Goal: Answer question/provide support

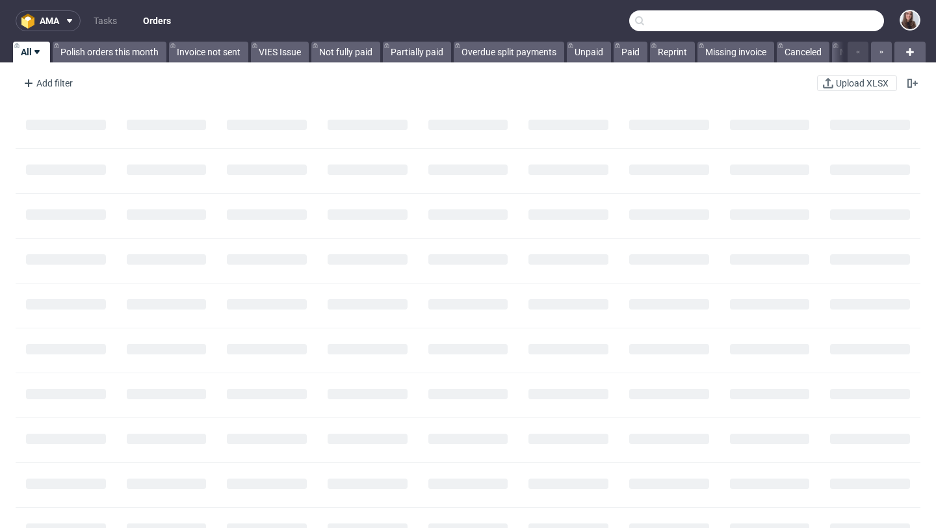
click at [813, 24] on input "text" at bounding box center [756, 20] width 255 height 21
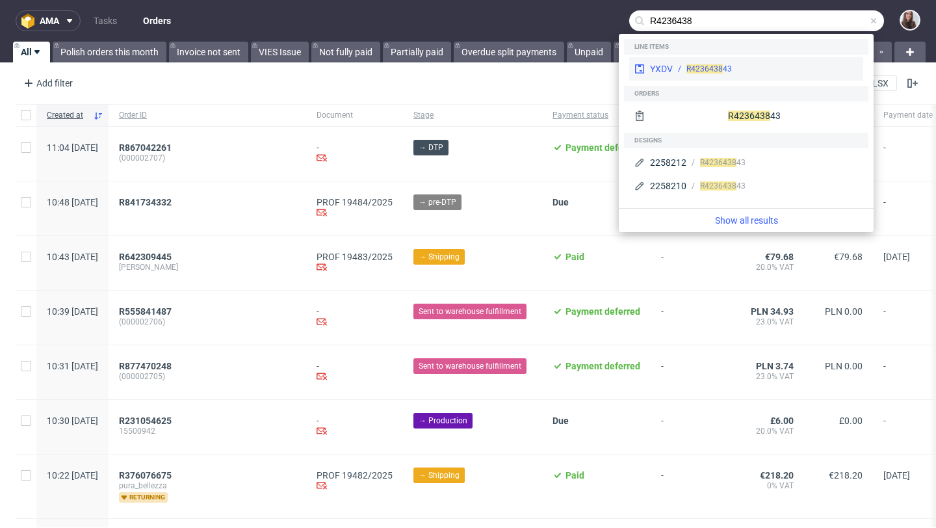
type input "R4236438"
click at [786, 73] on div "R4236438 43" at bounding box center [765, 69] width 185 height 12
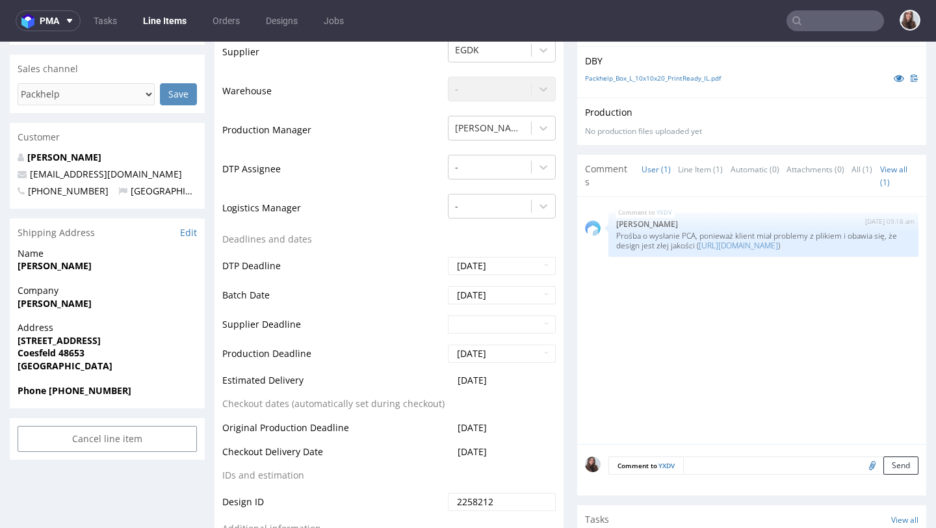
scroll to position [334, 0]
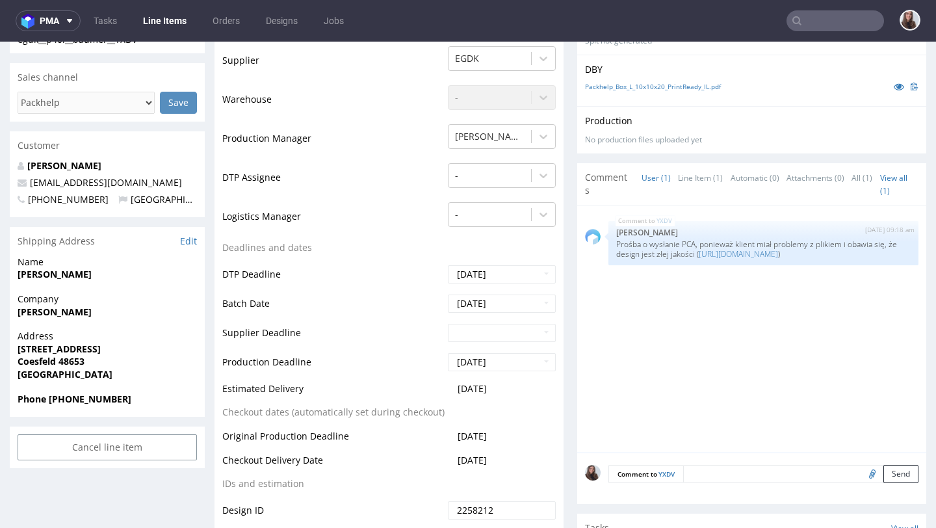
drag, startPoint x: 172, startPoint y: 184, endPoint x: 257, endPoint y: 267, distance: 119.1
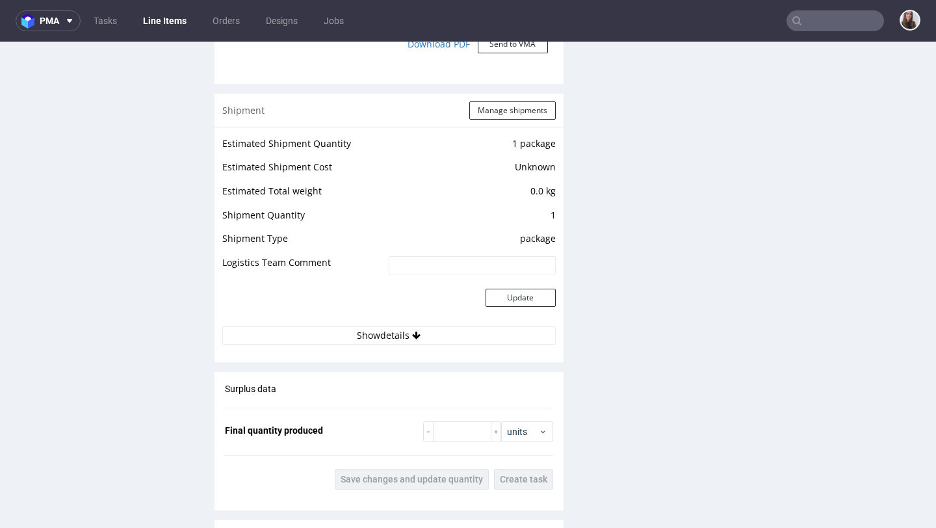
scroll to position [1323, 0]
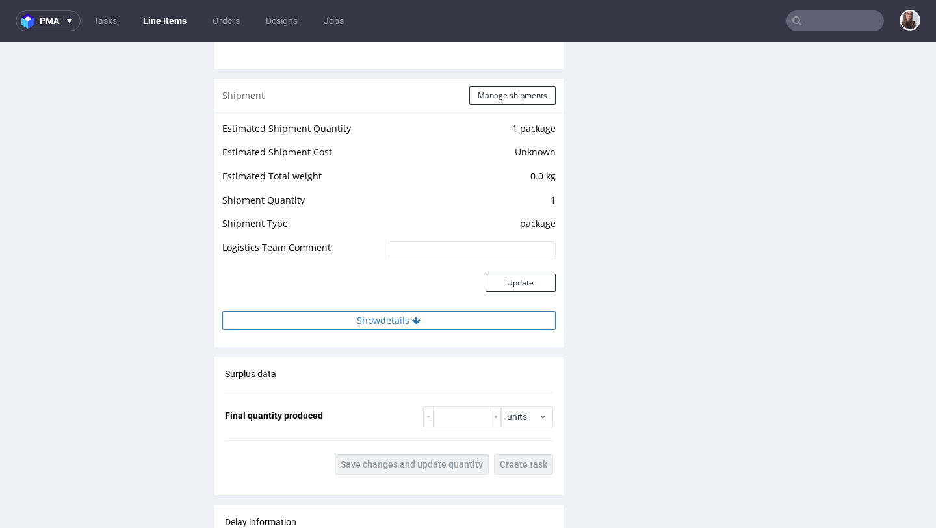
click at [400, 326] on button "Show details" at bounding box center [388, 320] width 333 height 18
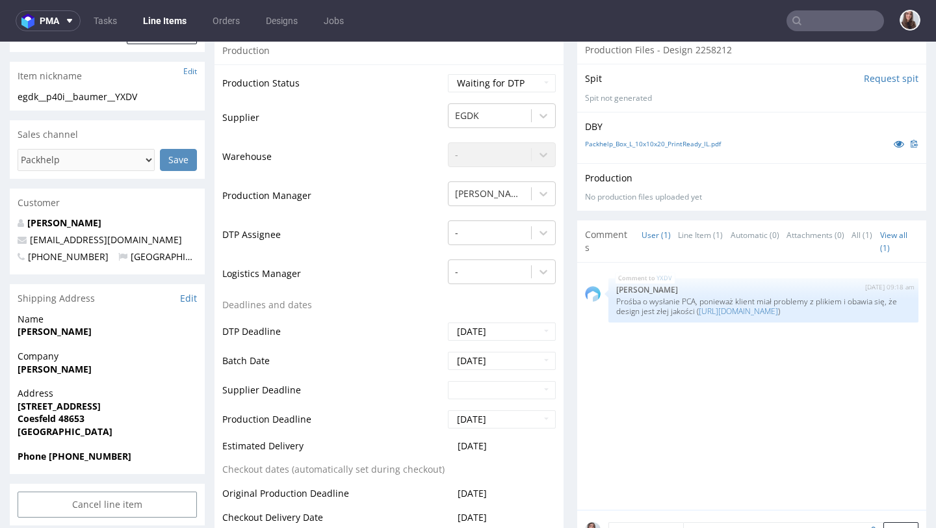
scroll to position [272, 0]
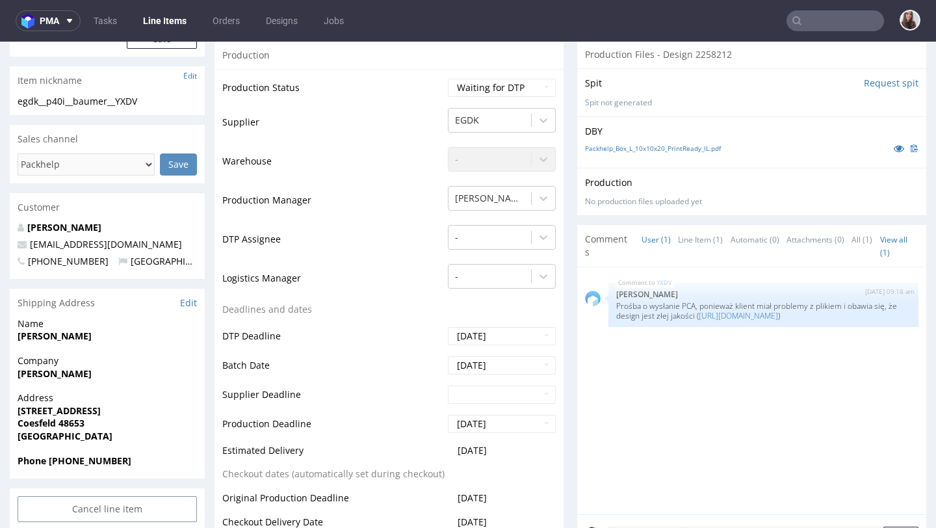
click at [137, 296] on div "Shipping Address Edit" at bounding box center [107, 303] width 195 height 29
drag, startPoint x: 176, startPoint y: 244, endPoint x: 29, endPoint y: 249, distance: 146.3
click at [29, 249] on p "buero@nordlicht-manufaktur.de" at bounding box center [107, 244] width 179 height 13
copy link "buero@nordlicht-manufaktur.de"
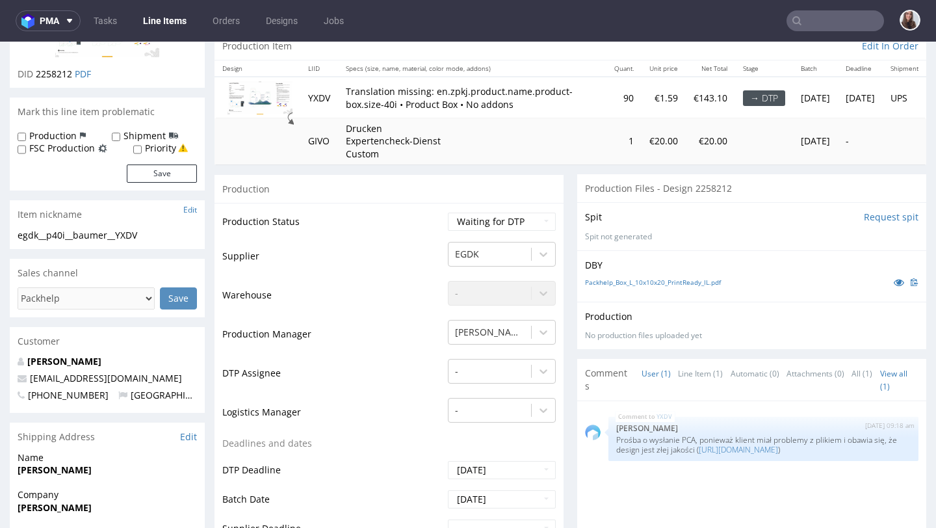
scroll to position [116, 0]
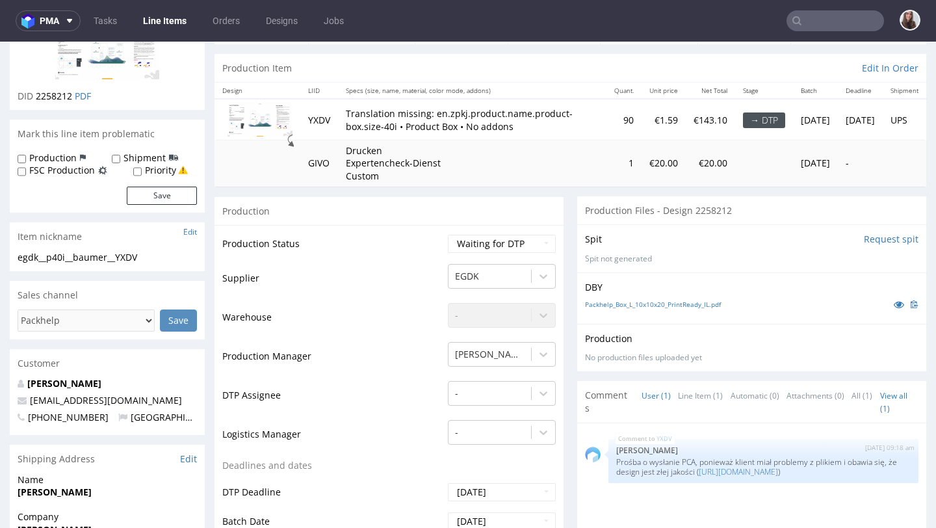
click at [326, 123] on td "YXDV" at bounding box center [319, 119] width 38 height 41
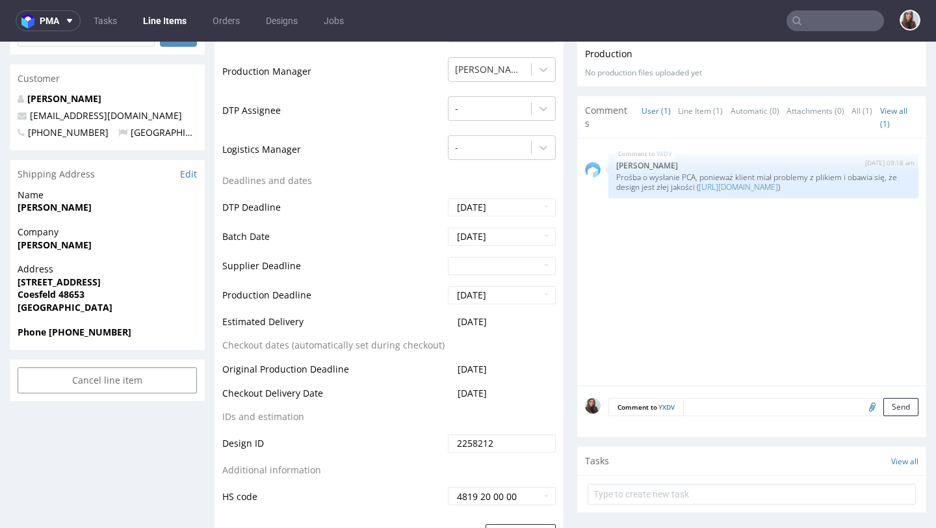
scroll to position [405, 0]
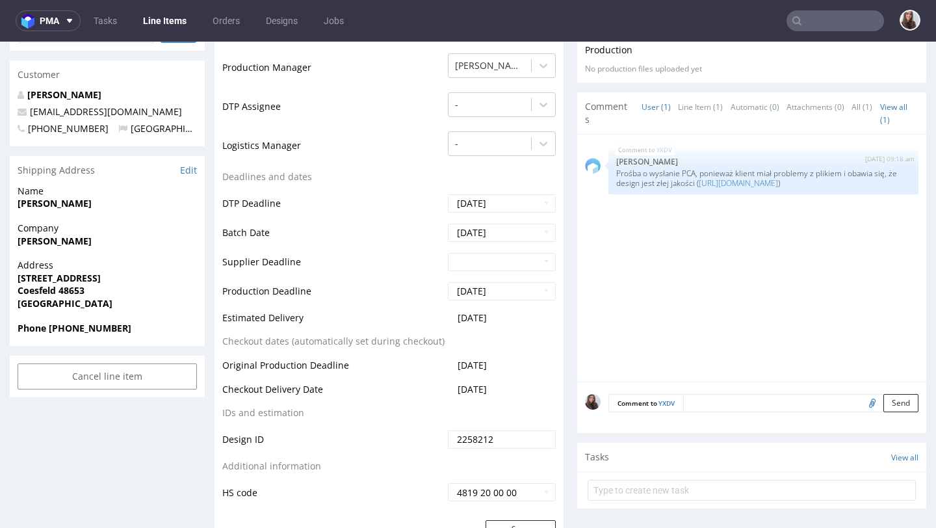
drag, startPoint x: 508, startPoint y: 322, endPoint x: 220, endPoint y: 323, distance: 288.0
click at [220, 323] on div "Production Status Waiting for Artwork Waiting for Diecut Waiting for Mockup Wai…" at bounding box center [389, 228] width 349 height 584
click at [359, 318] on td "Estimated Delivery" at bounding box center [333, 322] width 222 height 24
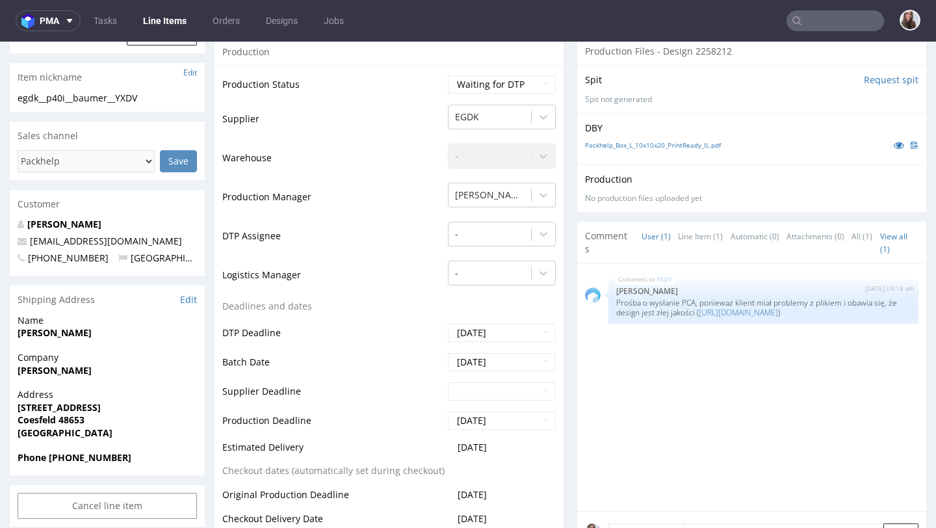
scroll to position [0, 0]
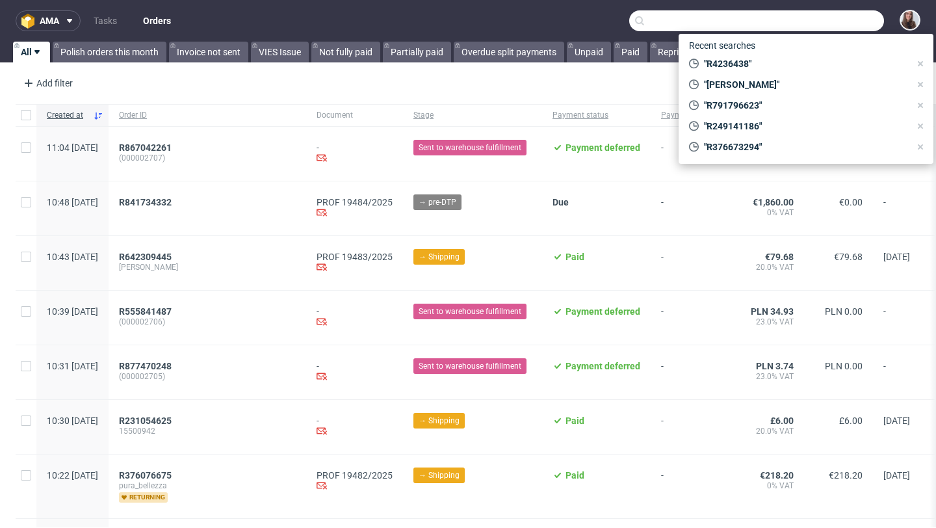
click at [796, 15] on input "text" at bounding box center [756, 20] width 255 height 21
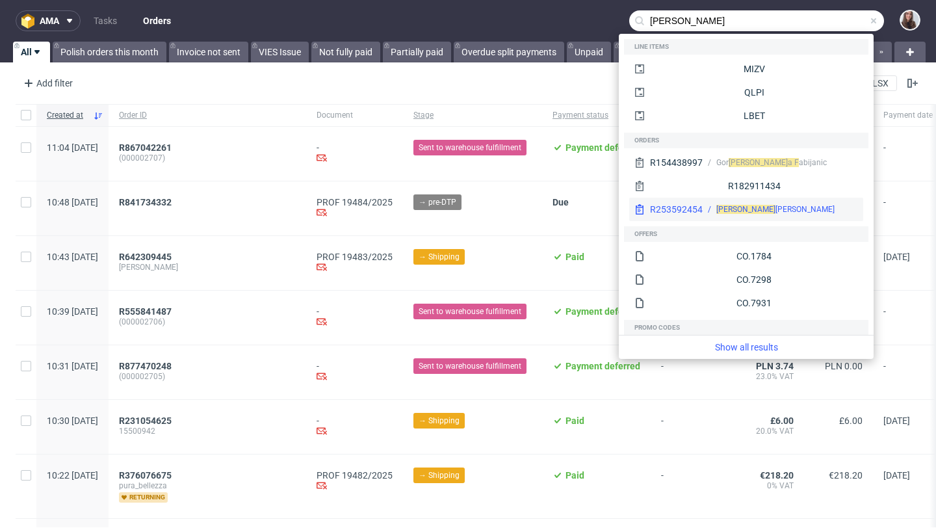
type input "[PERSON_NAME]"
click at [726, 204] on div "[PERSON_NAME]" at bounding box center [775, 209] width 118 height 12
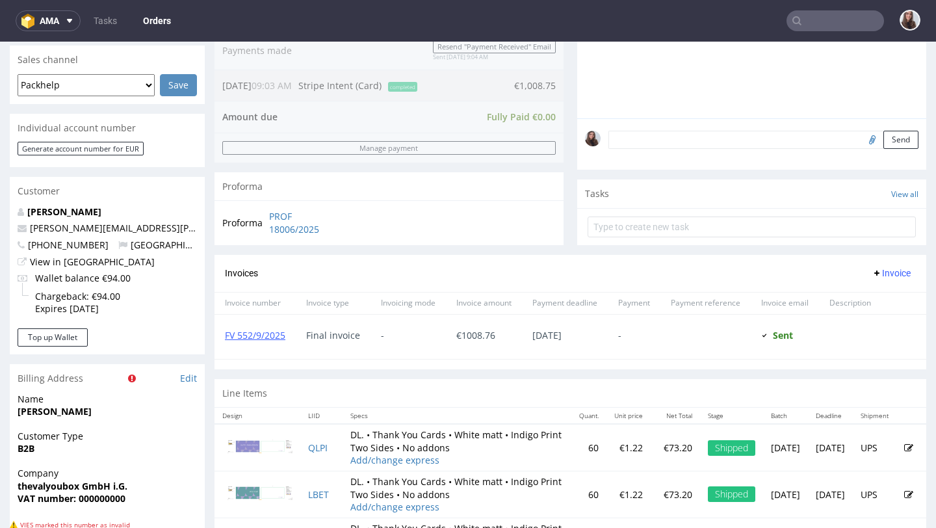
scroll to position [375, 0]
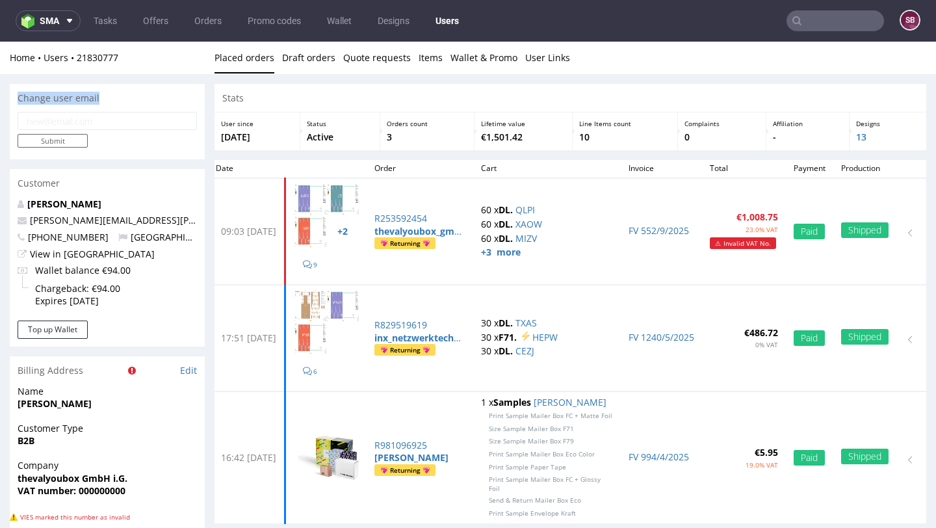
drag, startPoint x: 103, startPoint y: 99, endPoint x: 18, endPoint y: 98, distance: 85.2
click at [18, 98] on div "Change user email" at bounding box center [107, 98] width 195 height 29
copy div "Change user email"
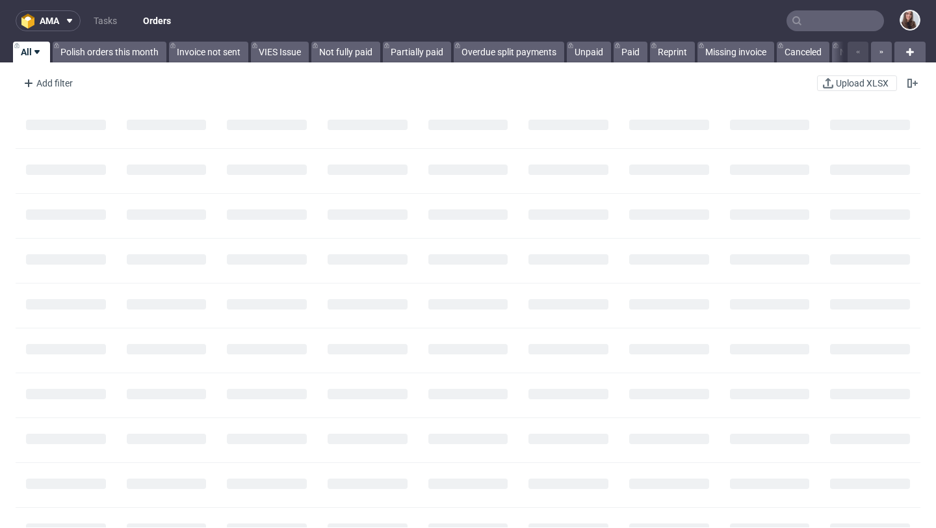
click at [827, 20] on input "text" at bounding box center [836, 20] width 98 height 21
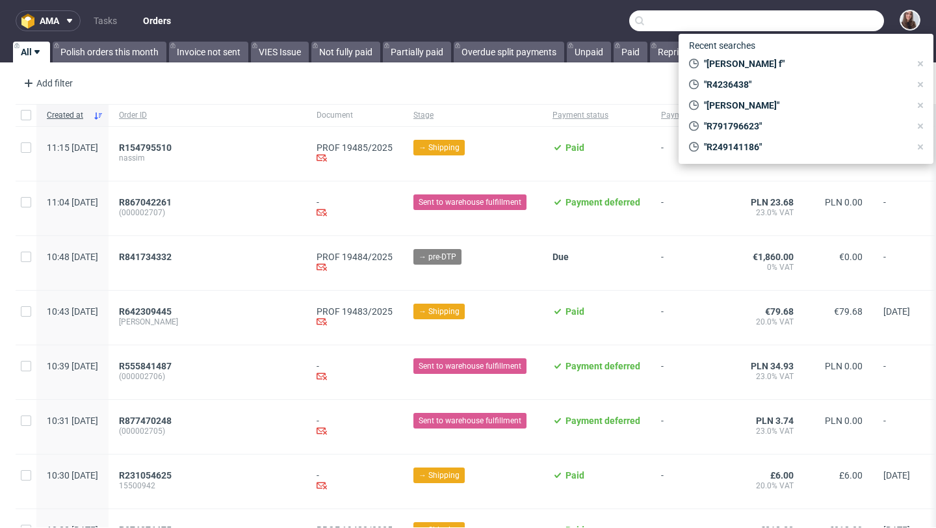
paste input "R230834815"
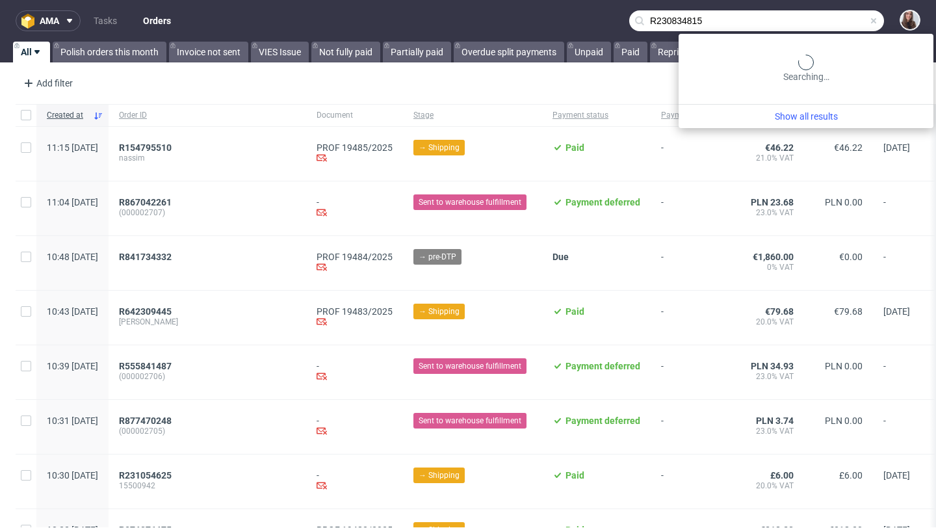
type input "R230834815"
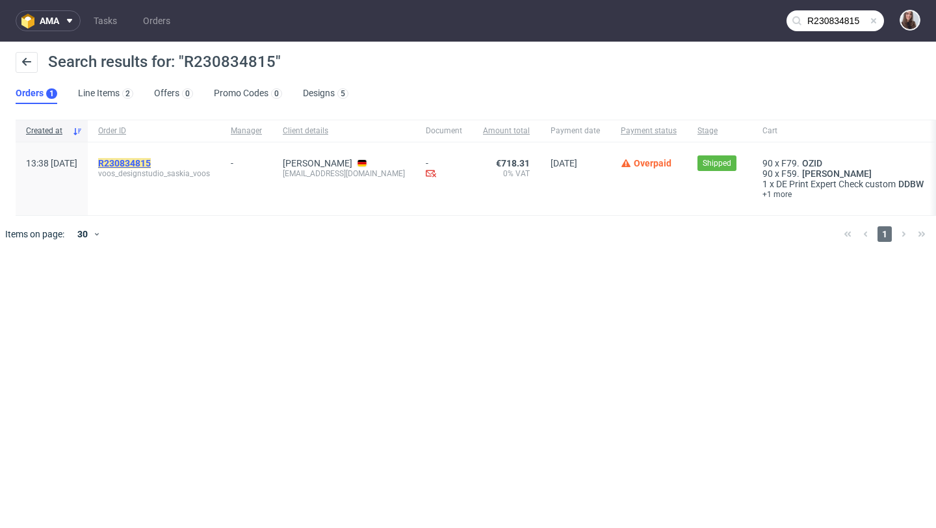
click at [151, 160] on mark "R230834815" at bounding box center [124, 163] width 53 height 10
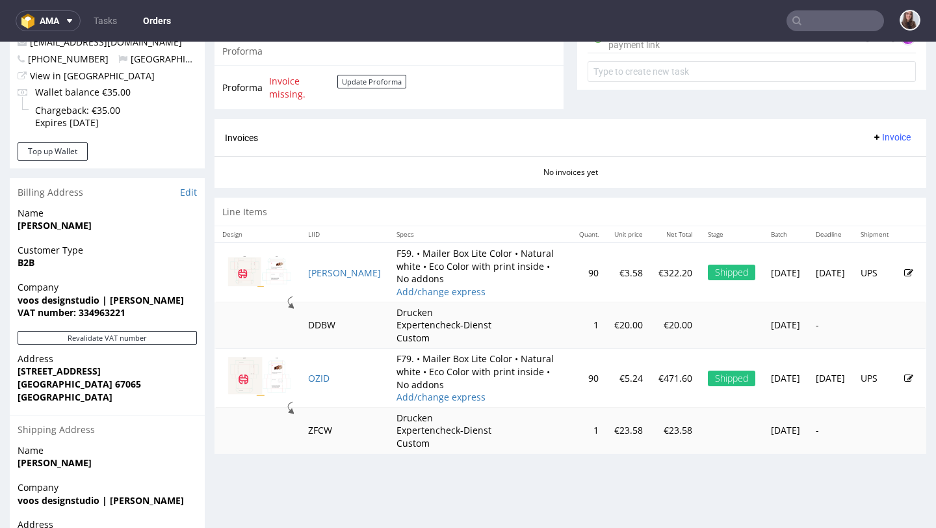
scroll to position [518, 0]
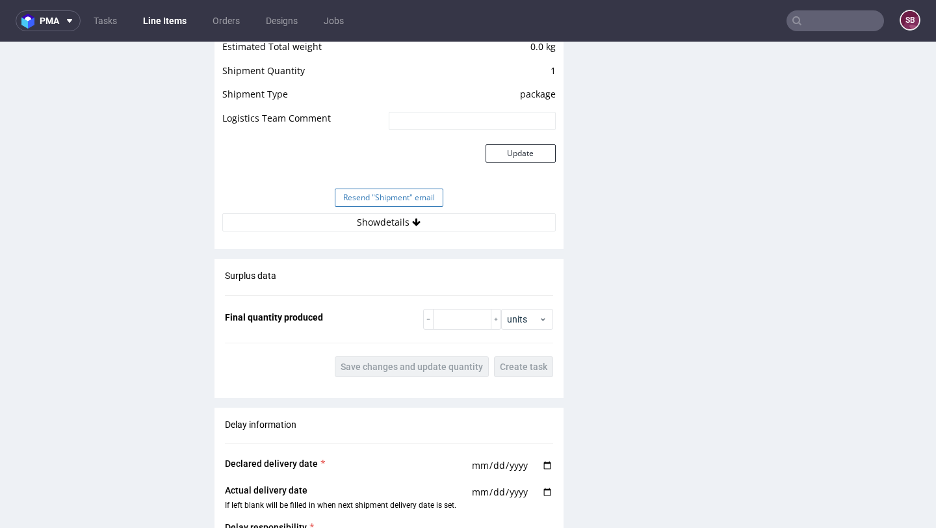
scroll to position [1436, 0]
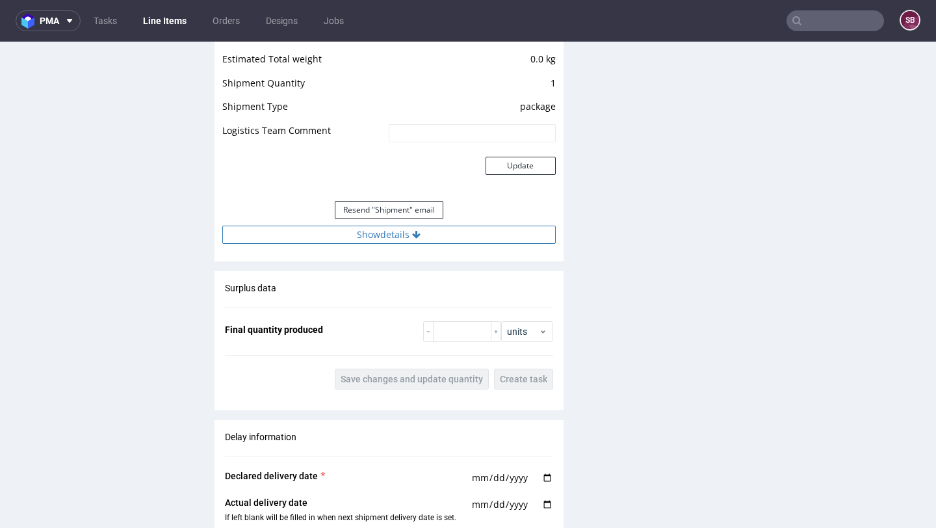
click at [384, 226] on button "Show details" at bounding box center [388, 235] width 333 height 18
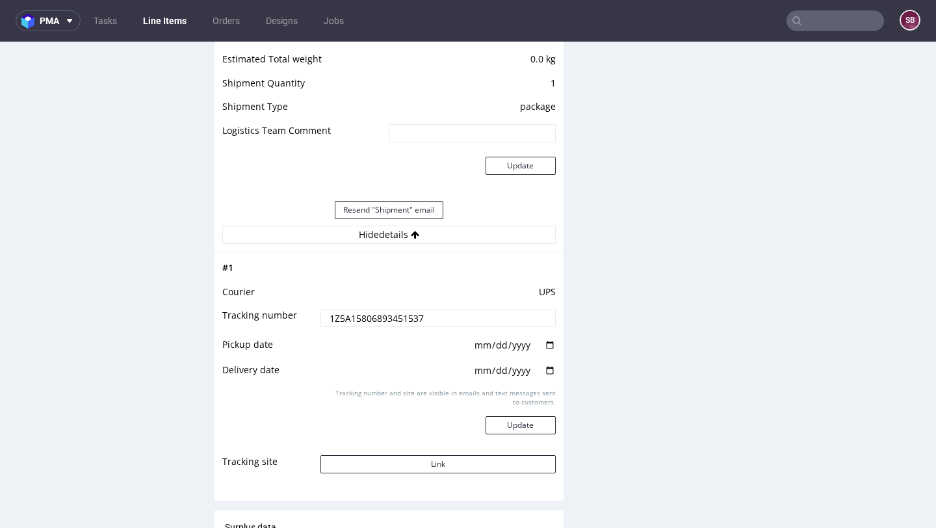
drag, startPoint x: 428, startPoint y: 306, endPoint x: 326, endPoint y: 304, distance: 102.1
click at [326, 309] on input "1Z5A15806893451537" at bounding box center [437, 318] width 235 height 18
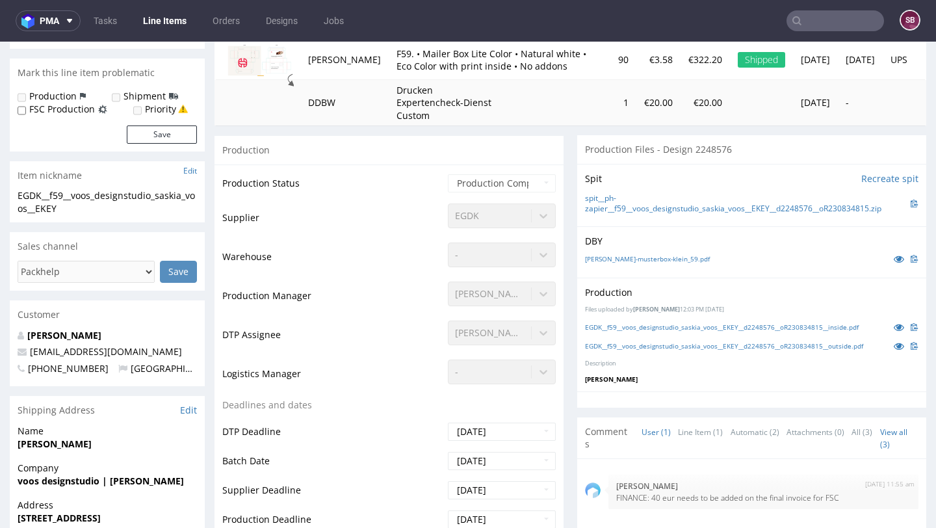
scroll to position [0, 0]
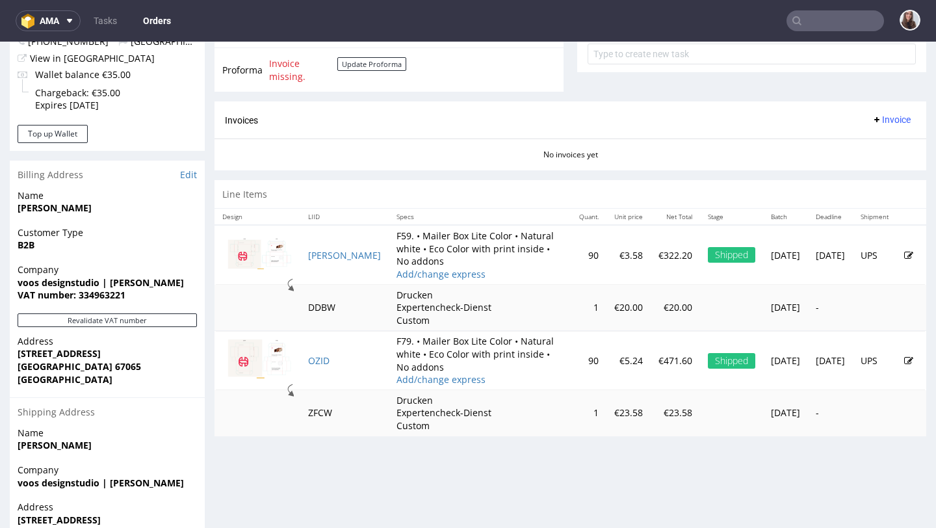
scroll to position [537, 0]
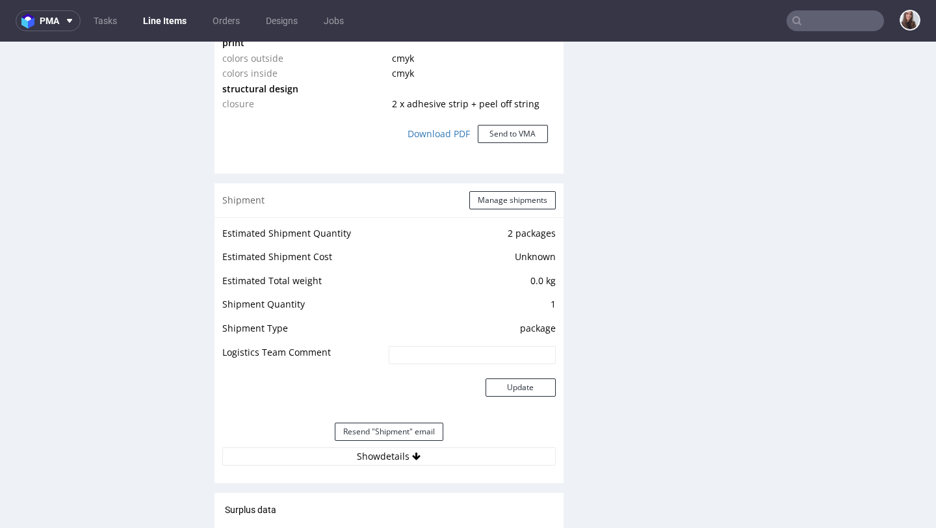
scroll to position [1212, 0]
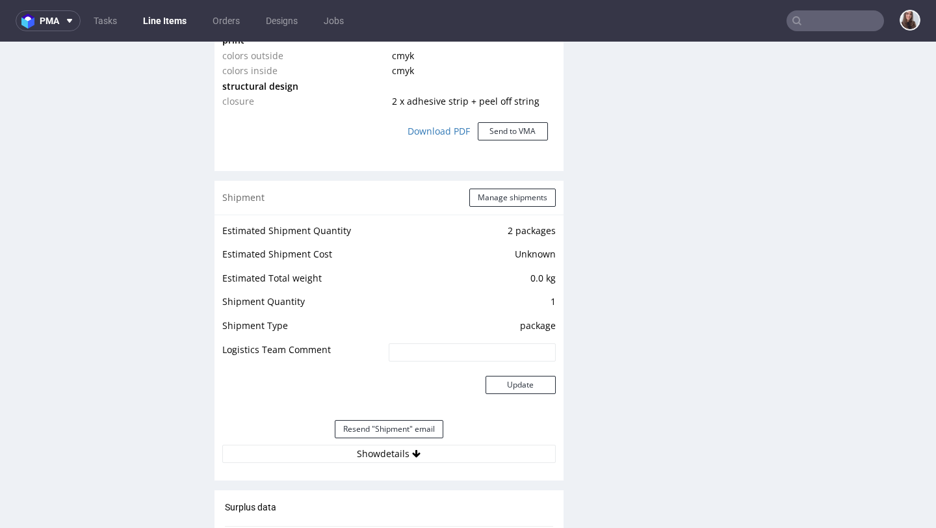
click at [366, 443] on div "Resend "Shipment" email" at bounding box center [388, 428] width 333 height 31
click at [367, 447] on button "Show details" at bounding box center [388, 454] width 333 height 18
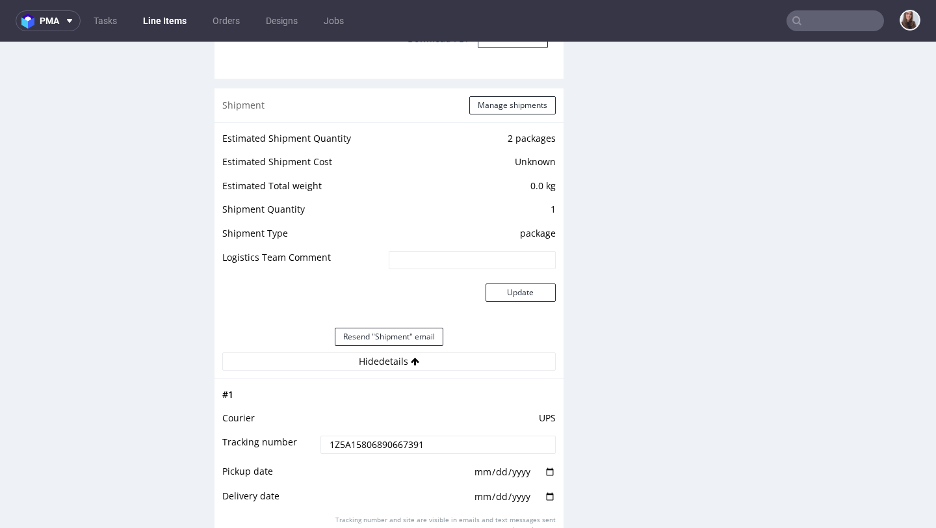
scroll to position [1305, 0]
drag, startPoint x: 423, startPoint y: 441, endPoint x: 305, endPoint y: 436, distance: 117.7
click at [305, 436] on tr "Tracking number 1Z5A15806890667391" at bounding box center [388, 447] width 333 height 29
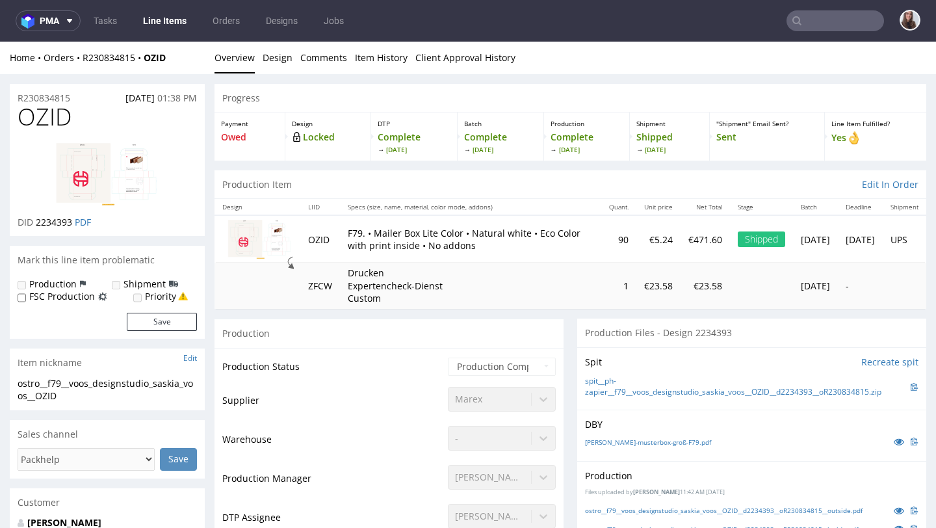
scroll to position [39, 0]
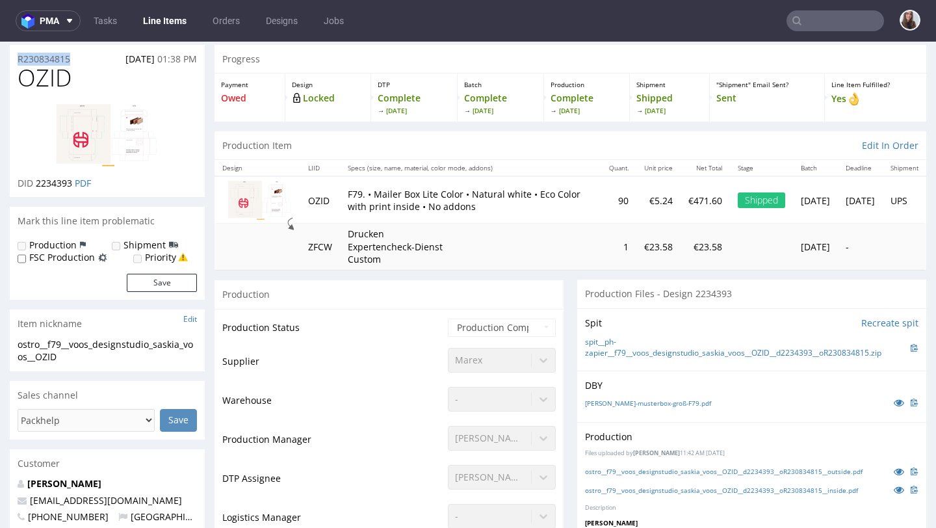
drag, startPoint x: 77, startPoint y: 61, endPoint x: 16, endPoint y: 60, distance: 61.8
click at [16, 60] on div "R230834815 12.08.2025 01:38 PM" at bounding box center [107, 55] width 195 height 21
copy p "R230834815"
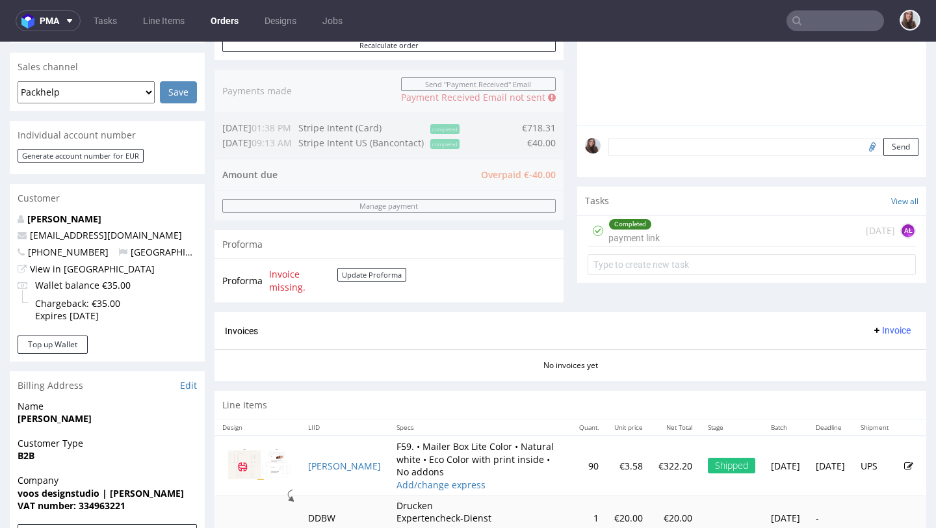
scroll to position [320, 0]
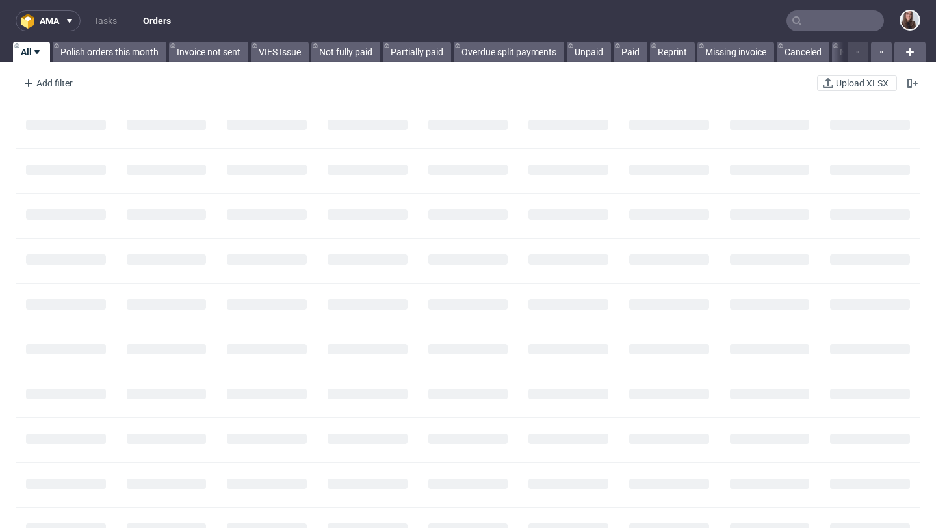
click at [822, 21] on input "text" at bounding box center [836, 20] width 98 height 21
paste input "R902106036"
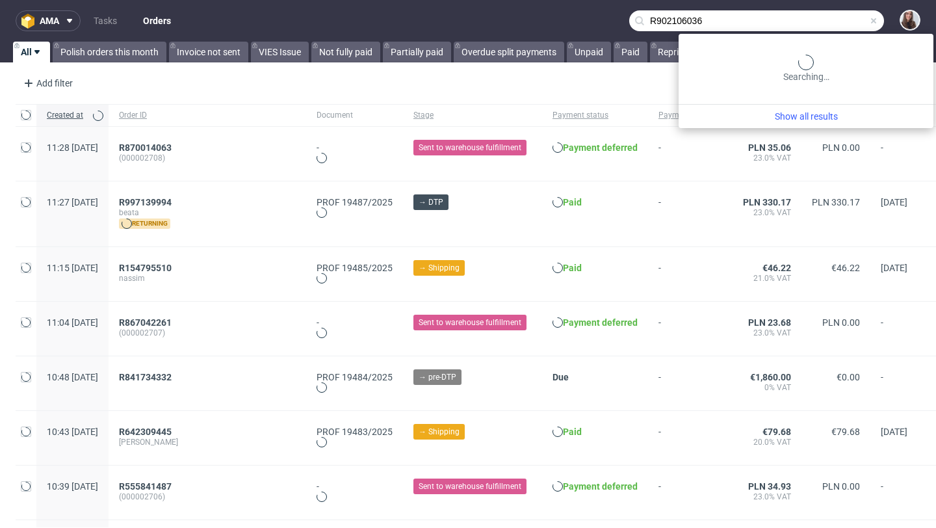
type input "R902106036"
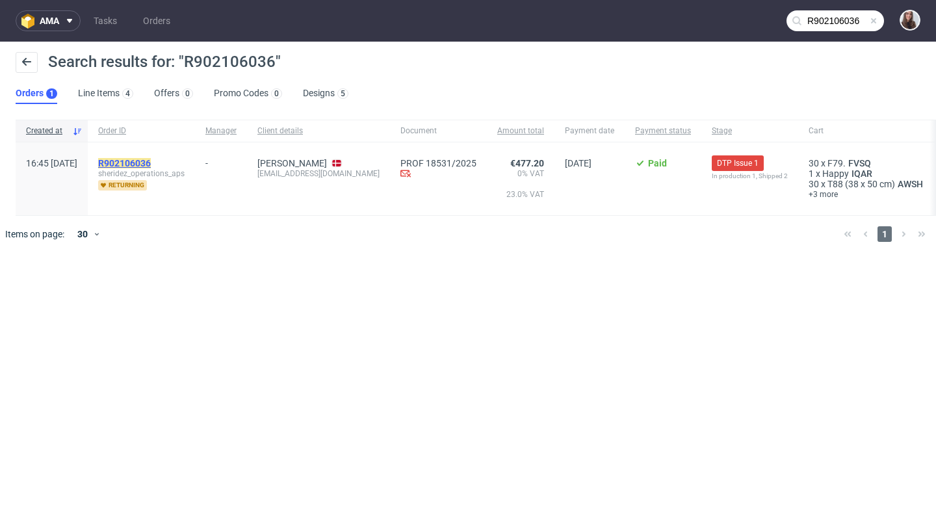
click at [151, 160] on mark "R902106036" at bounding box center [124, 163] width 53 height 10
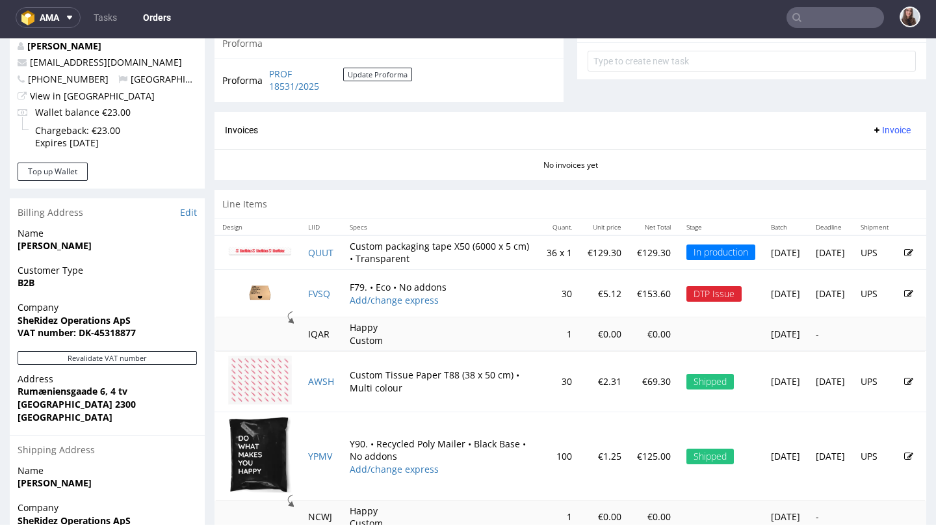
scroll to position [510, 0]
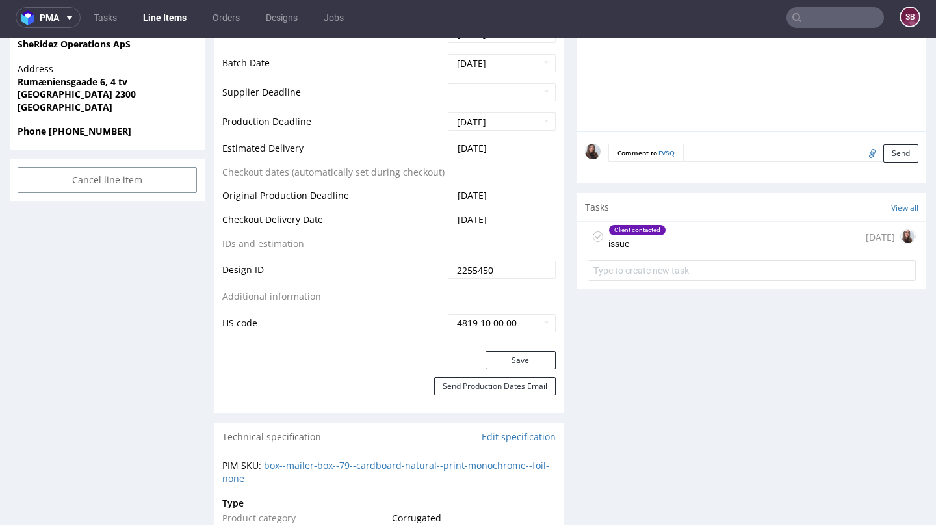
scroll to position [647, 0]
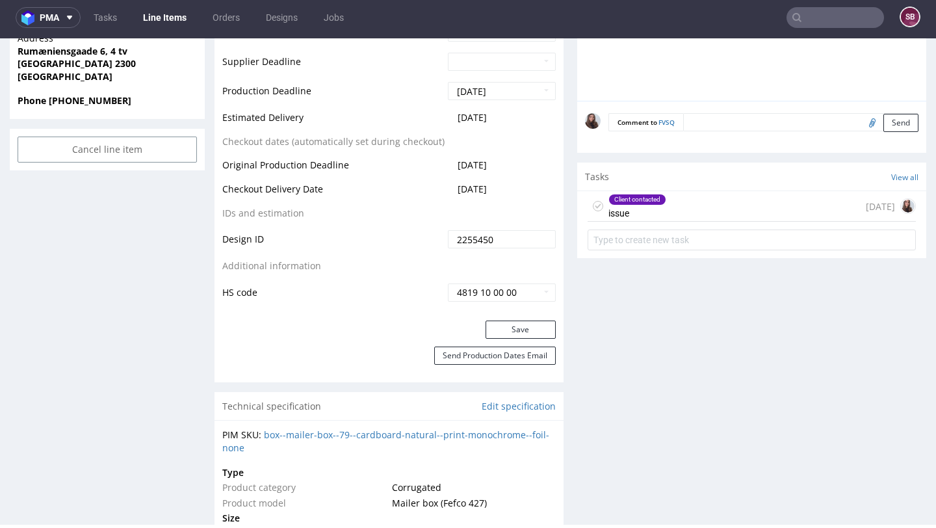
click at [689, 216] on div "Client contacted issue 10 days ago" at bounding box center [752, 206] width 328 height 31
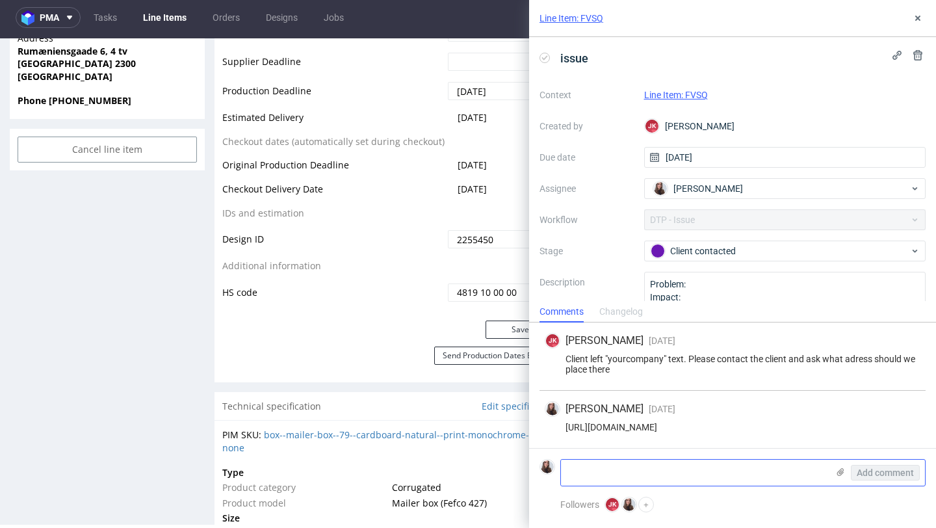
click at [610, 471] on textarea at bounding box center [694, 473] width 267 height 26
paste textarea "R902106036"
type textarea "R902106036"
drag, startPoint x: 708, startPoint y: 471, endPoint x: 521, endPoint y: 471, distance: 187.2
click at [521, 471] on div "Line Item: FVSQ issue Context Line Item: FVSQ Created by JK Jan Kocik Due date …" at bounding box center [725, 264] width 423 height 528
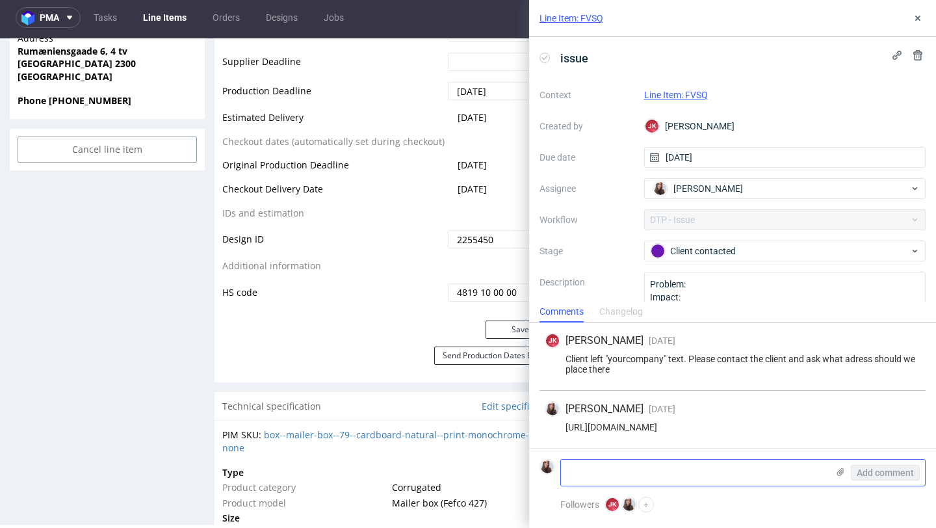
paste textarea "the name of the company is SheRidez. The official logo is attached"
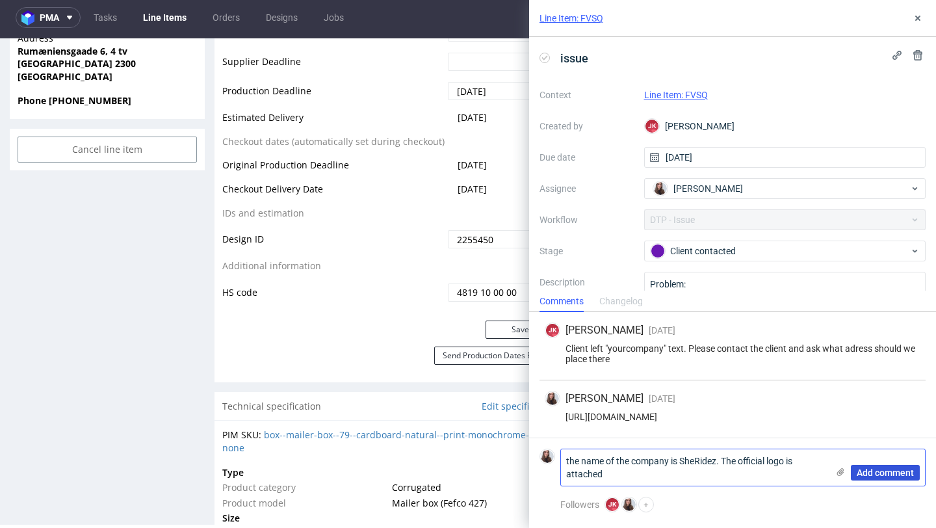
type textarea "the name of the company is SheRidez. The official logo is attached"
click at [865, 476] on span "Add comment" at bounding box center [885, 472] width 57 height 9
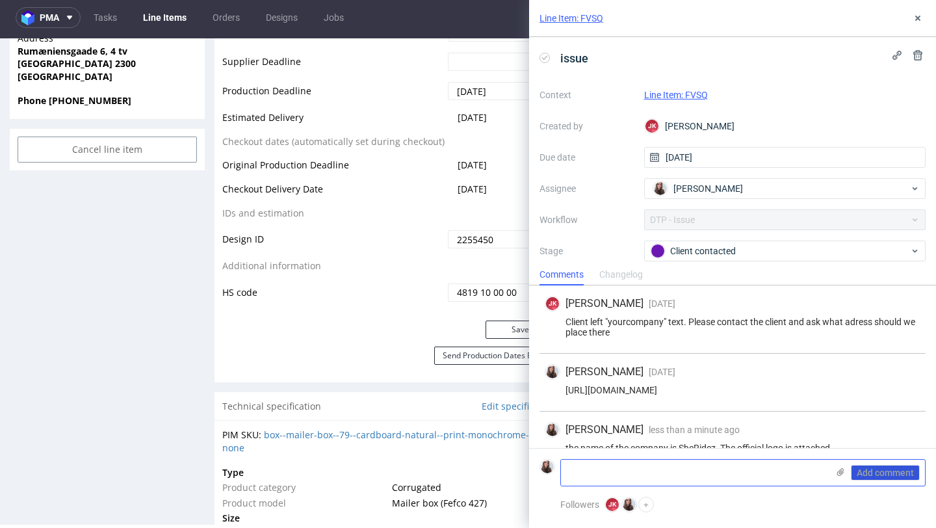
scroll to position [21, 0]
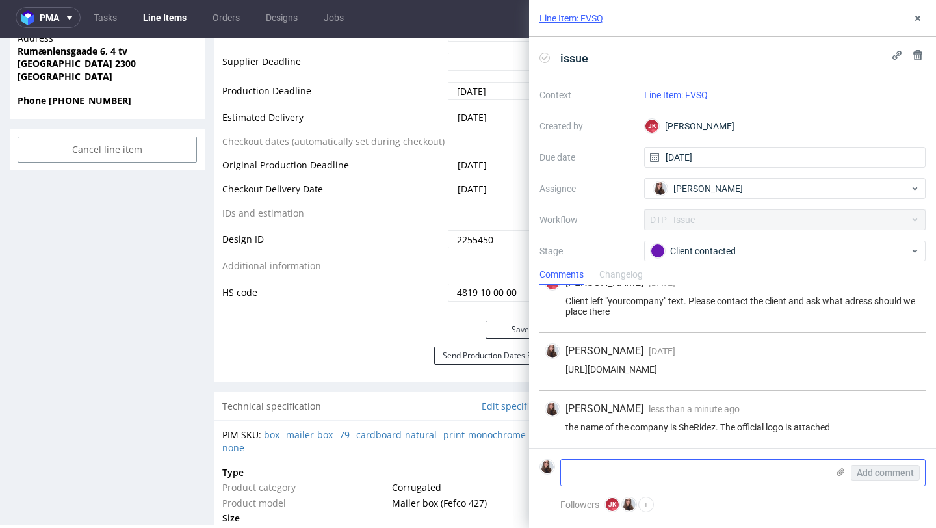
click at [836, 473] on icon at bounding box center [840, 472] width 10 height 10
click at [0, 0] on input "file" at bounding box center [0, 0] width 0 height 0
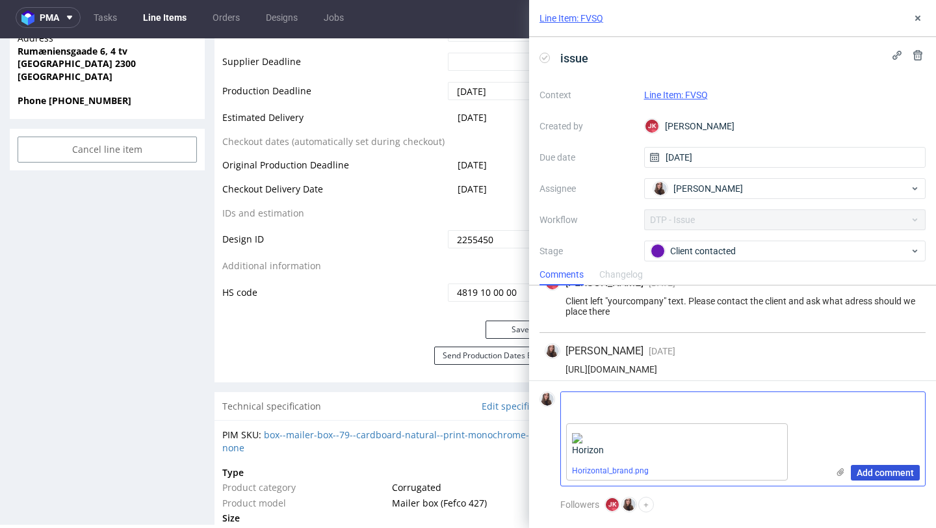
click at [887, 475] on span "Add comment" at bounding box center [885, 472] width 57 height 9
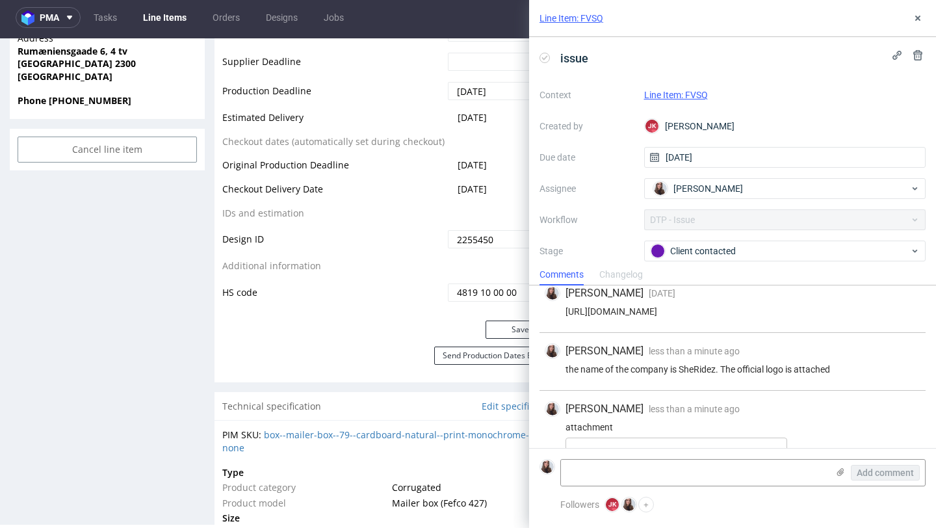
scroll to position [136, 0]
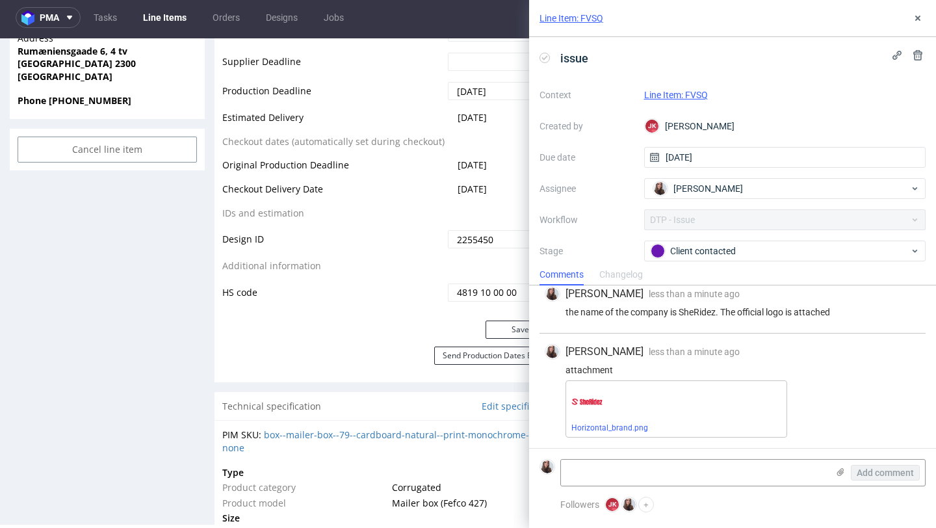
click at [698, 92] on link "Line Item: FVSQ" at bounding box center [676, 95] width 64 height 10
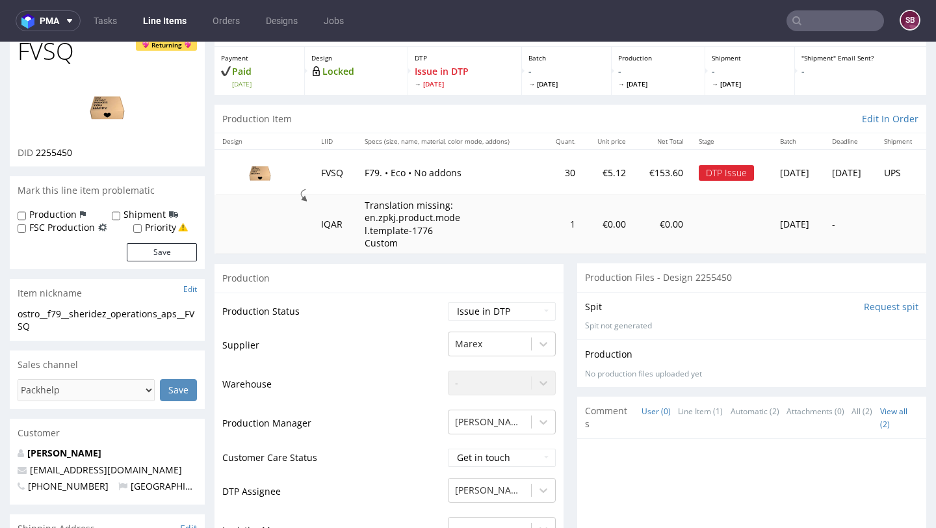
scroll to position [73, 0]
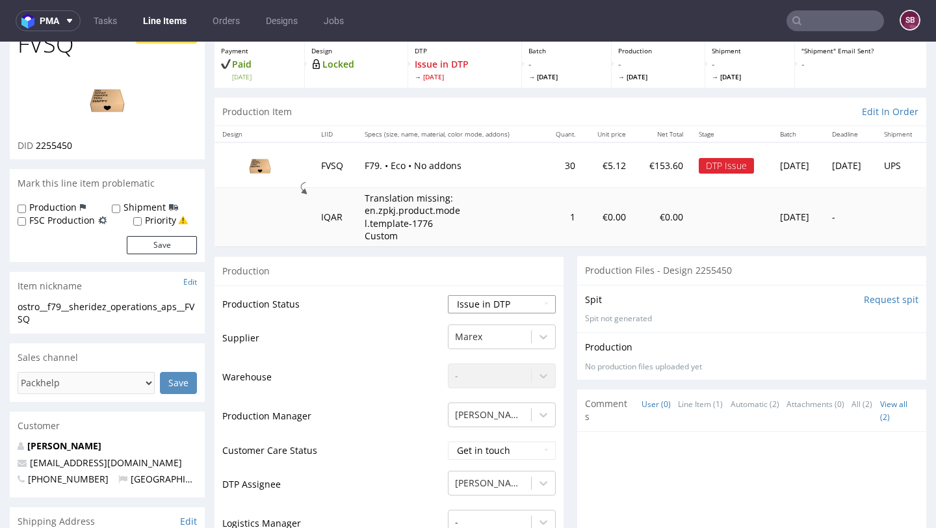
click at [465, 305] on select "Waiting for Artwork Waiting for Diecut Waiting for Mockup Waiting for DTP Waiti…" at bounding box center [502, 304] width 108 height 18
select select "back_for_dtp"
click at [448, 295] on select "Waiting for Artwork Waiting for Diecut Waiting for Mockup Waiting for DTP Waiti…" at bounding box center [502, 304] width 108 height 18
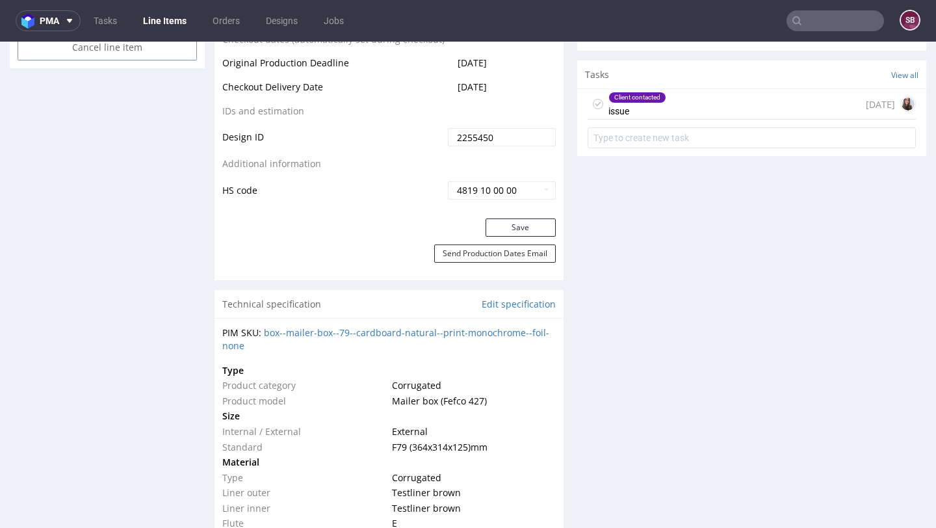
scroll to position [756, 0]
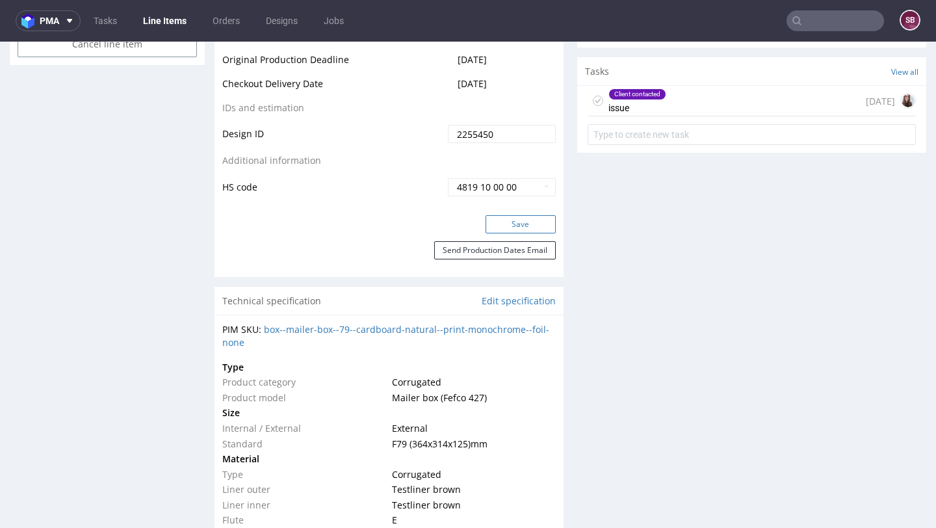
click at [519, 226] on button "Save" at bounding box center [521, 224] width 70 height 18
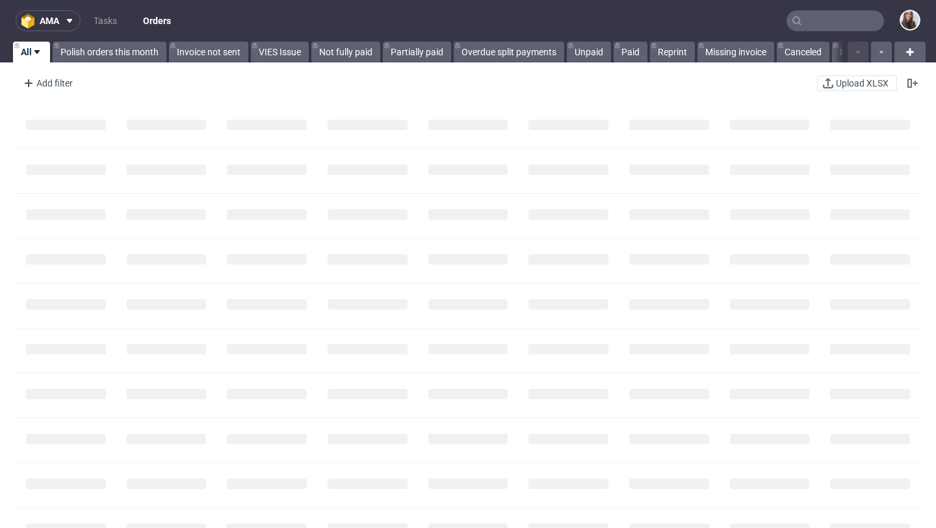
click at [822, 26] on input "text" at bounding box center [836, 20] width 98 height 21
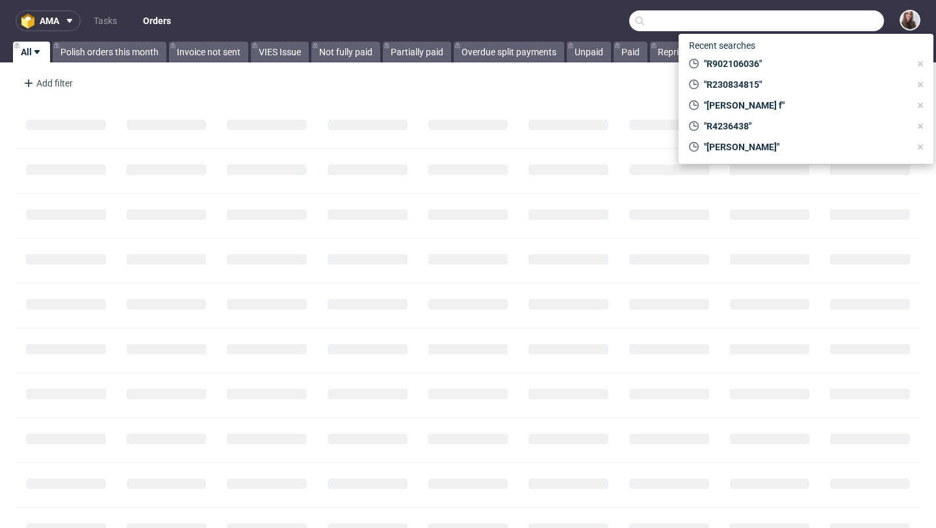
paste input "R377716186"
type input "R377716186"
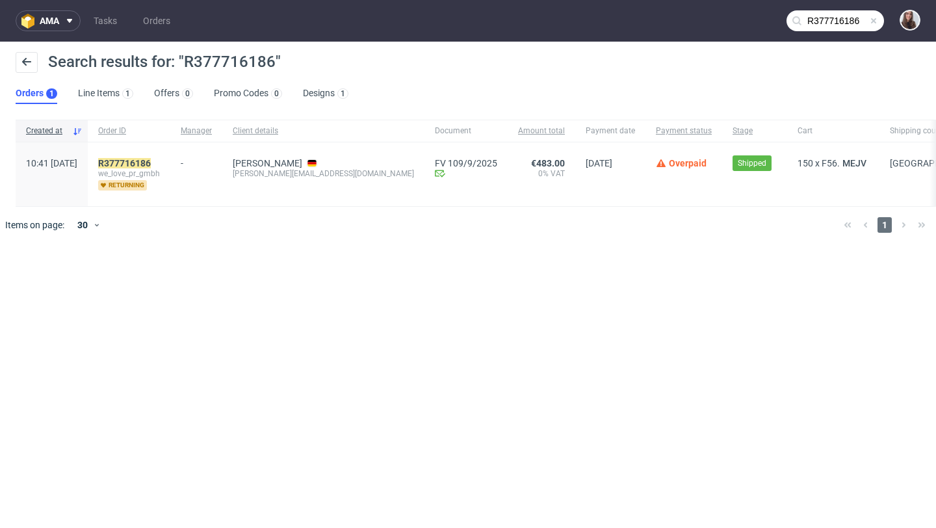
click at [870, 23] on span at bounding box center [873, 21] width 10 height 10
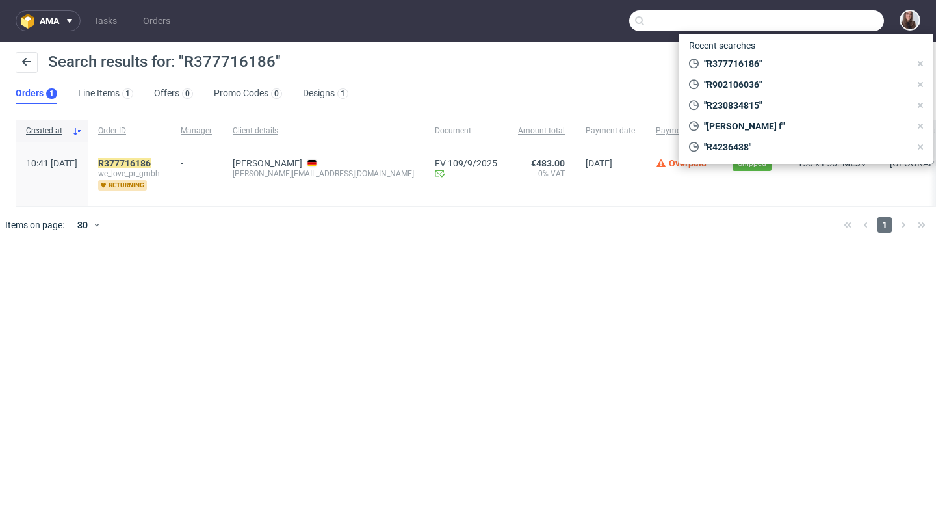
click at [844, 25] on input "text" at bounding box center [756, 20] width 255 height 21
paste input "R791796623"
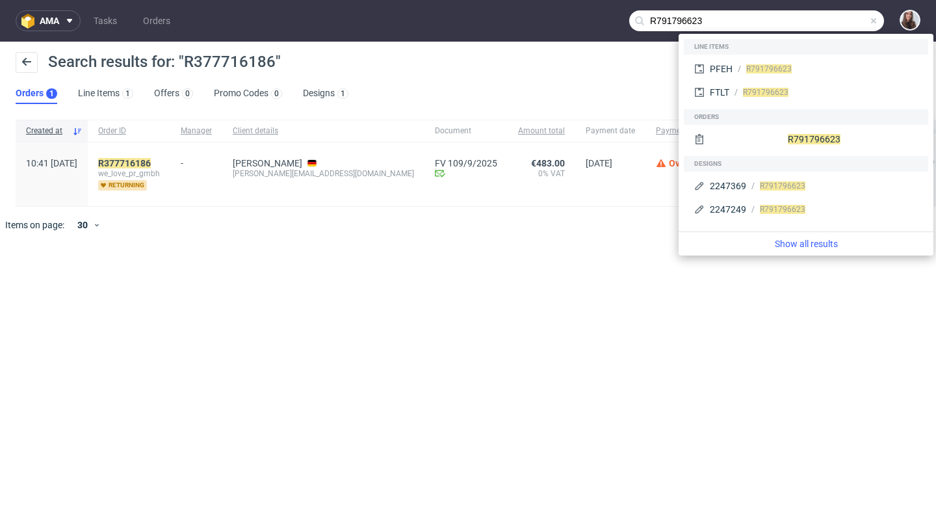
type input "R791796623"
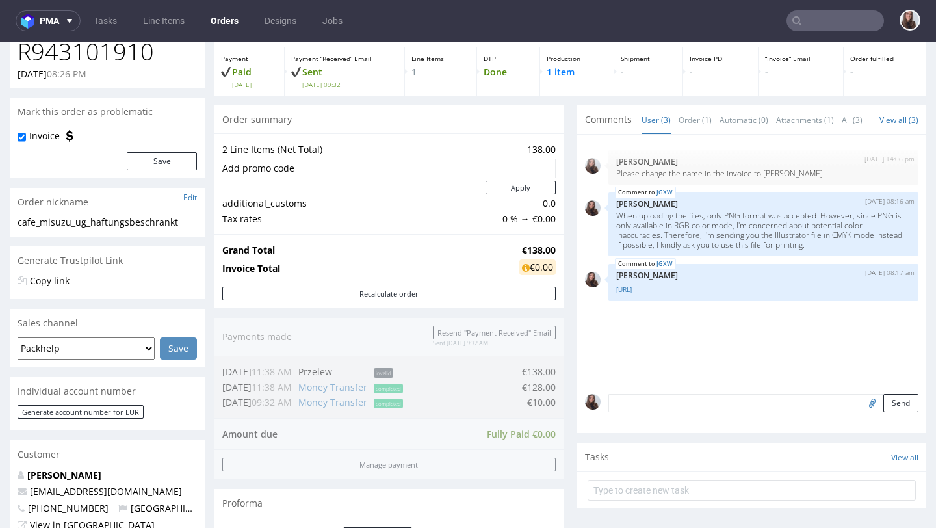
scroll to position [36, 0]
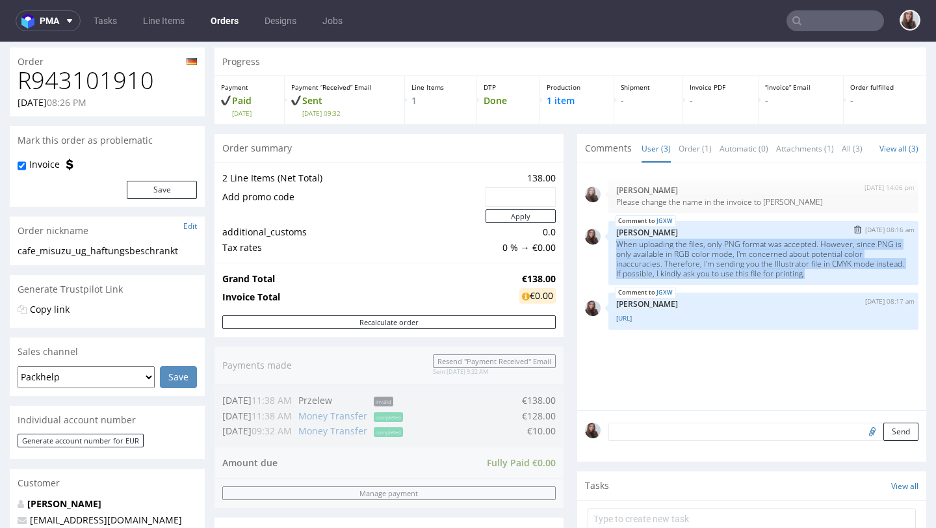
drag, startPoint x: 848, startPoint y: 290, endPoint x: 610, endPoint y: 259, distance: 239.9
click at [610, 259] on div "JGXW [DATE] 08:16 am [PERSON_NAME] When uploading the files, only PNG format wa…" at bounding box center [763, 253] width 310 height 64
copy p "When uploading the files, only PNG format was accepted. However, since PNG is o…"
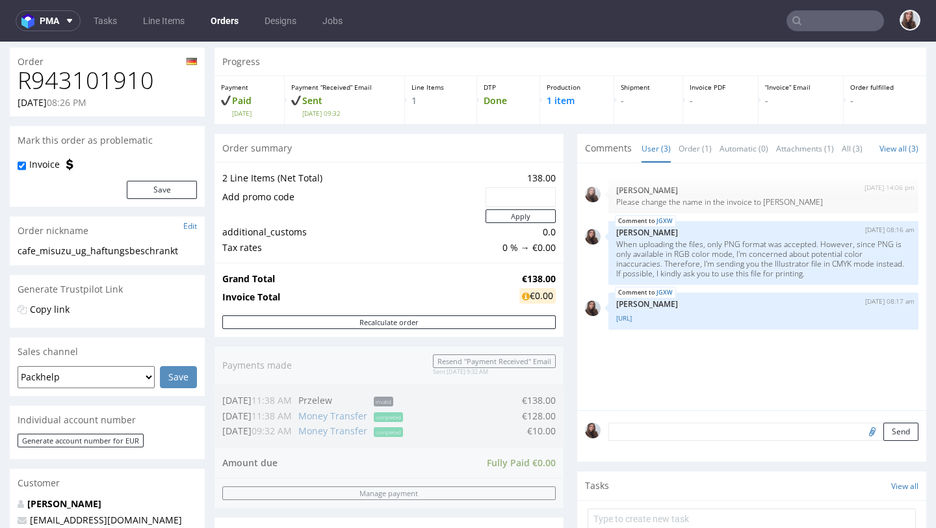
click at [655, 372] on div "[DATE] 14:06 pm [PERSON_NAME] Please change the name in the invoice to [PERSON_…" at bounding box center [755, 290] width 341 height 239
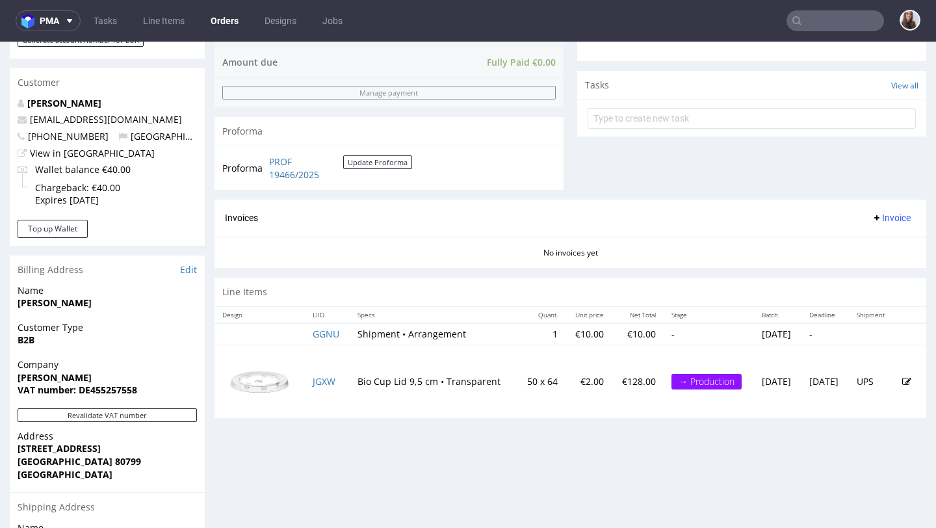
scroll to position [413, 0]
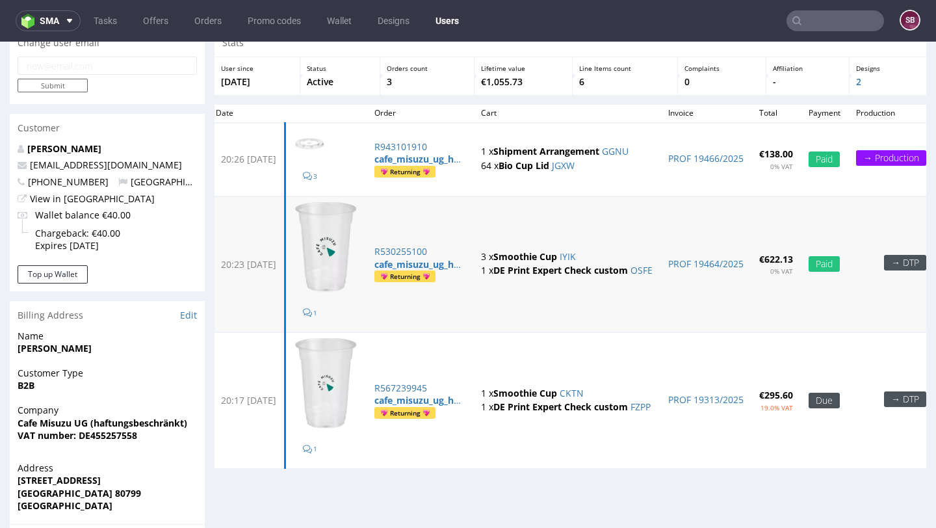
scroll to position [62, 0]
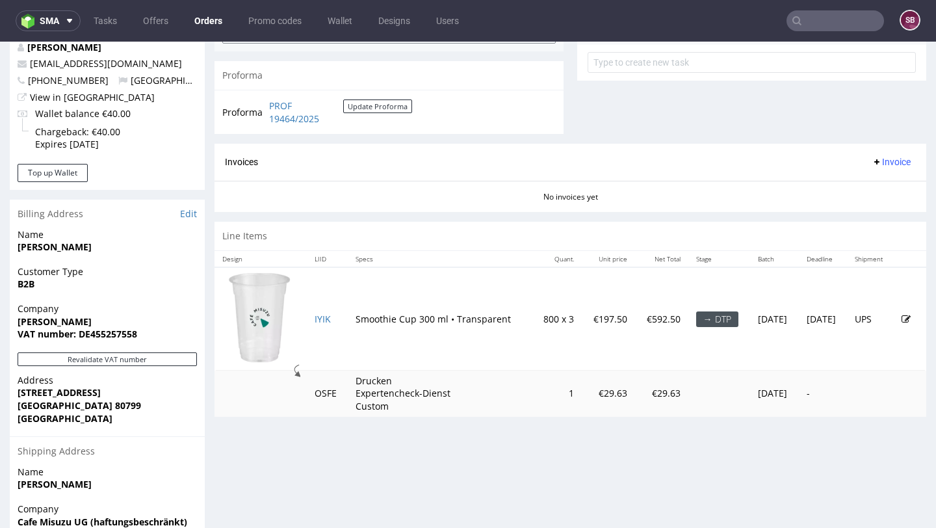
scroll to position [580, 0]
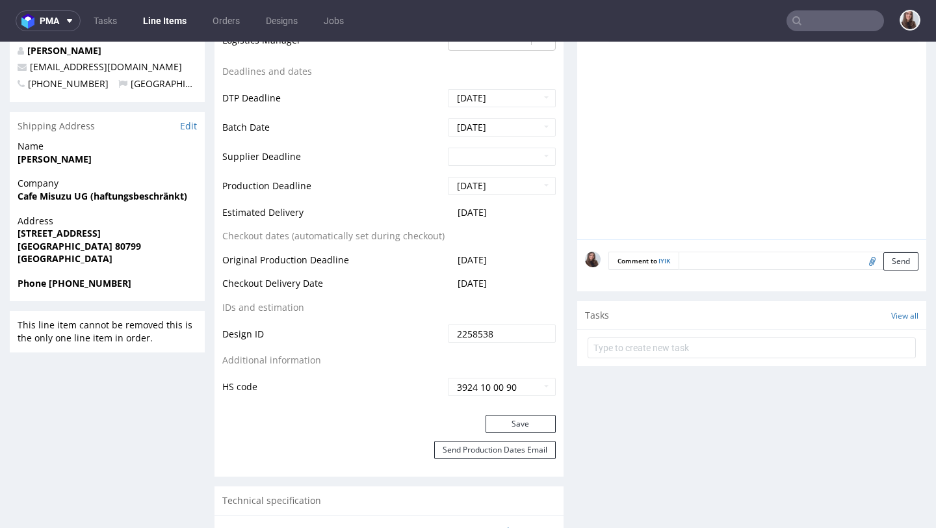
scroll to position [579, 0]
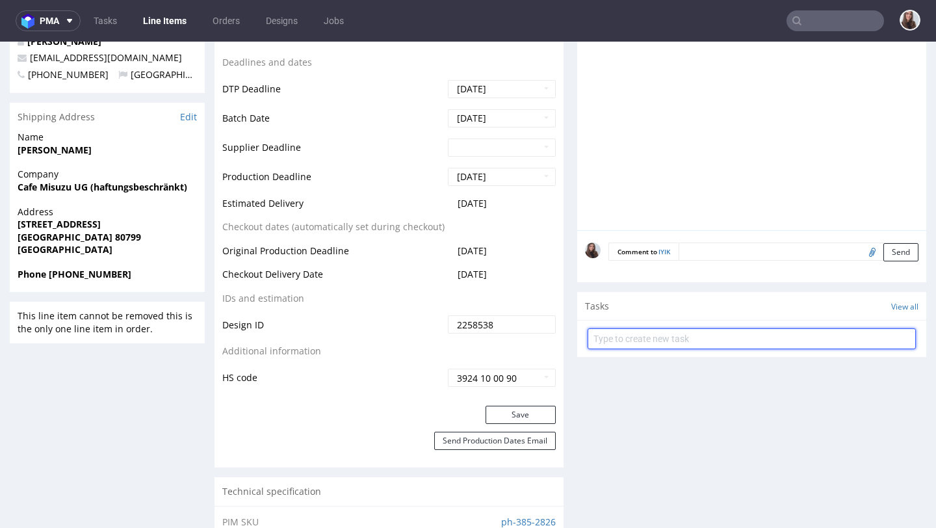
click at [655, 339] on input "text" at bounding box center [752, 338] width 328 height 21
paste input "When uploading the files, only PNG format was accepted. However, since PNG is o…"
type input "When uploading the files, only PNG format was accepted. However, since PNG is o…"
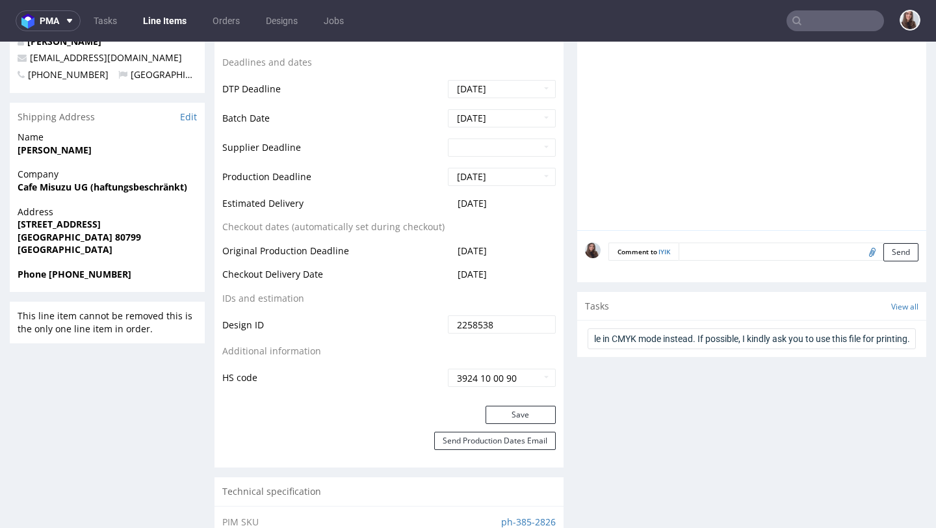
scroll to position [0, 0]
click at [793, 255] on textarea at bounding box center [799, 251] width 240 height 18
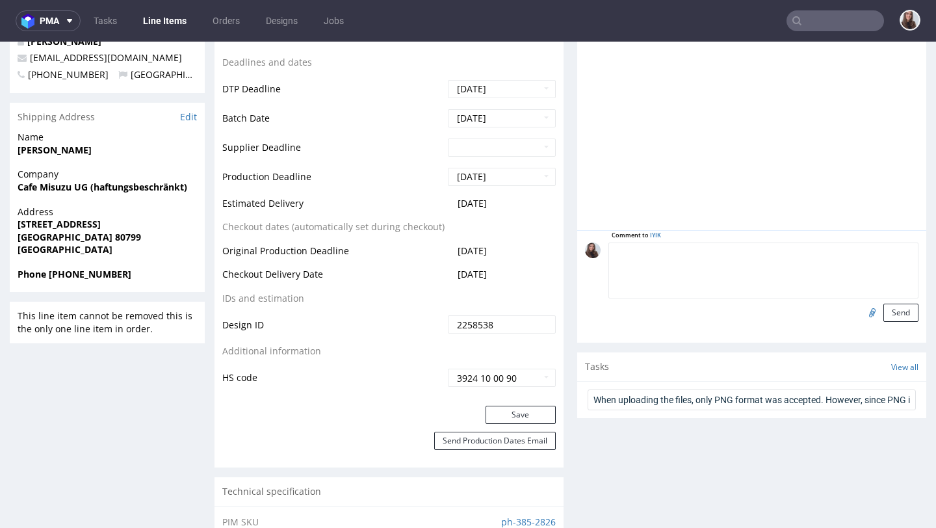
paste textarea "When uploading the files, only PNG format was accepted. However, since PNG is o…"
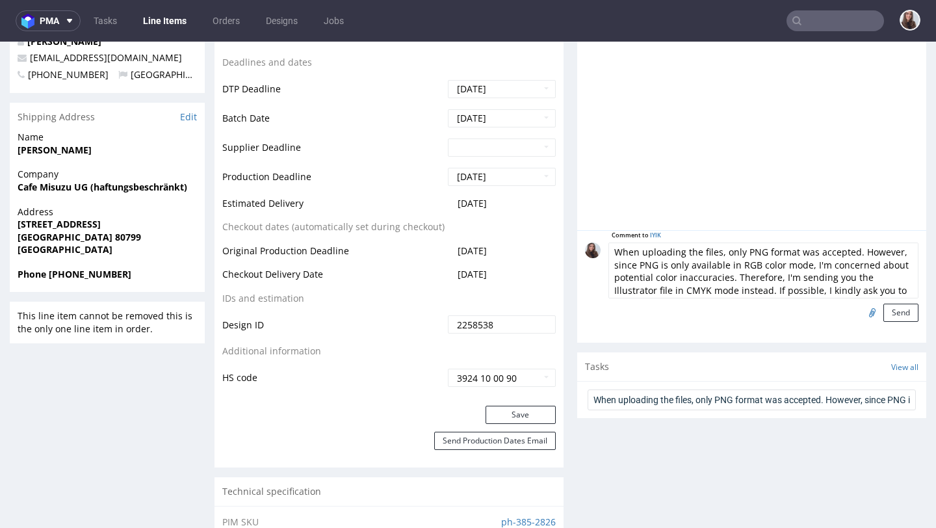
scroll to position [14, 0]
type textarea "When uploading the files, only PNG format was accepted. However, since PNG is o…"
click at [893, 307] on button "Send" at bounding box center [900, 313] width 35 height 18
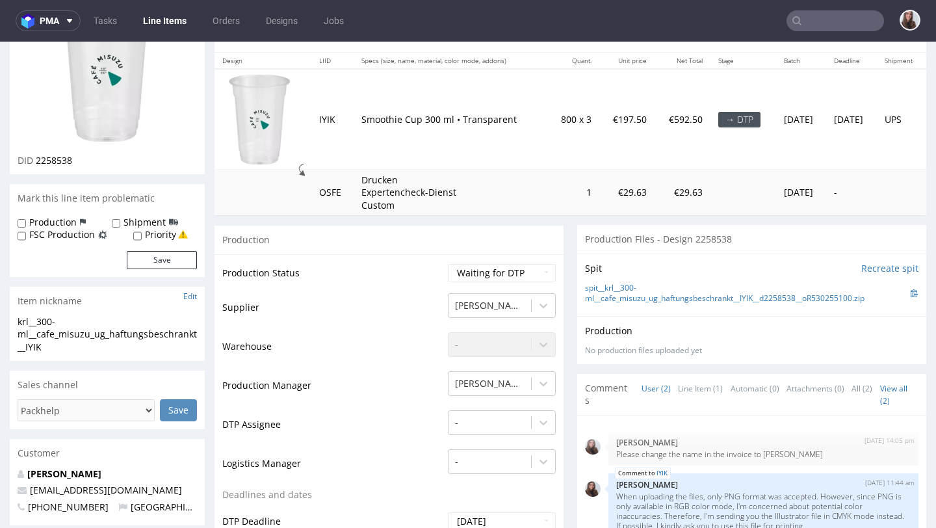
scroll to position [0, 0]
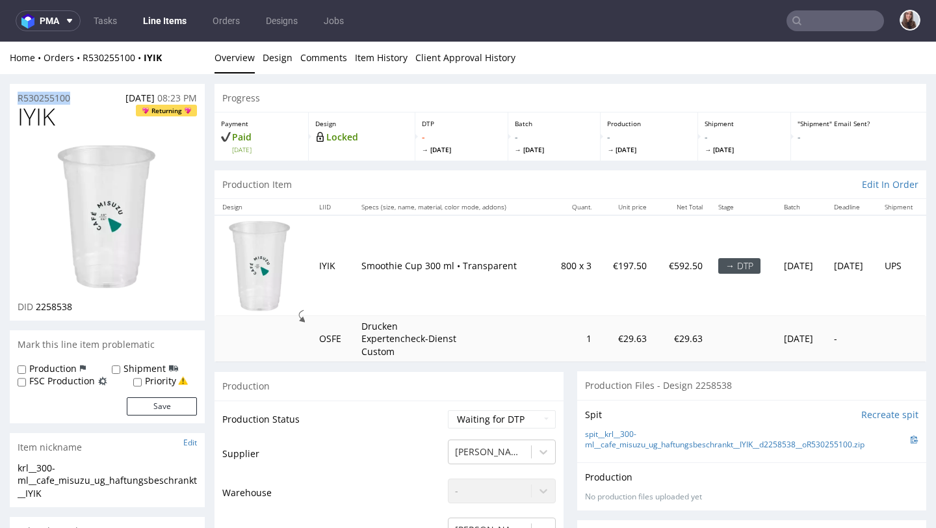
drag, startPoint x: 82, startPoint y: 94, endPoint x: 16, endPoint y: 96, distance: 65.7
click at [16, 96] on div "R530255100 08.09.2025 08:23 PM" at bounding box center [107, 94] width 195 height 21
copy p "R530255100"
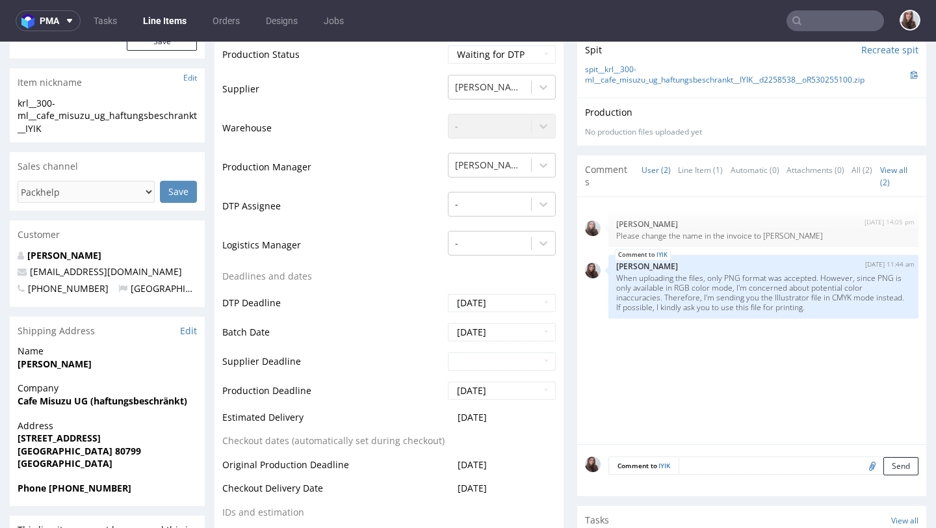
scroll to position [365, 0]
click at [861, 459] on input "file" at bounding box center [870, 464] width 18 height 17
type input "C:\fakepath\Eiscup.ai"
click at [883, 463] on button "Send" at bounding box center [900, 465] width 35 height 18
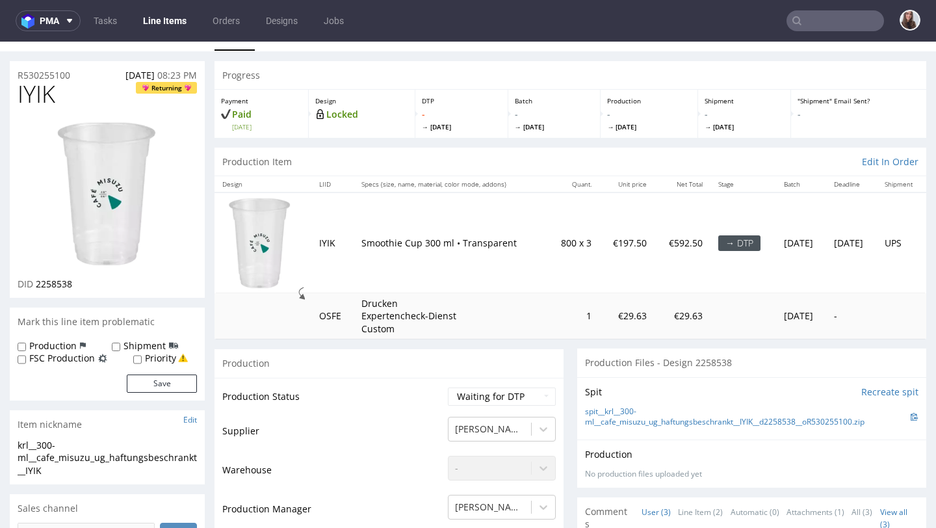
scroll to position [0, 0]
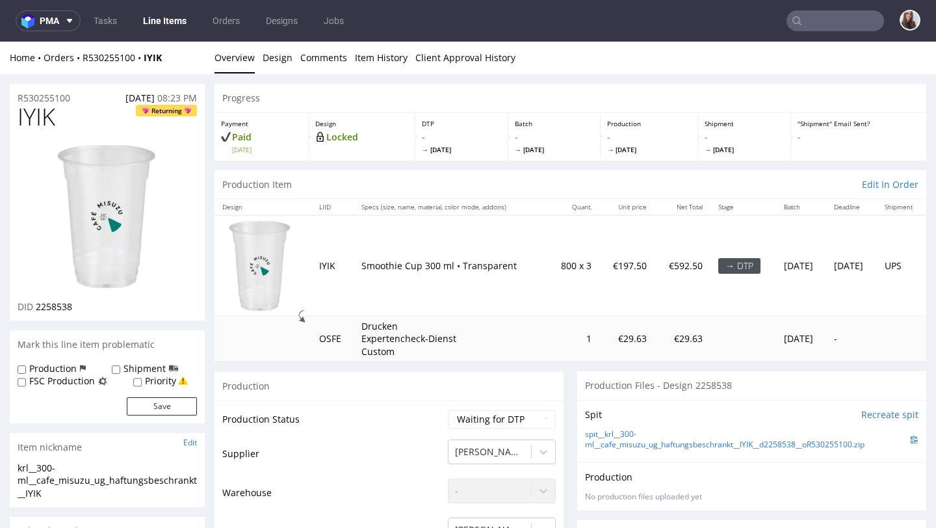
click at [809, 18] on input "text" at bounding box center [836, 20] width 98 height 21
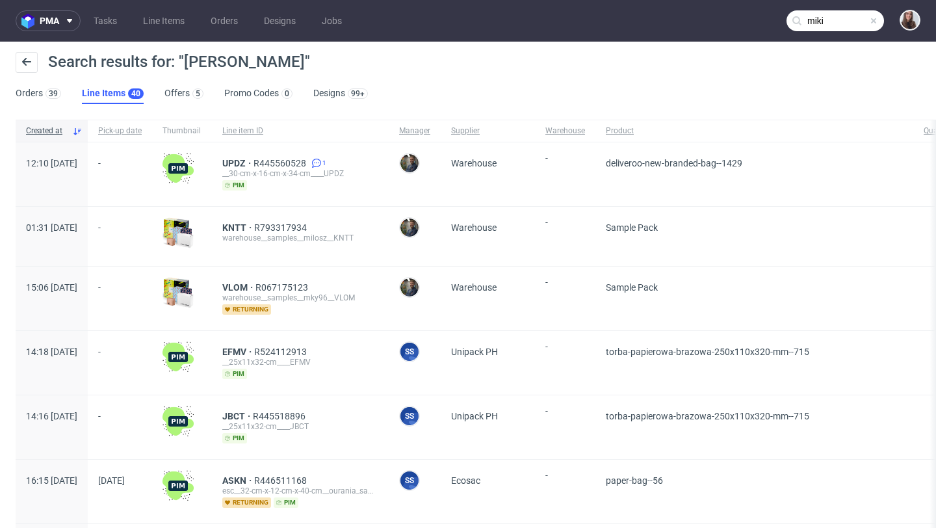
click at [830, 23] on input "miki" at bounding box center [836, 20] width 98 height 21
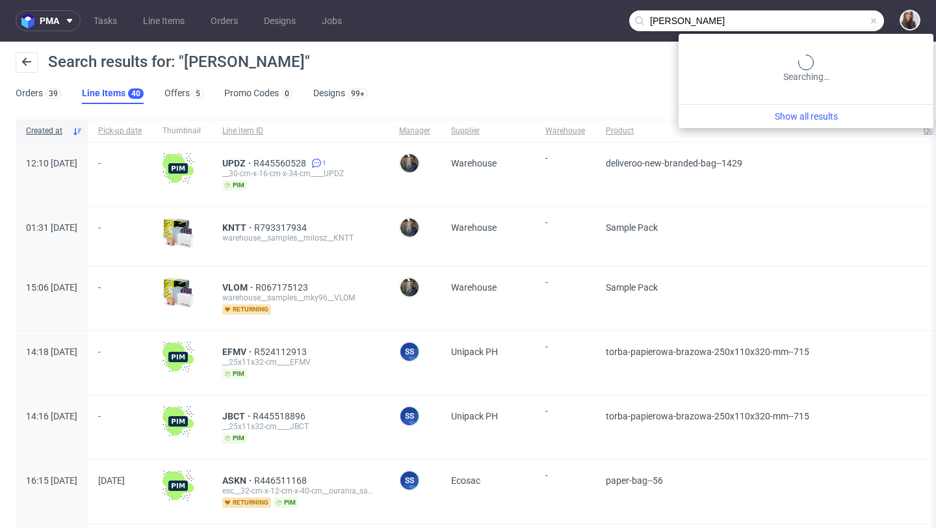
type input "miki kawamura"
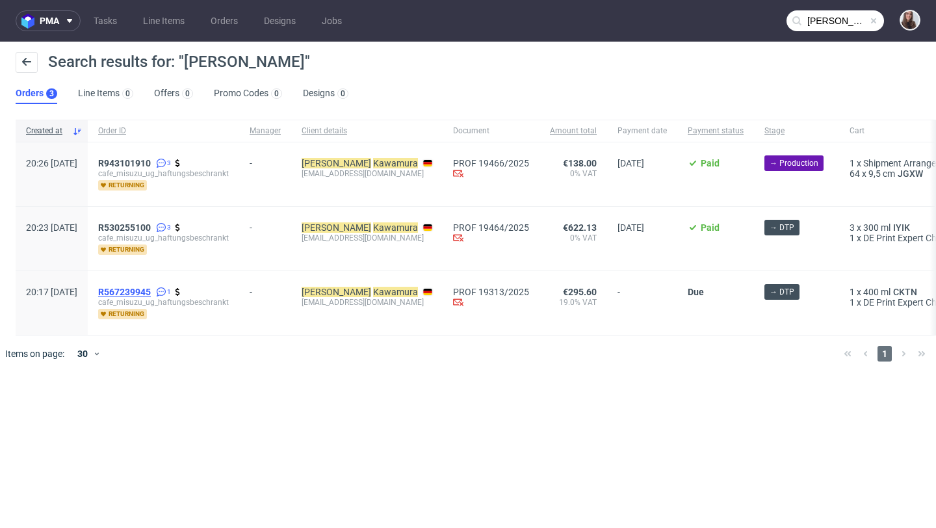
click at [151, 287] on span "R567239945" at bounding box center [124, 292] width 53 height 10
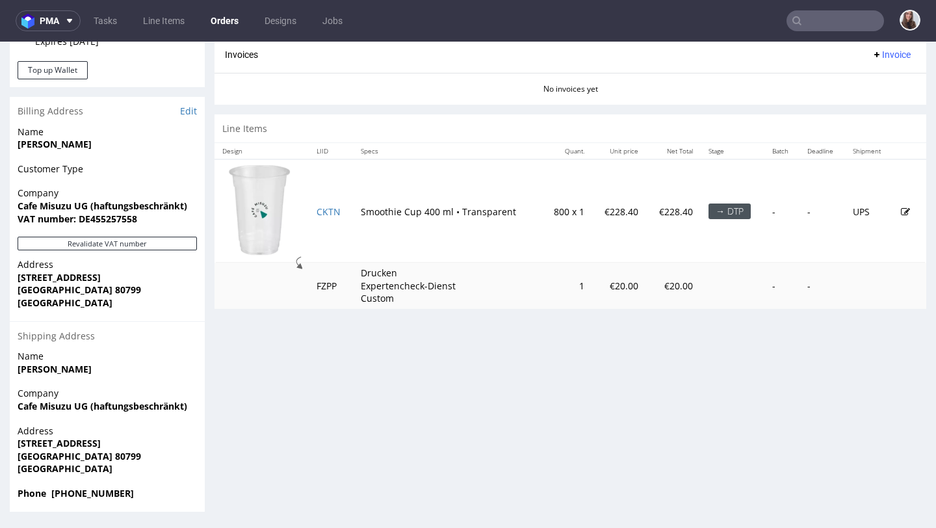
scroll to position [3, 0]
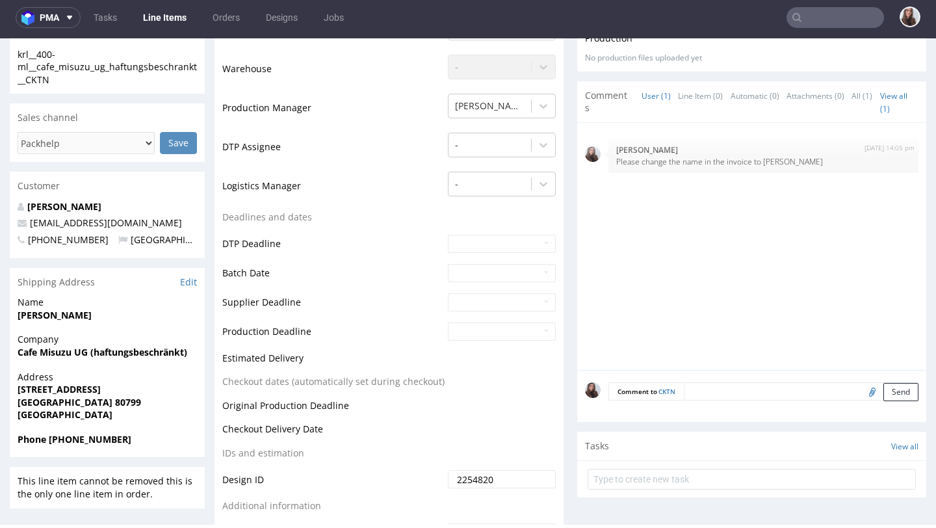
scroll to position [430, 0]
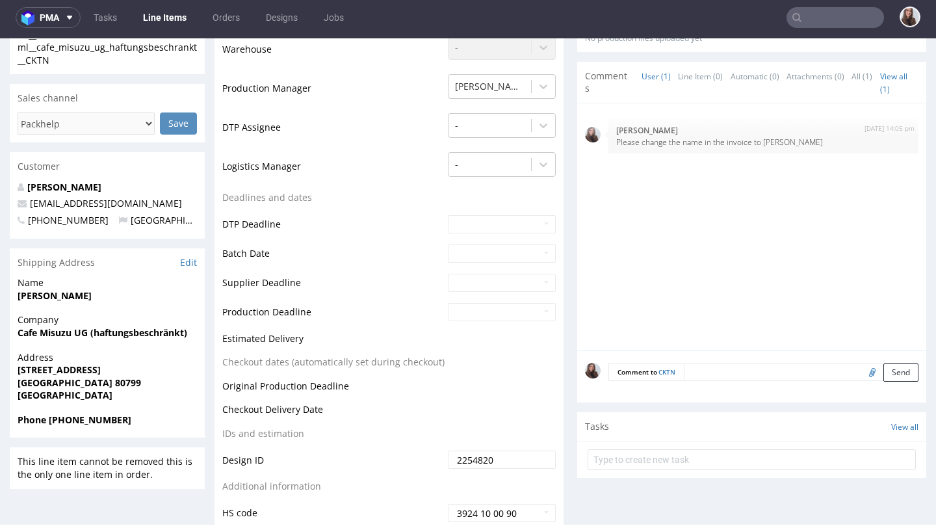
click at [709, 371] on textarea at bounding box center [801, 372] width 235 height 18
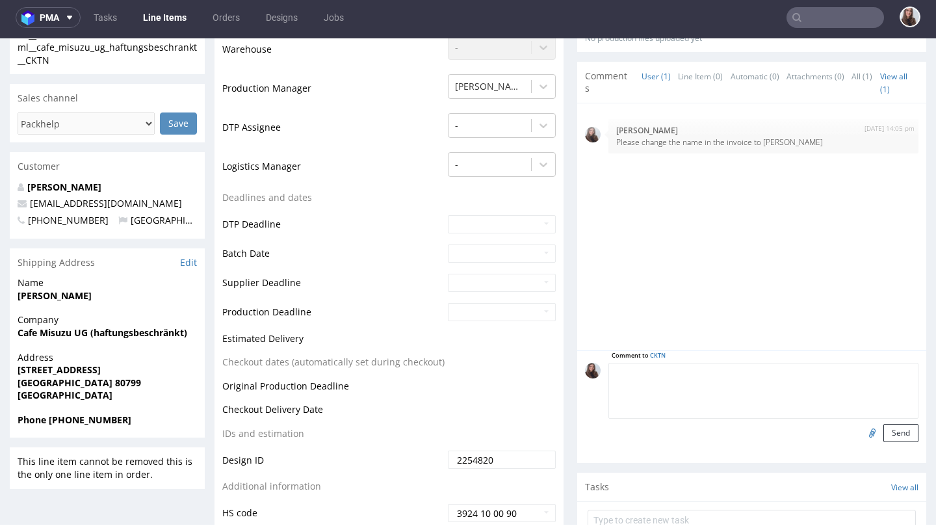
paste textarea "R530255100"
type textarea "R530255100"
drag, startPoint x: 722, startPoint y: 378, endPoint x: 599, endPoint y: 371, distance: 123.0
click at [599, 371] on div "Comment to CKTN R530255100 Send" at bounding box center [751, 402] width 333 height 79
paste textarea "When uploading the files, only PNG format was accepted. However, since PNG is o…"
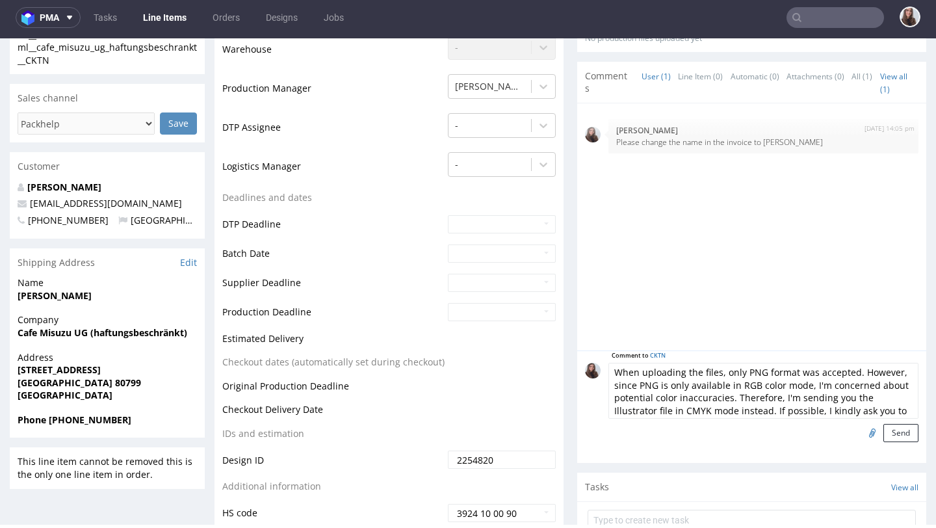
scroll to position [10, 0]
type textarea "When uploading the files, only PNG format was accepted. However, since PNG is o…"
click at [861, 431] on input "file" at bounding box center [870, 432] width 18 height 17
type input "C:\fakepath\Eiscup.ai"
click at [894, 434] on button "Send" at bounding box center [900, 433] width 35 height 18
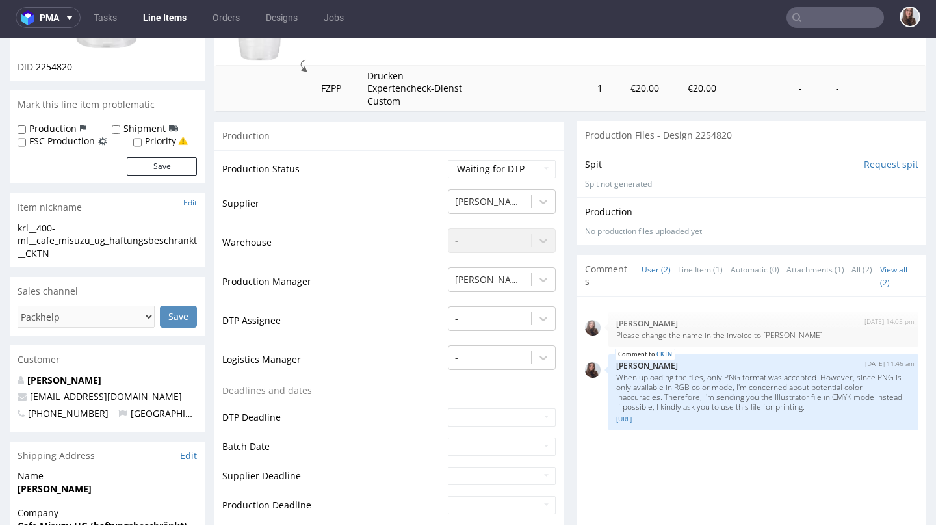
scroll to position [243, 0]
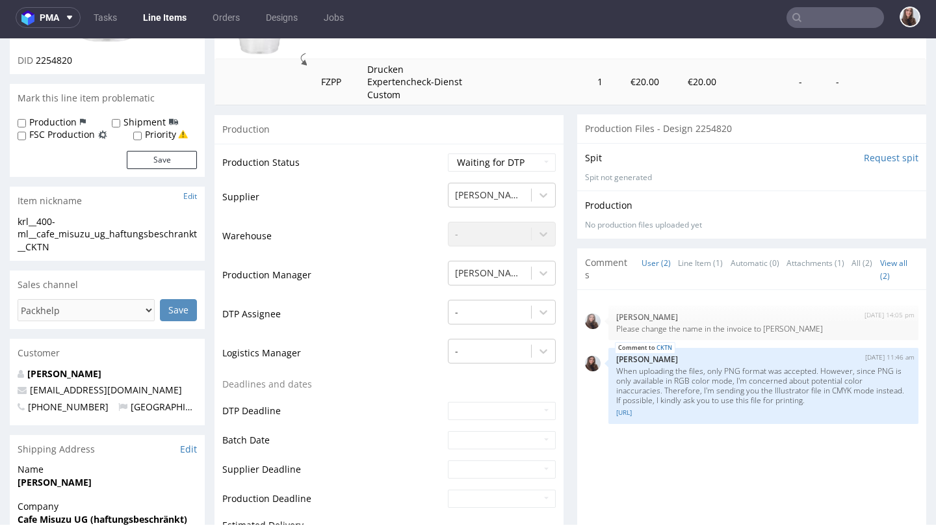
click at [49, 123] on label "Production" at bounding box center [52, 122] width 47 height 13
click at [26, 123] on input "Production" at bounding box center [22, 123] width 8 height 10
checkbox input "true"
click at [176, 161] on button "Save" at bounding box center [162, 160] width 70 height 18
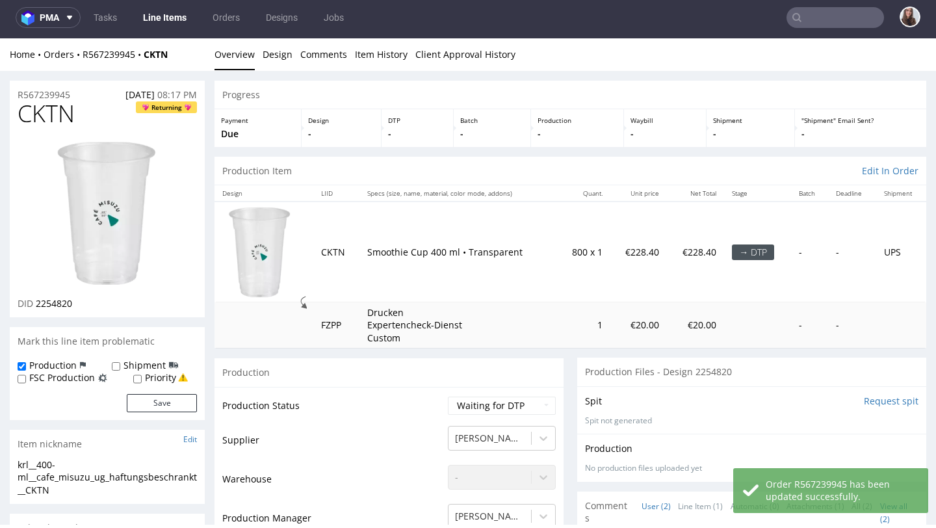
scroll to position [0, 0]
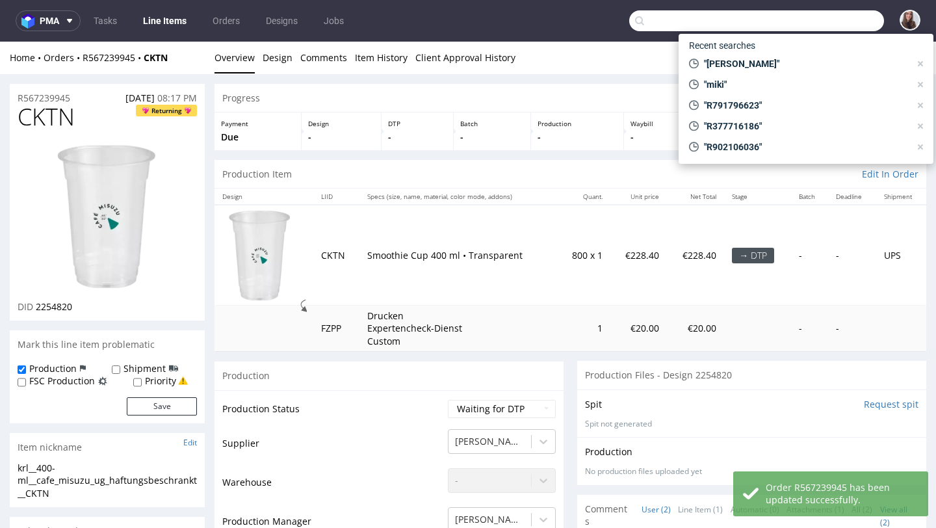
click at [812, 23] on input "text" at bounding box center [756, 20] width 255 height 21
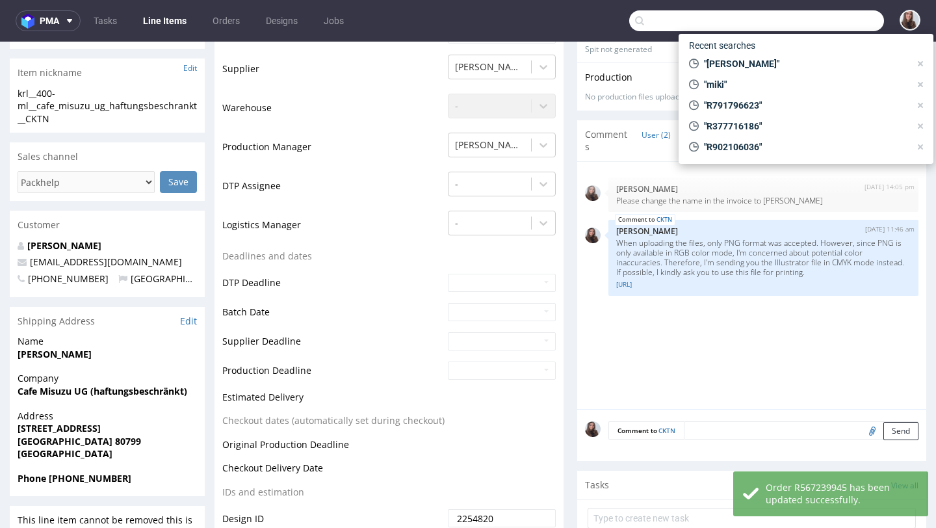
scroll to position [440, 0]
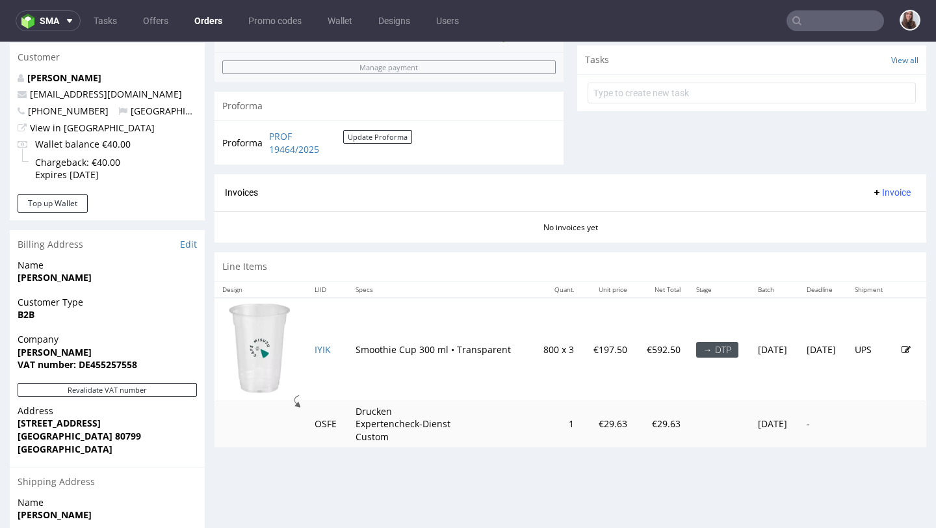
scroll to position [593, 0]
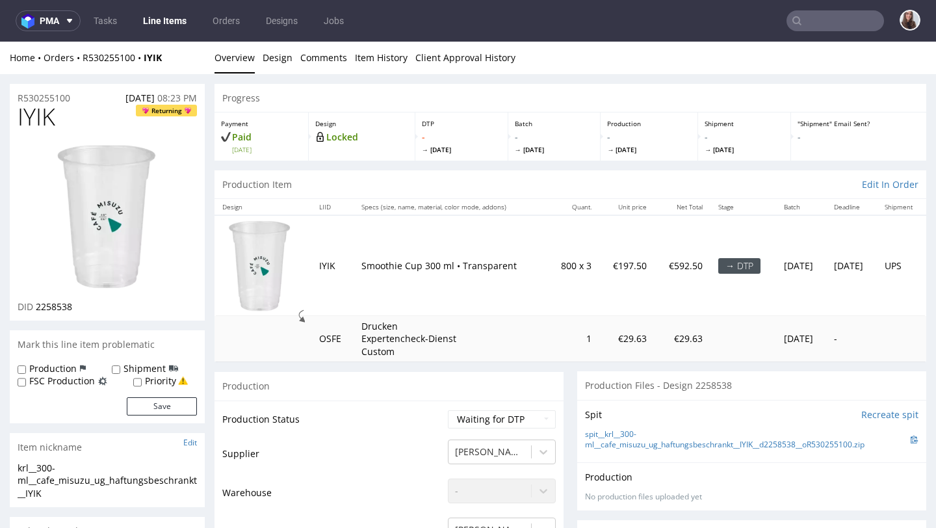
click at [49, 367] on label "Production" at bounding box center [52, 368] width 47 height 13
click at [26, 367] on input "Production" at bounding box center [22, 370] width 8 height 10
checkbox input "true"
click at [125, 400] on div "Save" at bounding box center [107, 406] width 179 height 18
click at [140, 406] on button "Save" at bounding box center [162, 406] width 70 height 18
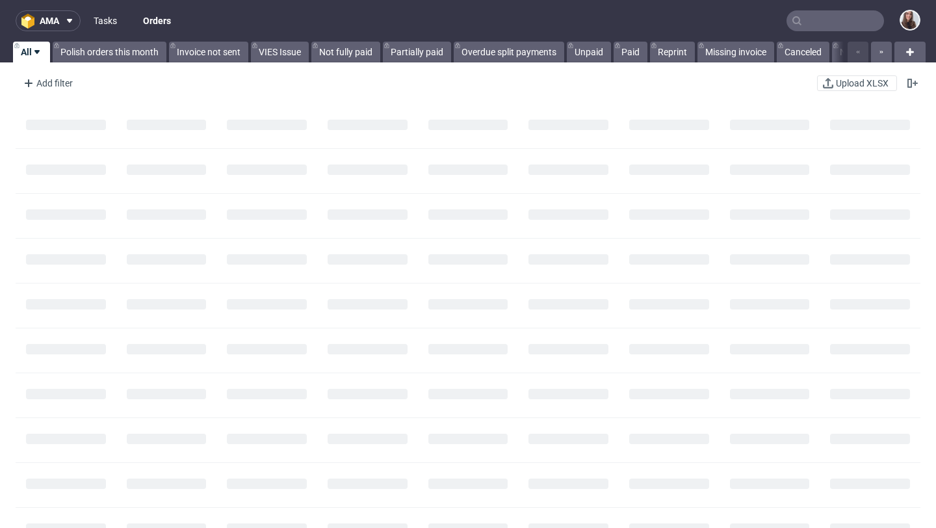
click at [100, 30] on link "Tasks" at bounding box center [105, 20] width 39 height 21
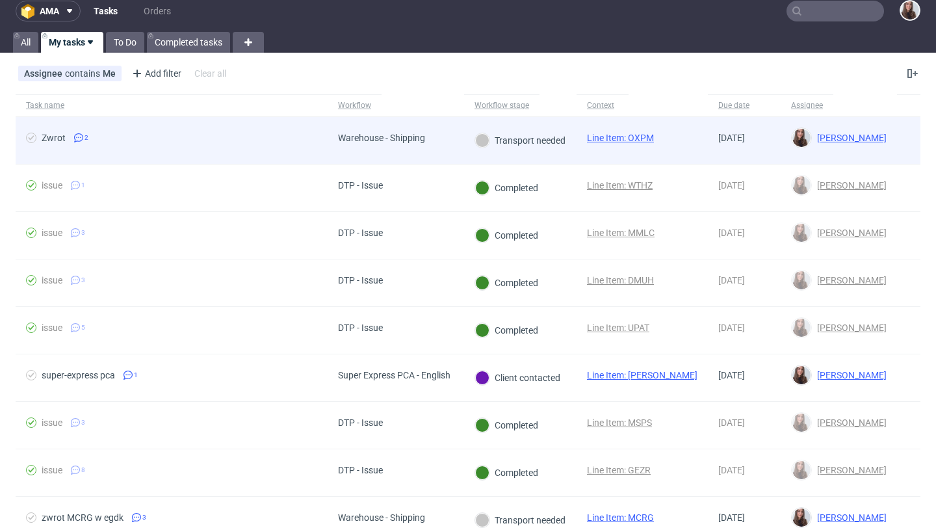
scroll to position [11, 0]
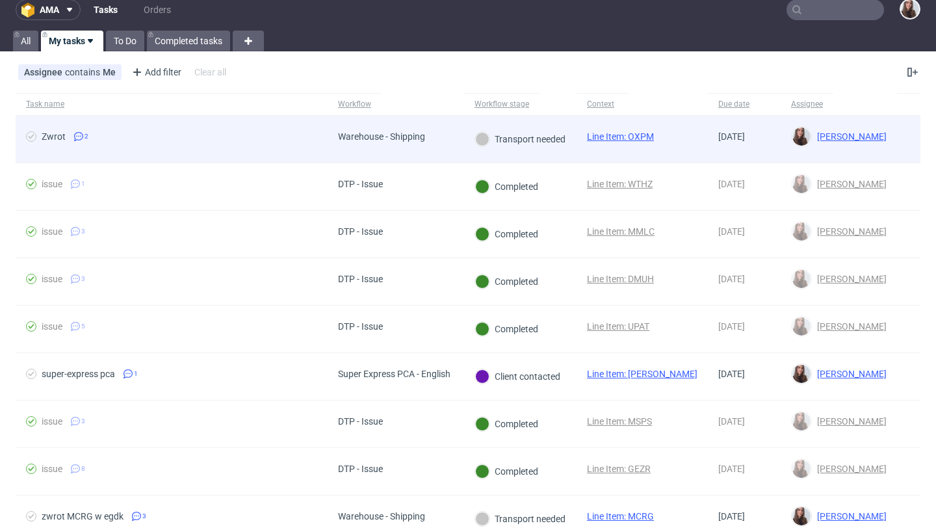
click at [245, 130] on div "Zwrot 2" at bounding box center [172, 139] width 312 height 47
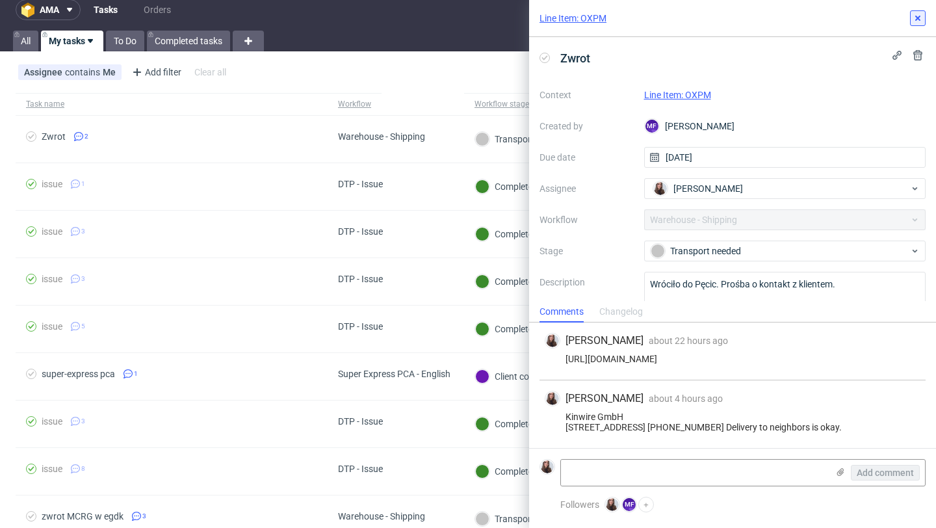
click at [918, 23] on icon at bounding box center [918, 18] width 10 height 10
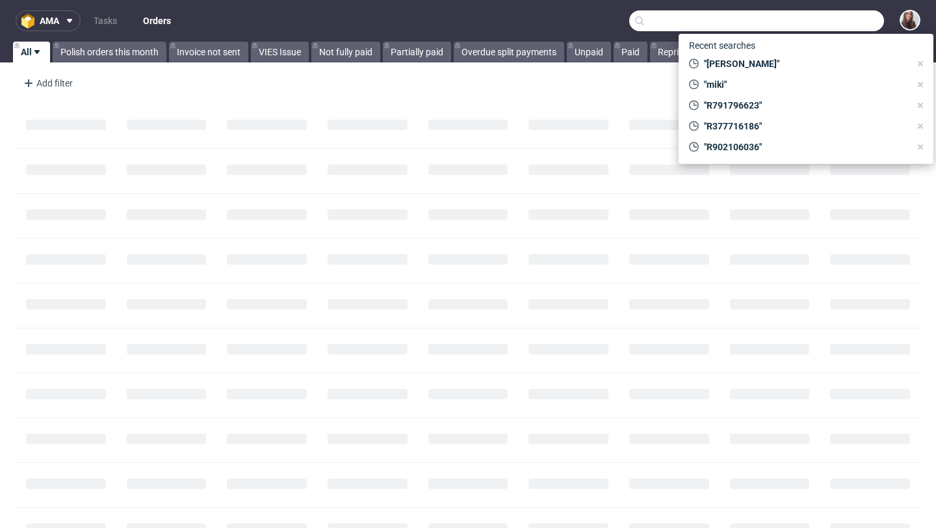
click at [828, 21] on input "text" at bounding box center [756, 20] width 255 height 21
paste input "R231293800"
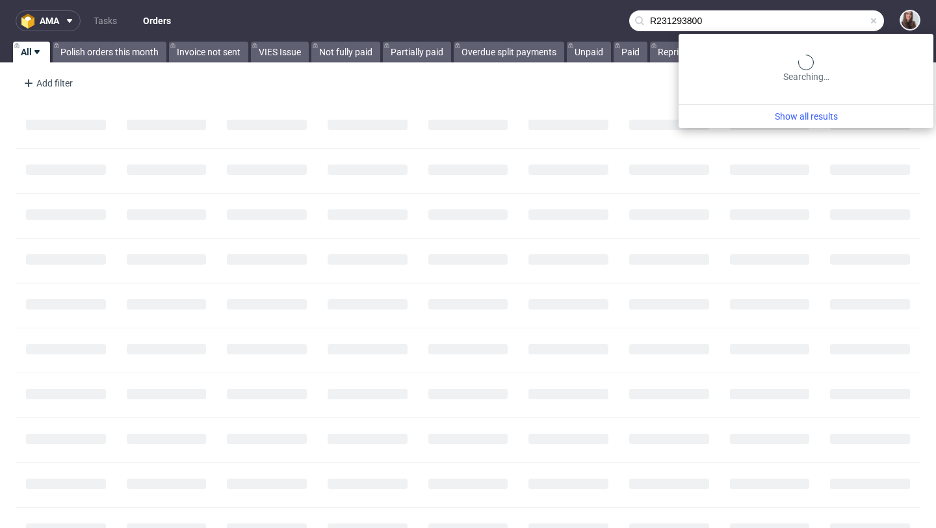
type input "R231293800"
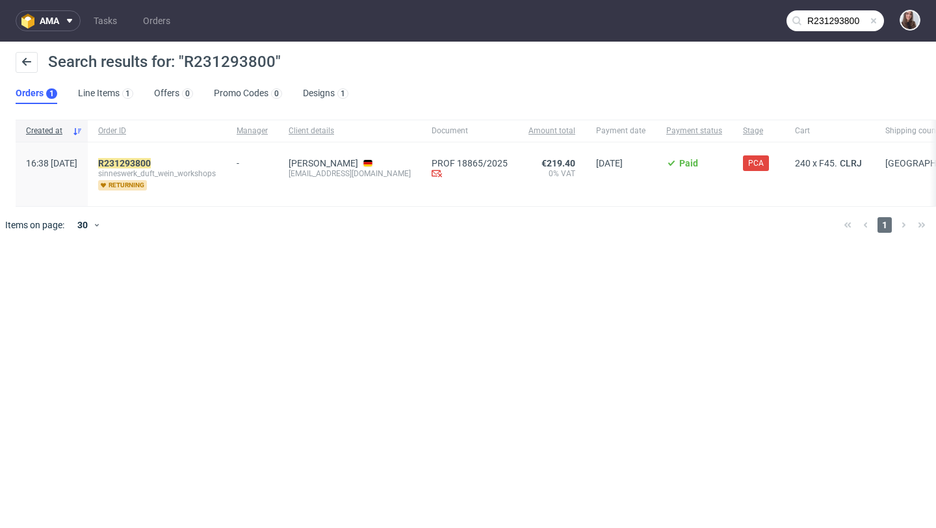
click at [177, 168] on span "sinneswerk_duft_wein_workshops" at bounding box center [157, 173] width 118 height 10
click at [151, 164] on mark "R231293800" at bounding box center [124, 163] width 53 height 10
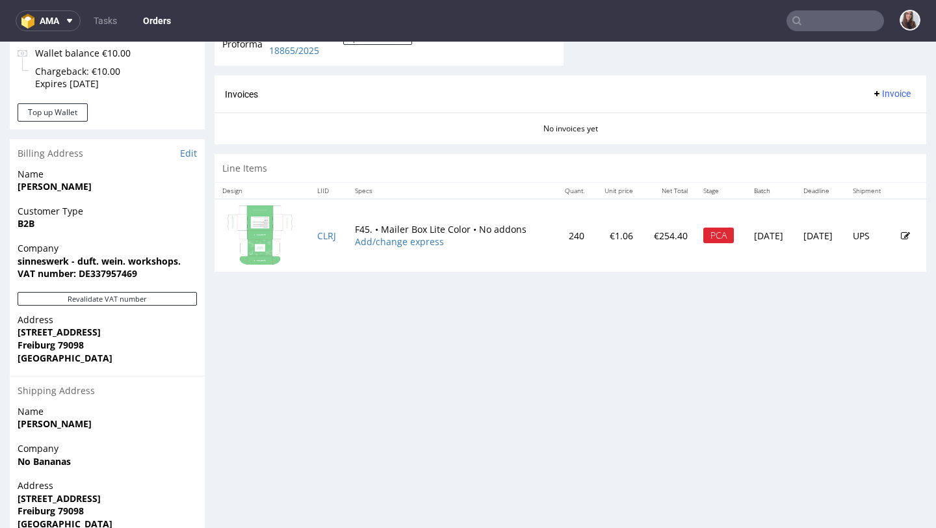
scroll to position [608, 0]
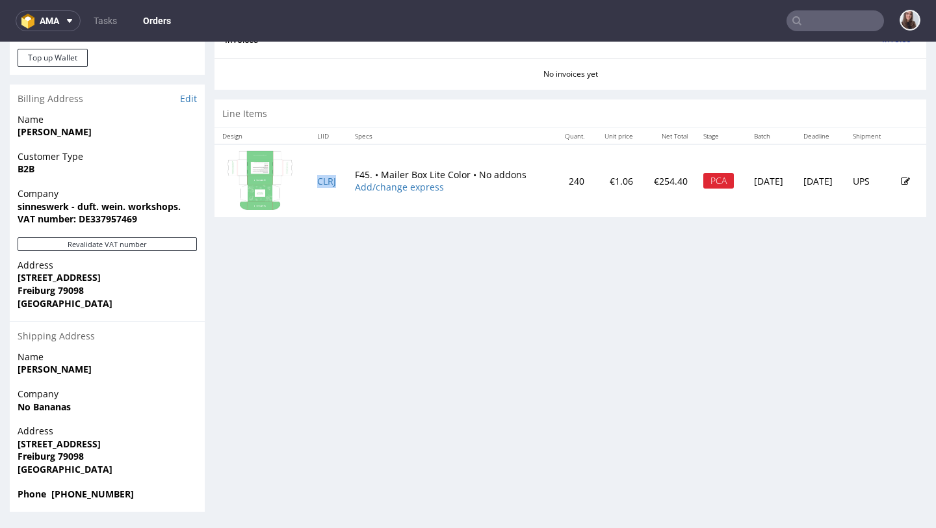
click at [322, 186] on td "CLRJ" at bounding box center [328, 180] width 38 height 72
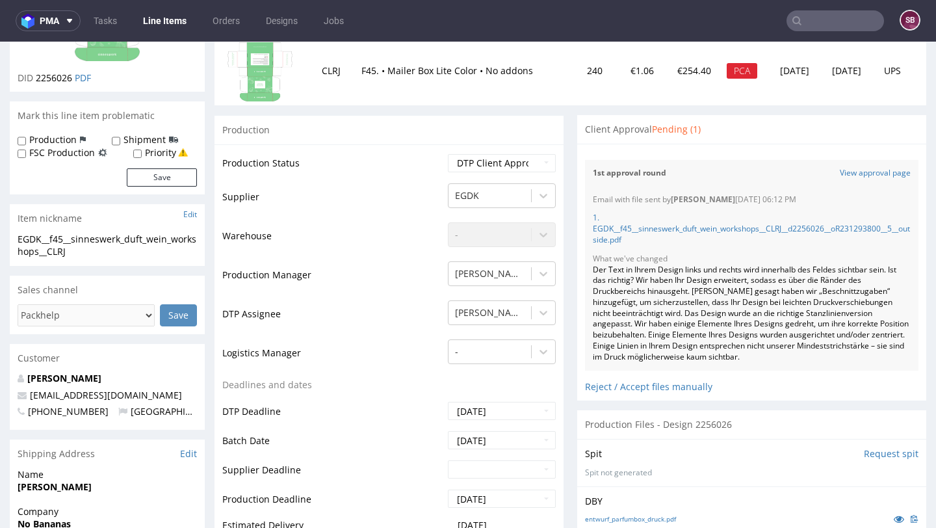
scroll to position [174, 0]
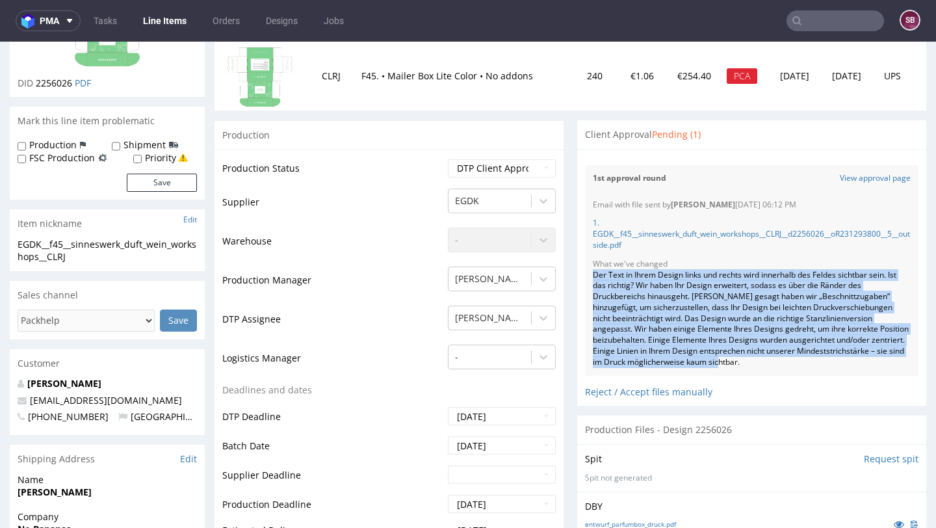
drag, startPoint x: 588, startPoint y: 275, endPoint x: 876, endPoint y: 369, distance: 303.4
click at [876, 369] on div "Email with file sent by [PERSON_NAME] [DATE] 06:12 PM 1. EGDK__f45__sinneswerk_…" at bounding box center [751, 284] width 333 height 184
copy div "Der Text in Ihrem Design links und rechts wird innerhalb des Feldes sichtbar se…"
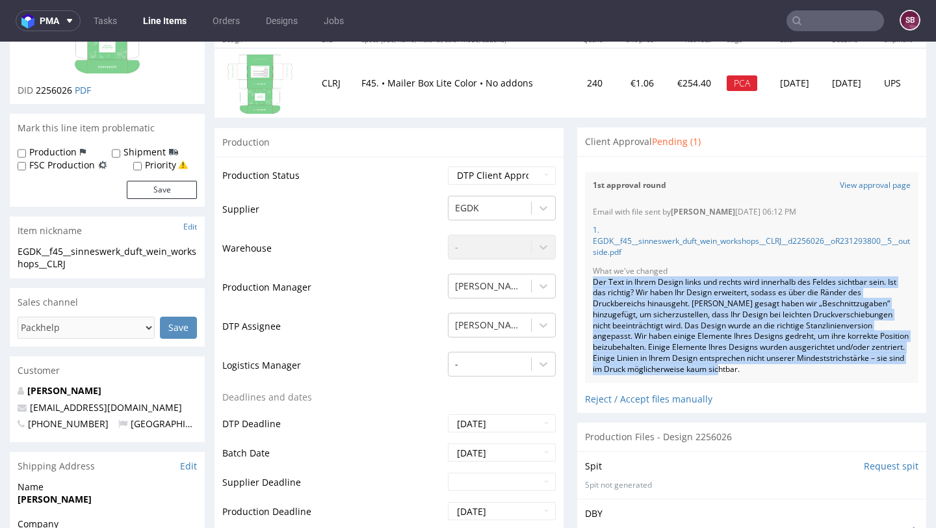
scroll to position [166, 0]
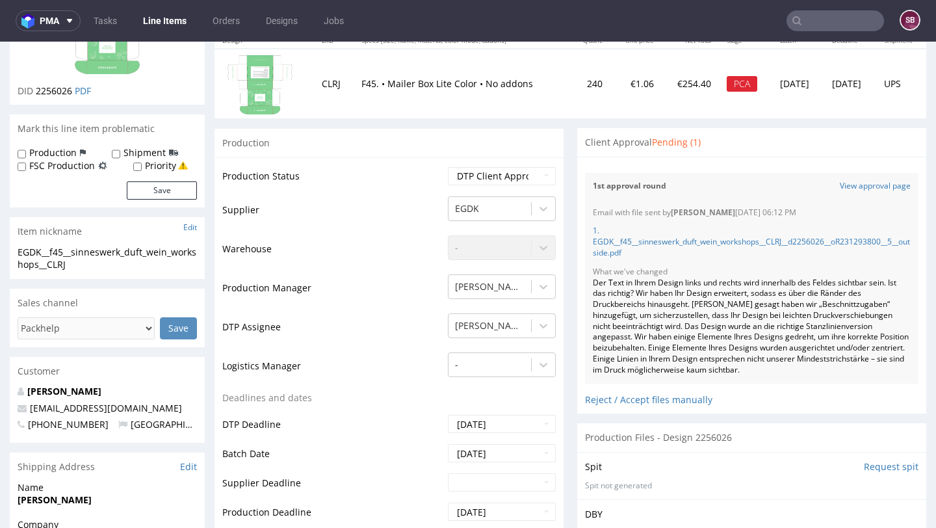
click at [731, 258] on p "1. EGDK__f45__sinneswerk_duft_wein_workshops__CLRJ__d2256026__oR231293800__5__o…" at bounding box center [752, 242] width 318 height 33
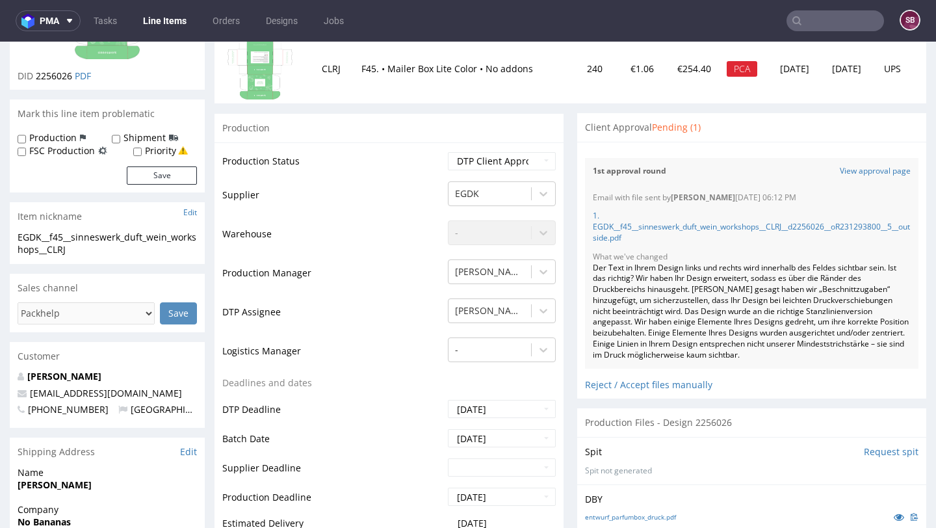
scroll to position [183, 0]
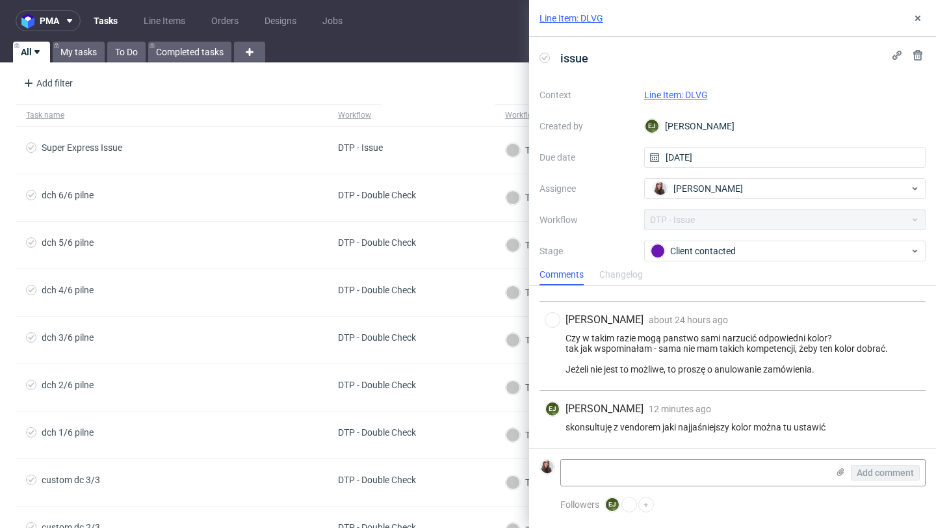
scroll to position [424, 0]
click at [917, 21] on icon at bounding box center [918, 18] width 10 height 10
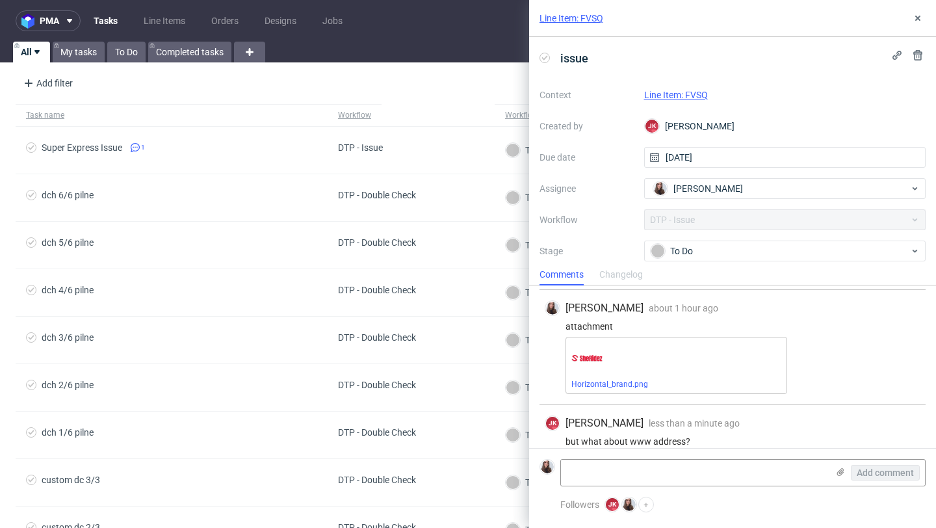
scroll to position [194, 0]
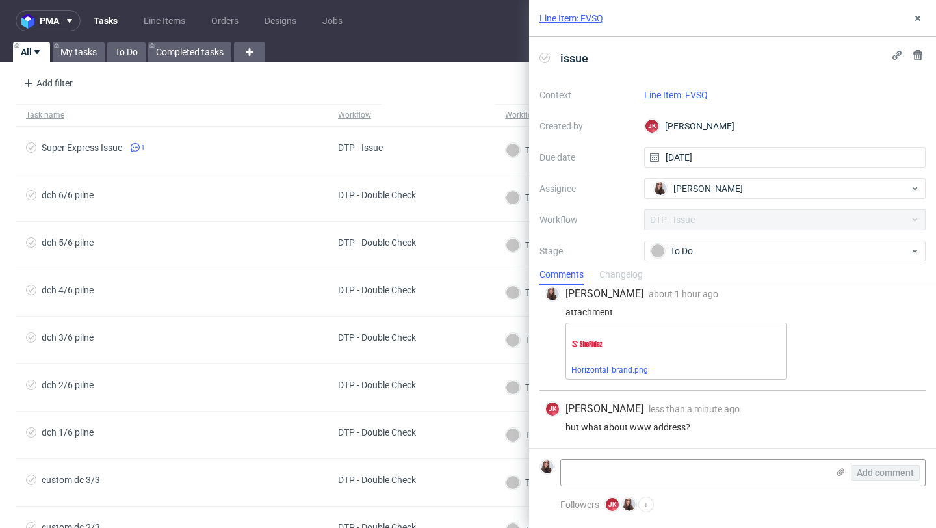
click at [692, 94] on link "Line Item: FVSQ" at bounding box center [676, 95] width 64 height 10
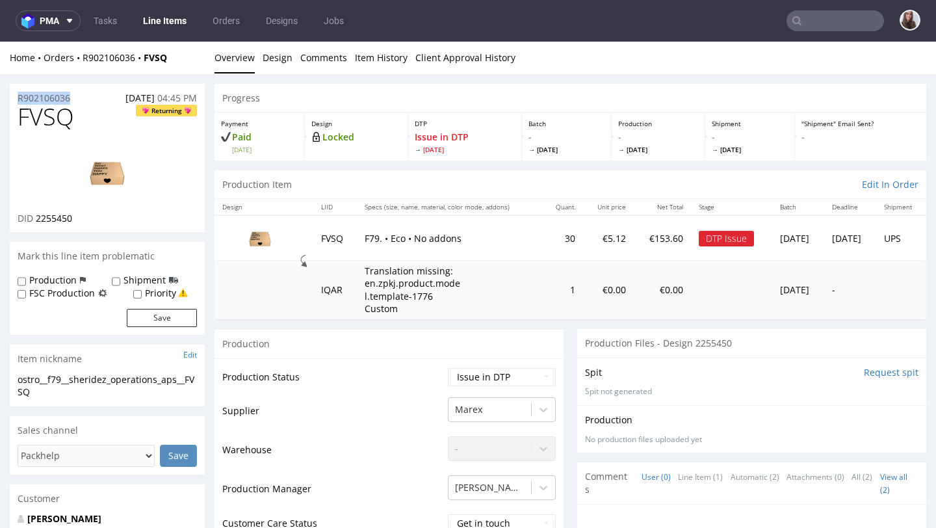
drag, startPoint x: 77, startPoint y: 95, endPoint x: 14, endPoint y: 98, distance: 63.8
click at [14, 98] on div "R902106036 [DATE] 04:45 PM" at bounding box center [107, 94] width 195 height 21
copy p "R902106036"
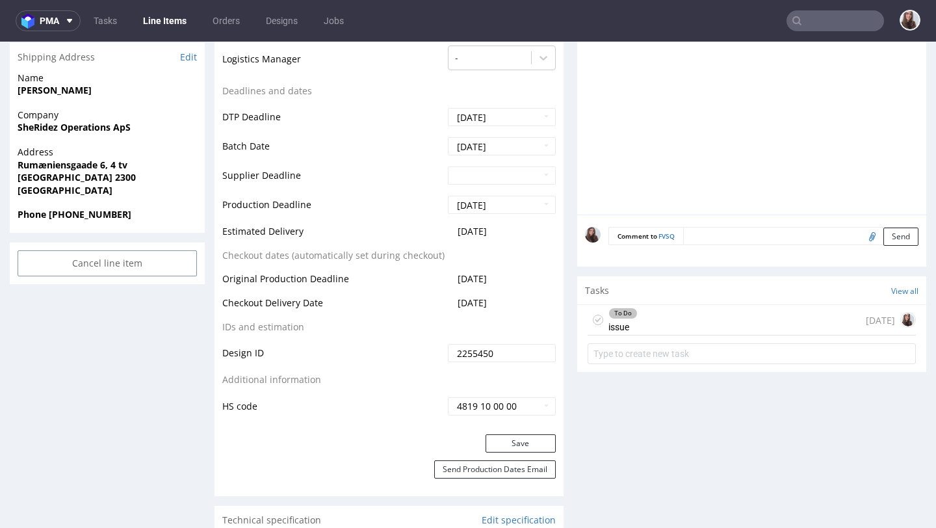
scroll to position [528, 0]
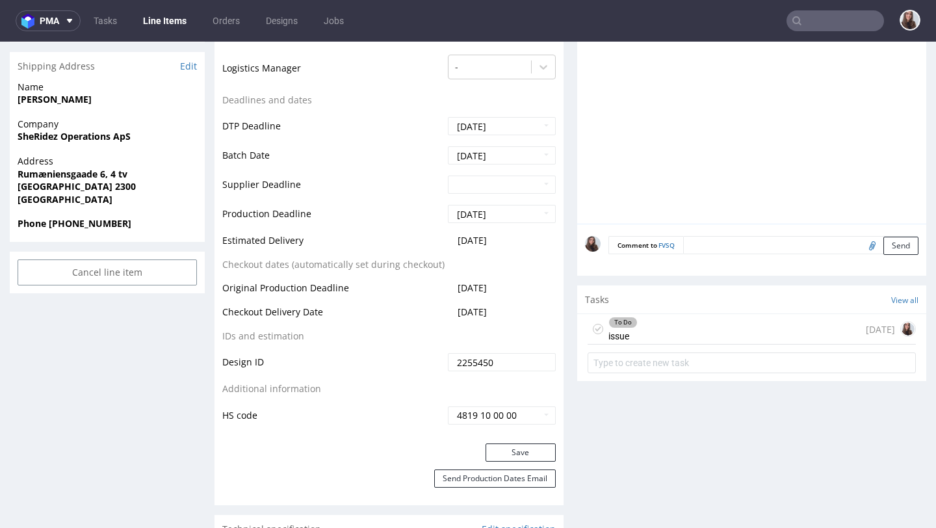
click at [657, 323] on div "To Do issue [DATE]" at bounding box center [752, 329] width 328 height 31
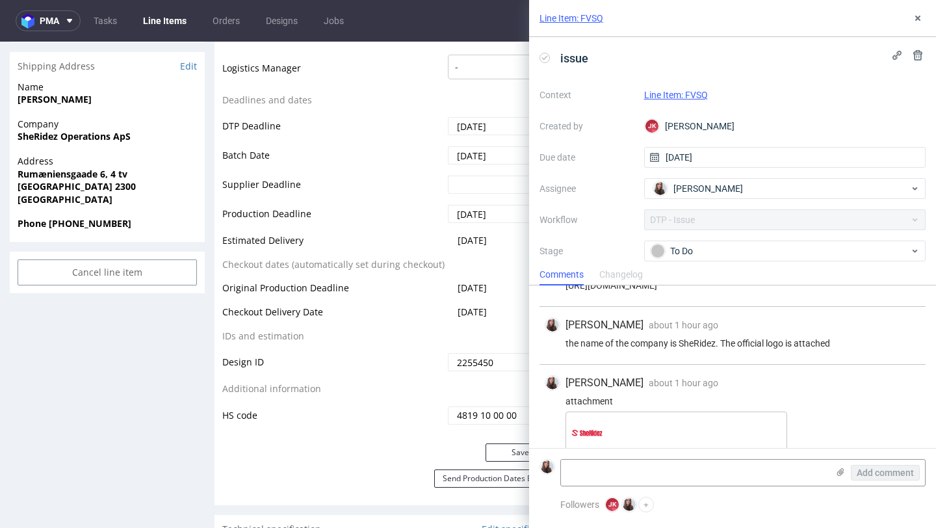
scroll to position [194, 0]
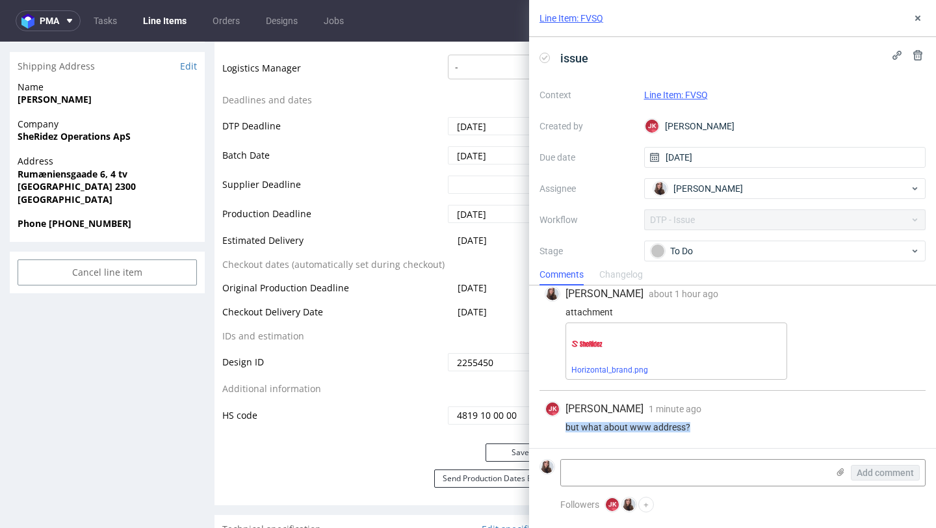
drag, startPoint x: 696, startPoint y: 429, endPoint x: 566, endPoint y: 419, distance: 130.4
click at [566, 419] on div "[PERSON_NAME] [PERSON_NAME] 1 minute ago [DATE] 12:21 but what about www addres…" at bounding box center [733, 419] width 386 height 57
click at [621, 473] on textarea at bounding box center [694, 473] width 267 height 26
type textarea "c"
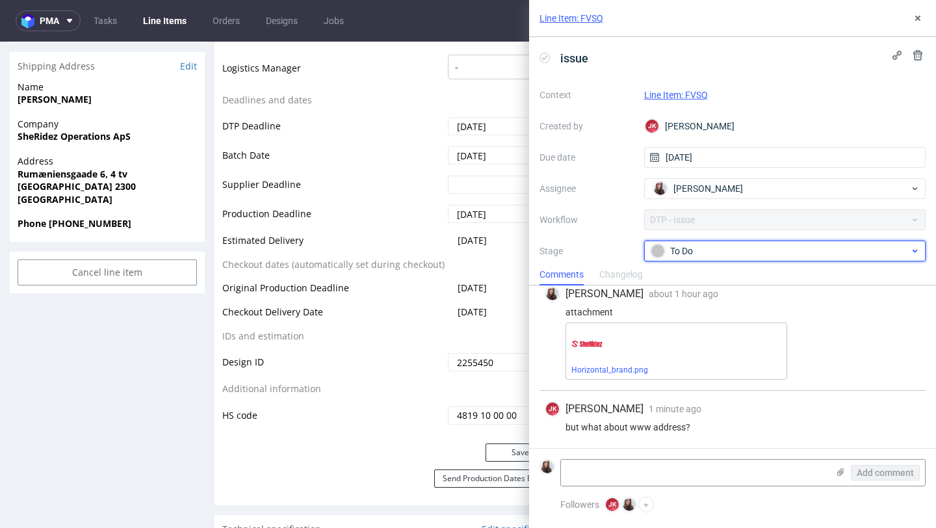
click at [727, 245] on div "To Do" at bounding box center [780, 251] width 259 height 14
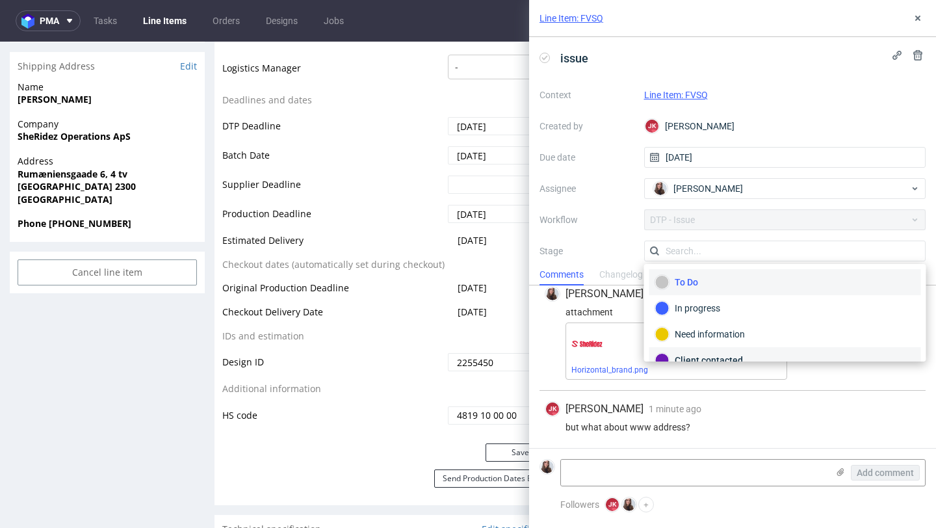
click at [707, 357] on div "Client contacted" at bounding box center [785, 360] width 260 height 14
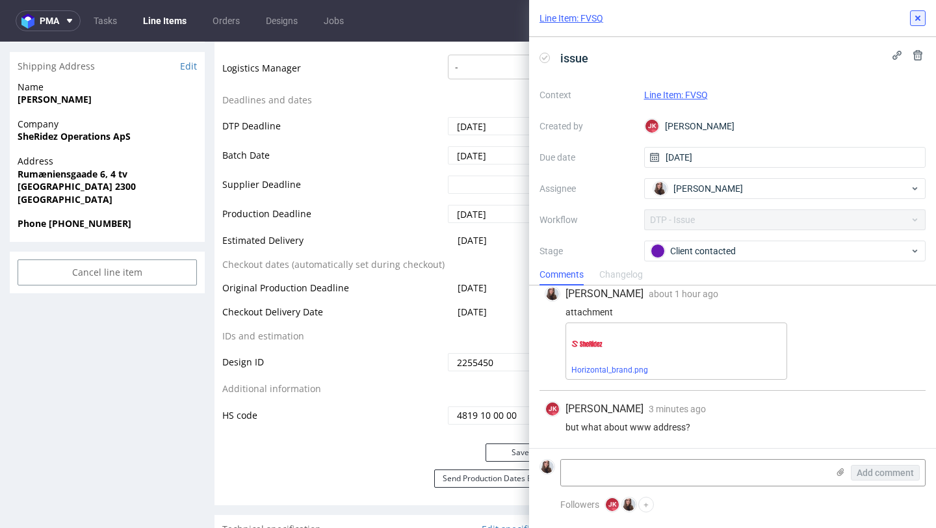
click at [918, 18] on use at bounding box center [917, 18] width 5 height 5
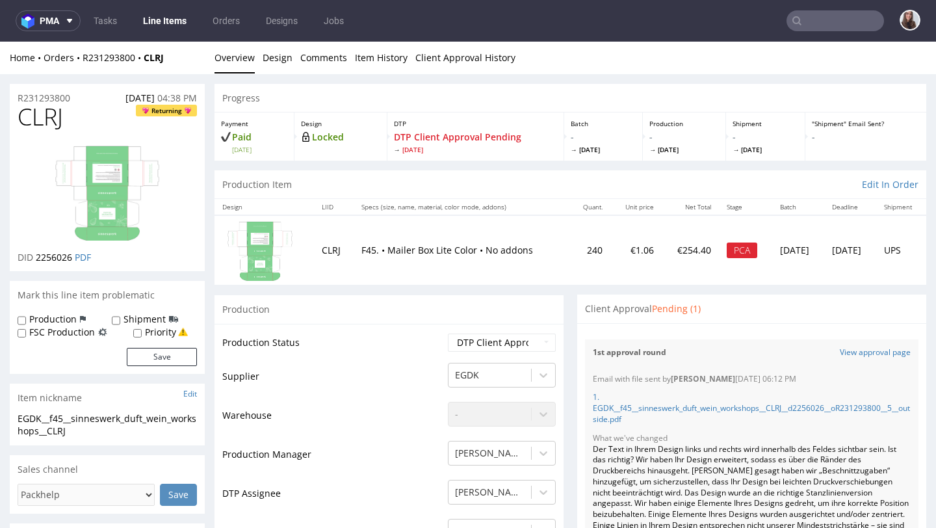
click at [86, 96] on div "R231293800 [DATE] 04:38 PM" at bounding box center [107, 94] width 195 height 21
drag, startPoint x: 68, startPoint y: 96, endPoint x: 29, endPoint y: 96, distance: 39.0
click at [29, 96] on div "R231293800 [DATE] 04:38 PM" at bounding box center [107, 94] width 195 height 21
copy p "R231293800"
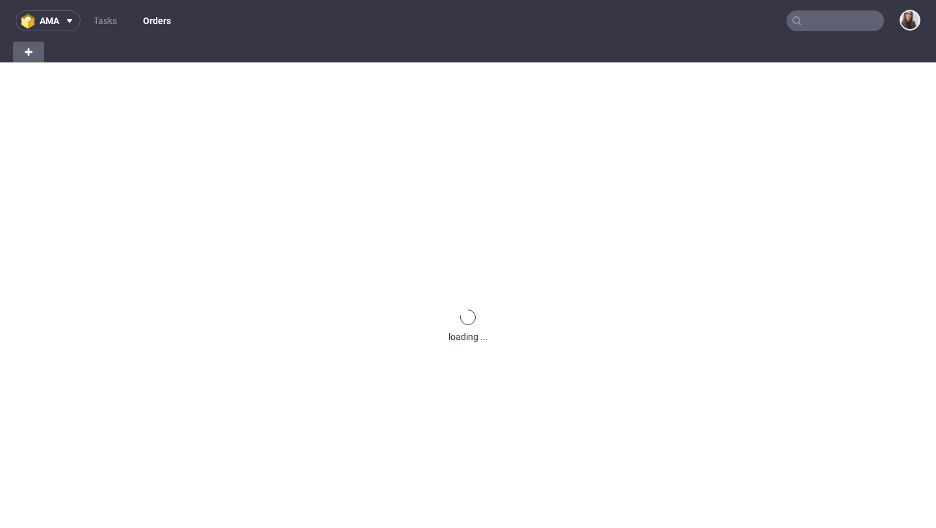
click at [826, 25] on input "text" at bounding box center [836, 20] width 98 height 21
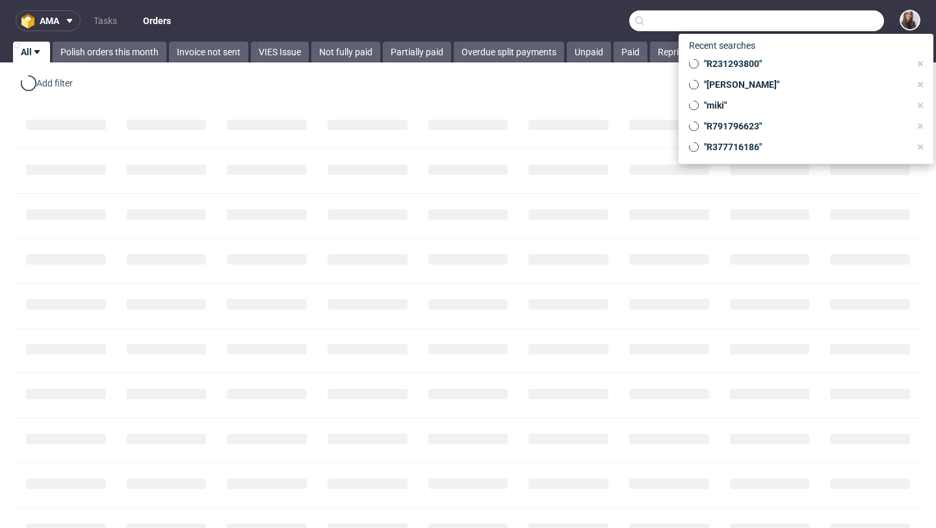
paste input "R253767639 Qty 1"
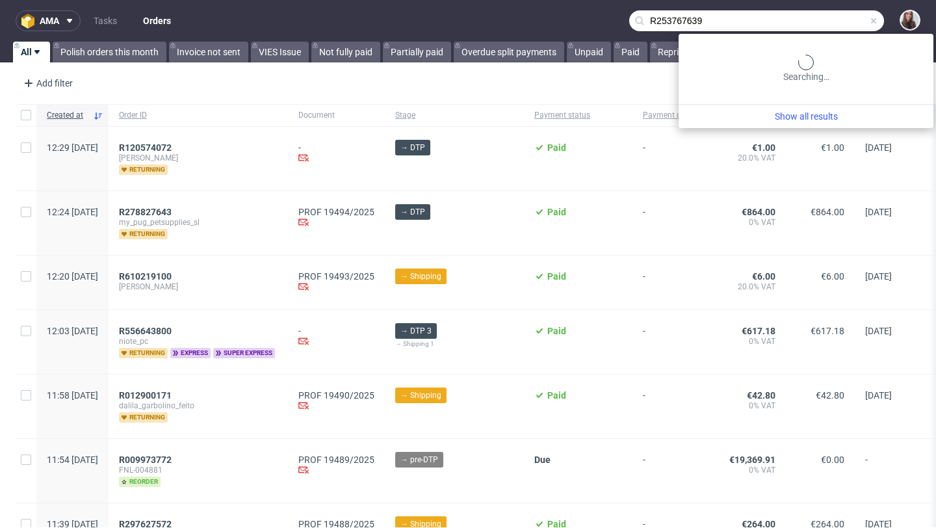
type input "R253767639"
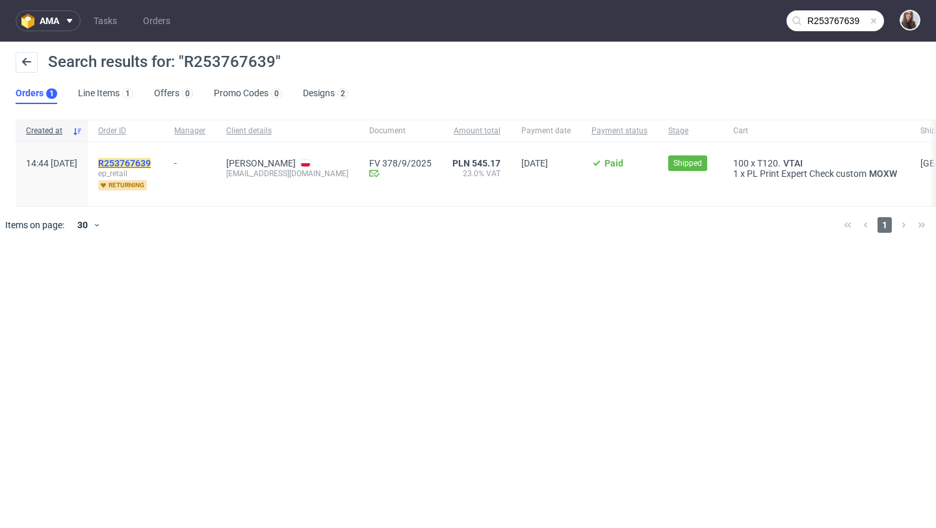
click at [151, 165] on mark "R253767639" at bounding box center [124, 163] width 53 height 10
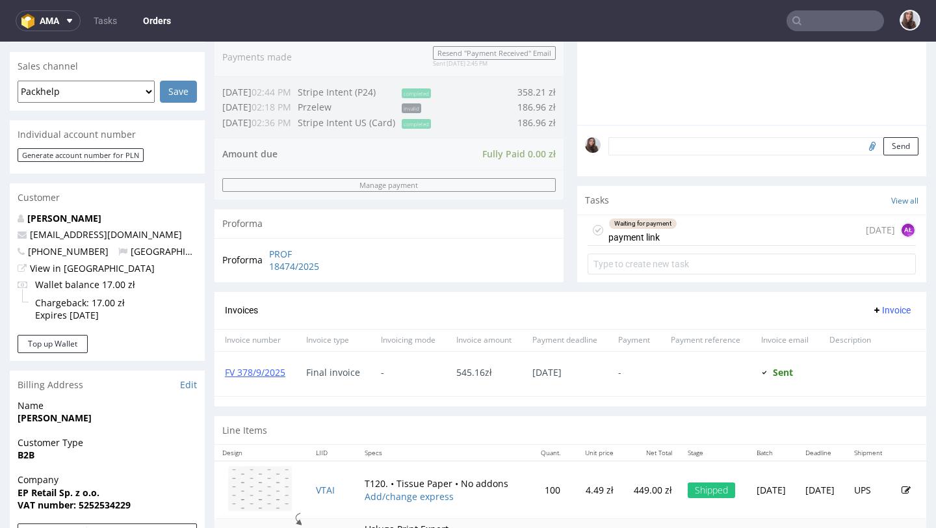
scroll to position [323, 0]
click at [695, 235] on div "Waiting for payment payment link [DATE] AŁ" at bounding box center [752, 229] width 328 height 31
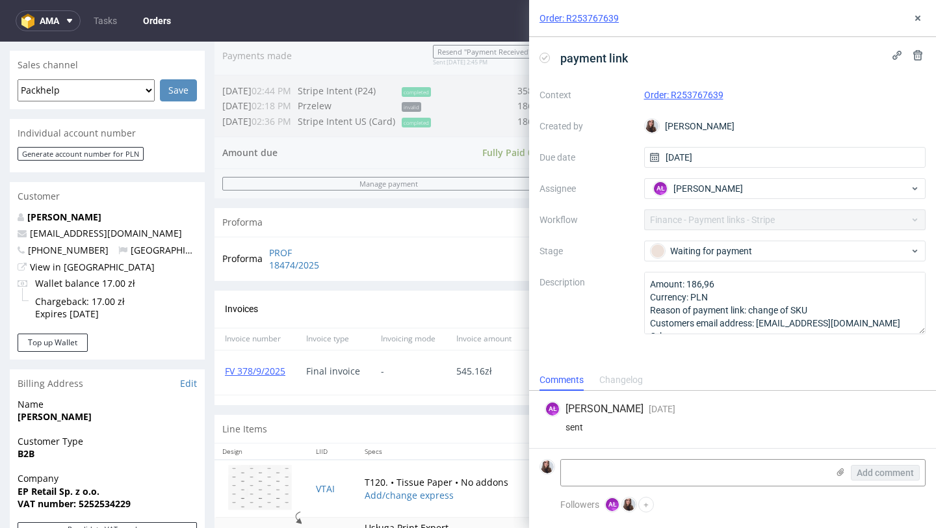
click at [918, 26] on div "Order: R253767639" at bounding box center [732, 18] width 407 height 37
click at [917, 21] on icon at bounding box center [918, 18] width 10 height 10
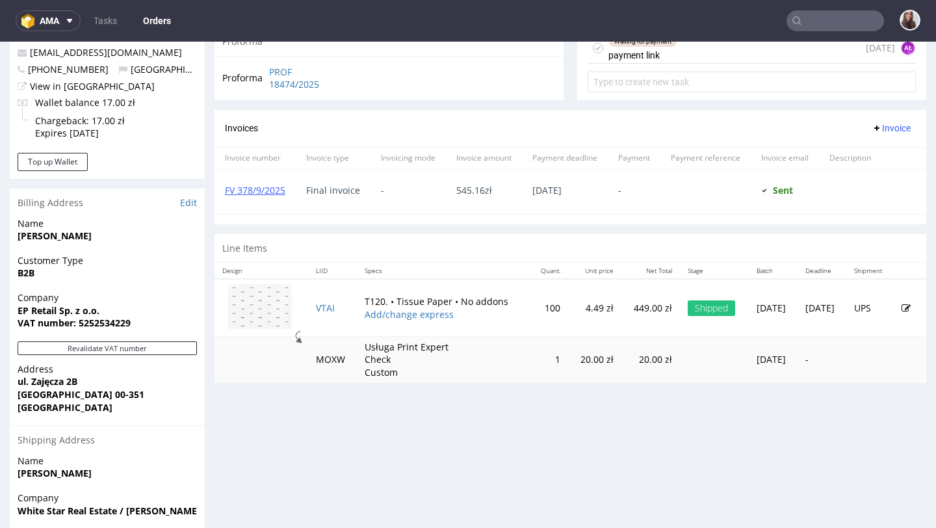
scroll to position [505, 0]
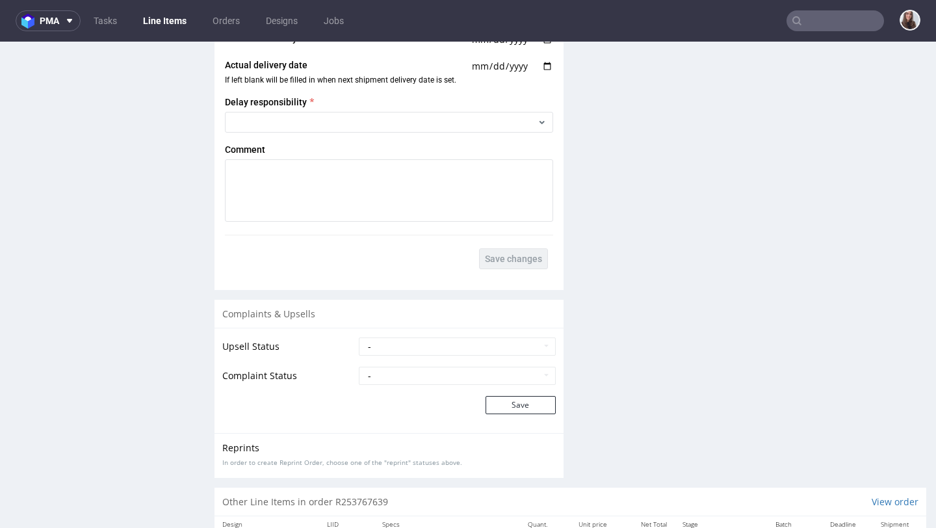
scroll to position [1808, 0]
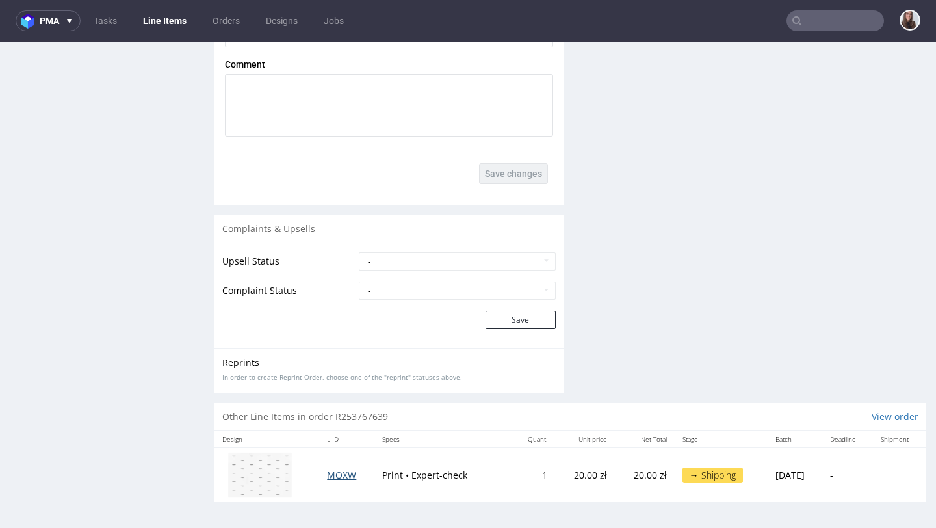
click at [337, 476] on span "MOXW" at bounding box center [341, 475] width 29 height 12
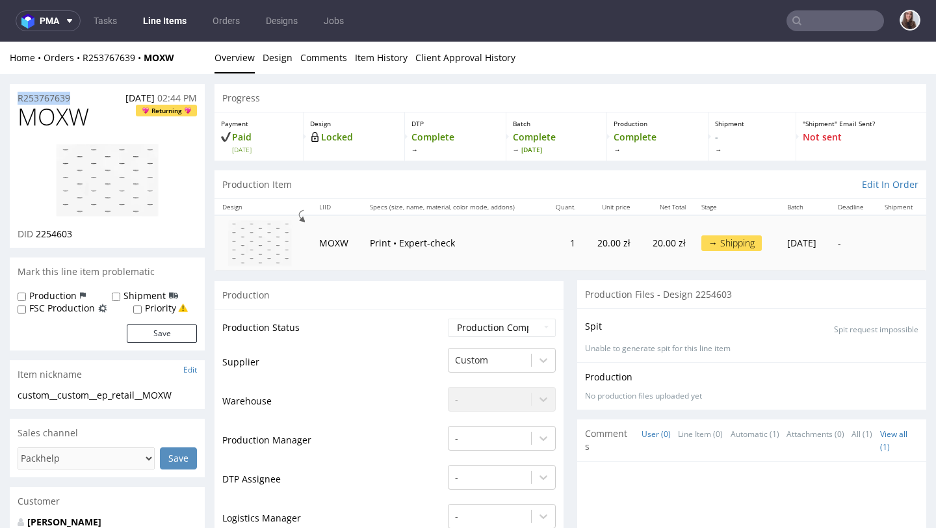
drag, startPoint x: 80, startPoint y: 94, endPoint x: 16, endPoint y: 94, distance: 64.4
click at [16, 94] on div "R253767639 29.08.2025 02:44 PM" at bounding box center [107, 94] width 195 height 21
copy p "R253767639"
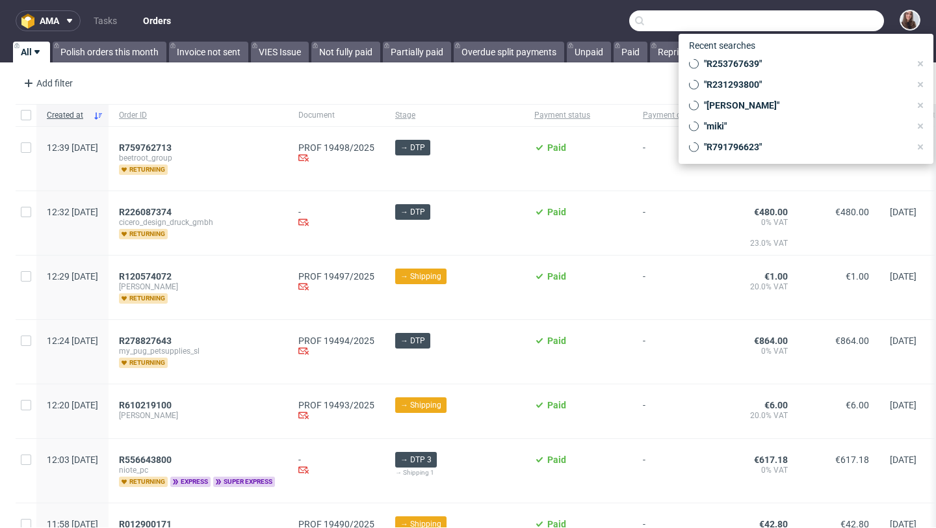
click at [826, 19] on input "text" at bounding box center [756, 20] width 255 height 21
type input "R"
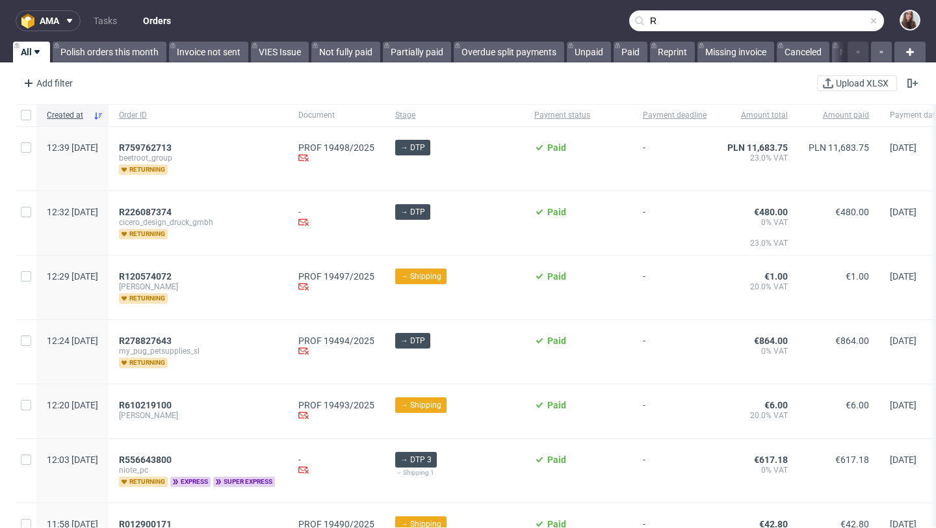
drag, startPoint x: 669, startPoint y: 24, endPoint x: 632, endPoint y: 23, distance: 37.1
click at [632, 23] on div "R" at bounding box center [756, 20] width 255 height 21
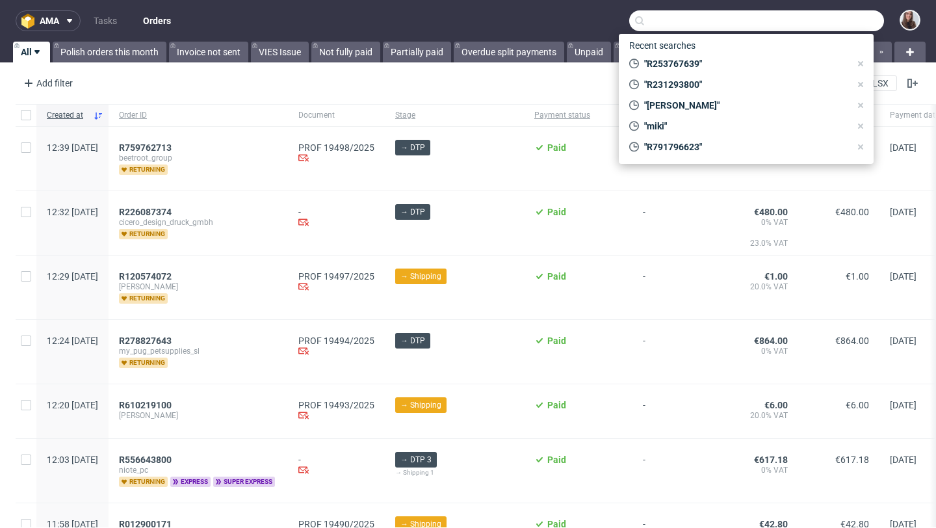
click at [694, 21] on input "text" at bounding box center [756, 20] width 255 height 21
type input "R"
click at [751, 20] on input "text" at bounding box center [756, 20] width 255 height 21
click at [665, 18] on input "text" at bounding box center [756, 20] width 255 height 21
click at [593, 16] on nav "ama Tasks Orders" at bounding box center [468, 21] width 936 height 42
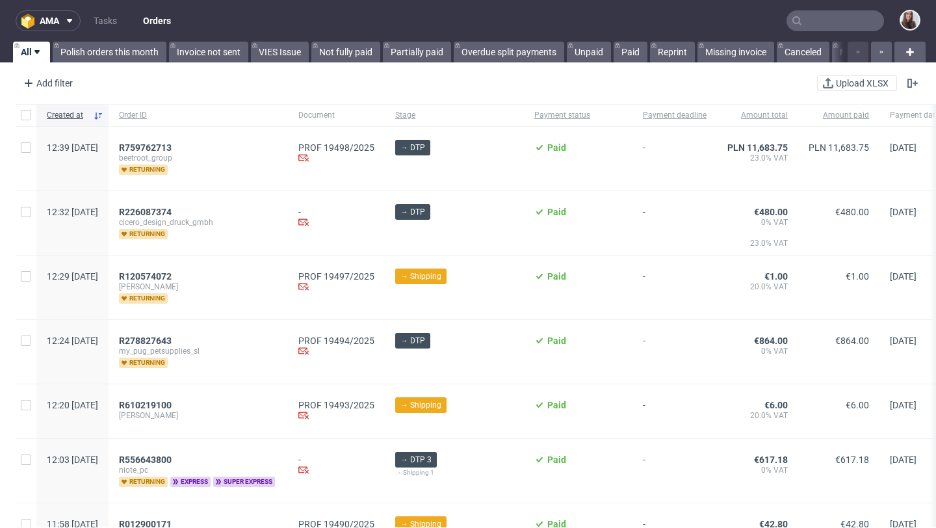
click at [814, 15] on input "text" at bounding box center [836, 20] width 98 height 21
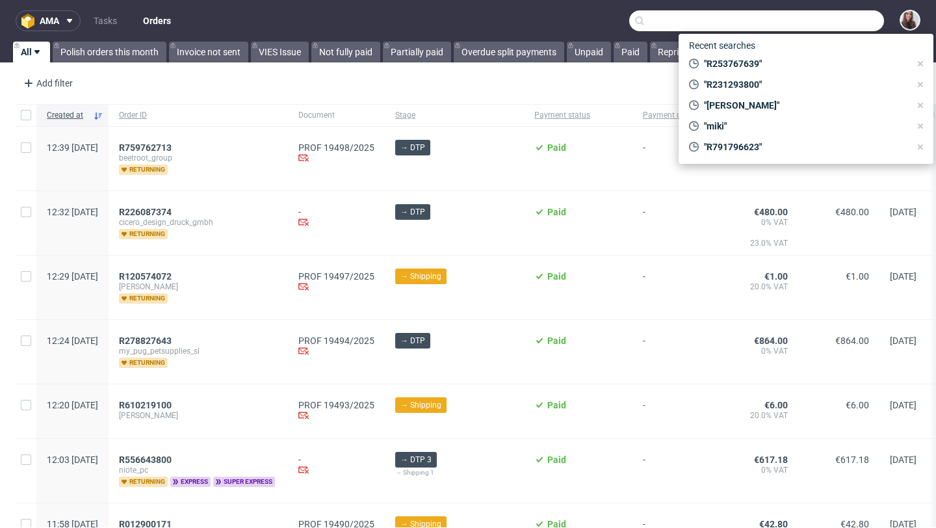
click at [695, 20] on input "text" at bounding box center [756, 20] width 255 height 21
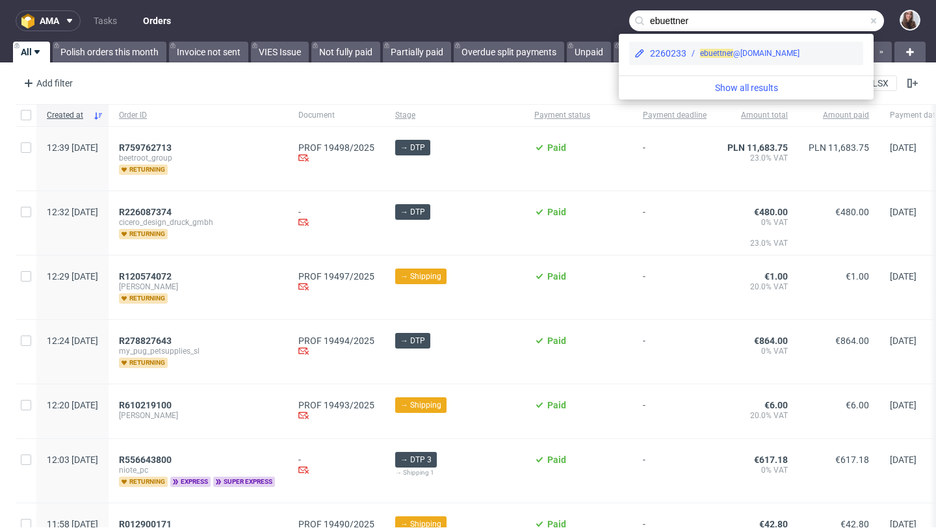
type input "ebuettner"
click at [757, 51] on div "ebuettner @ertifood.com" at bounding box center [749, 53] width 99 height 12
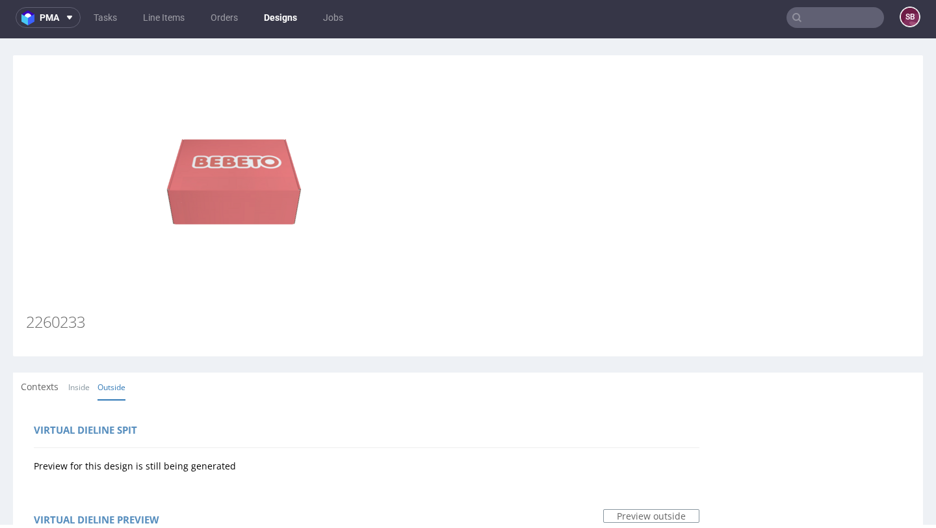
click at [833, 18] on input "text" at bounding box center [836, 17] width 98 height 21
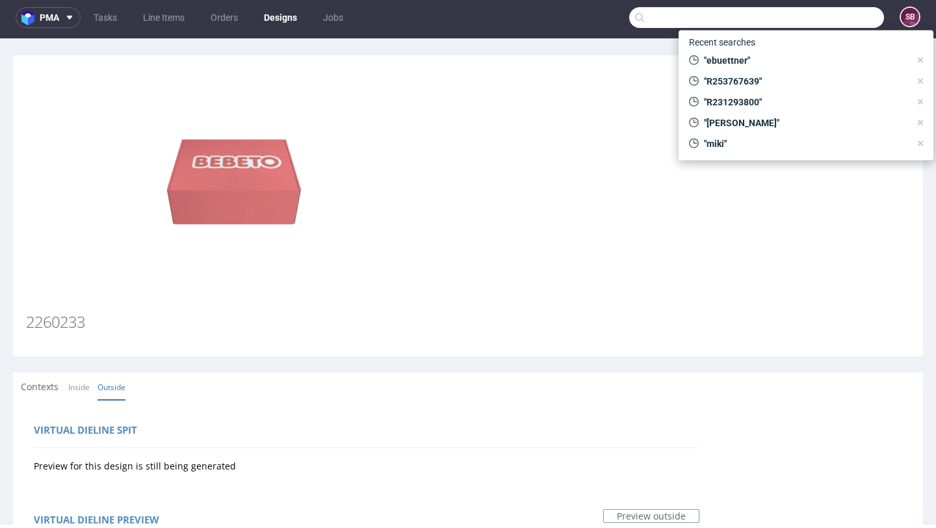
click at [662, 16] on input "text" at bounding box center [756, 17] width 255 height 21
click at [722, 20] on input "text" at bounding box center [756, 17] width 255 height 21
click at [735, 60] on span ""ebuettner"" at bounding box center [804, 60] width 211 height 13
type input "ebuettner"
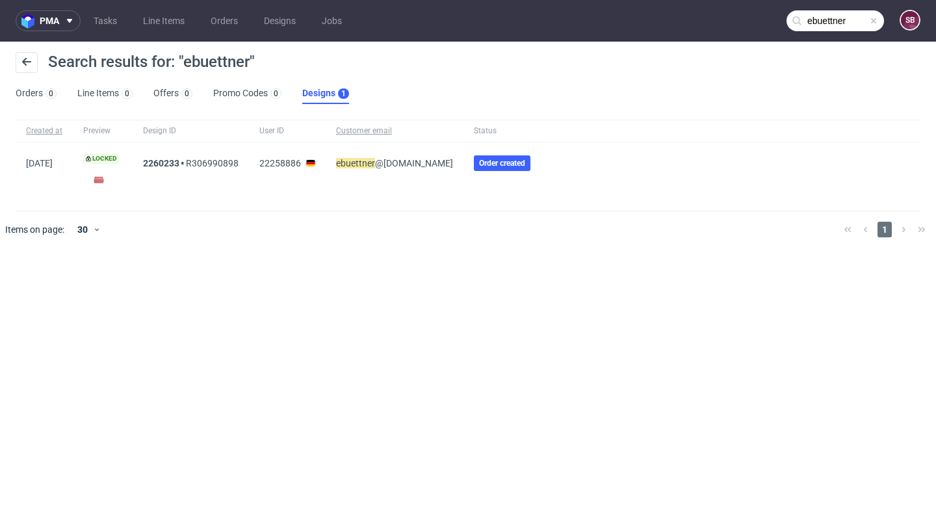
click at [249, 164] on div "2260233 R306990898" at bounding box center [191, 176] width 116 height 68
click at [249, 160] on div "2260233 R306990898" at bounding box center [191, 176] width 116 height 68
copy link "R306990898"
click at [879, 25] on input "ebuettner" at bounding box center [836, 20] width 98 height 21
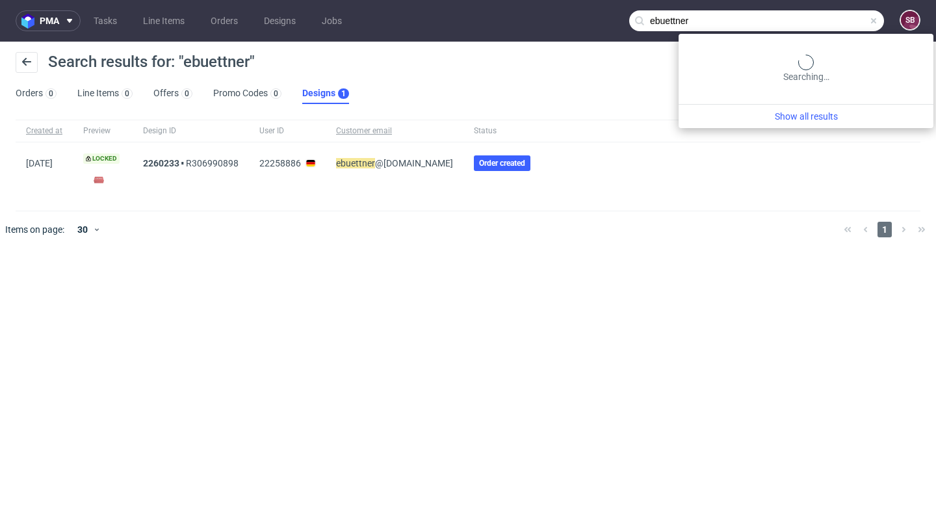
click at [873, 20] on span at bounding box center [873, 21] width 10 height 10
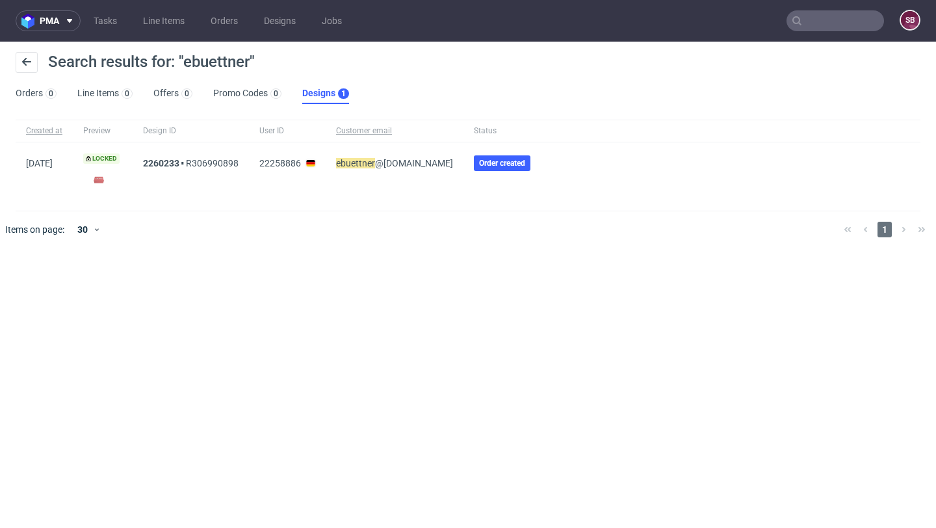
click at [873, 20] on input "text" at bounding box center [836, 20] width 98 height 21
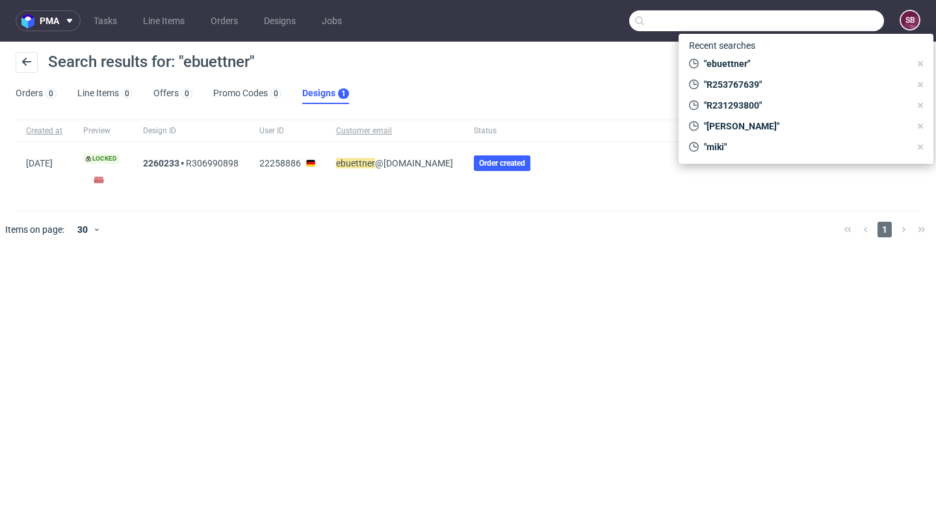
paste input "R306990898"
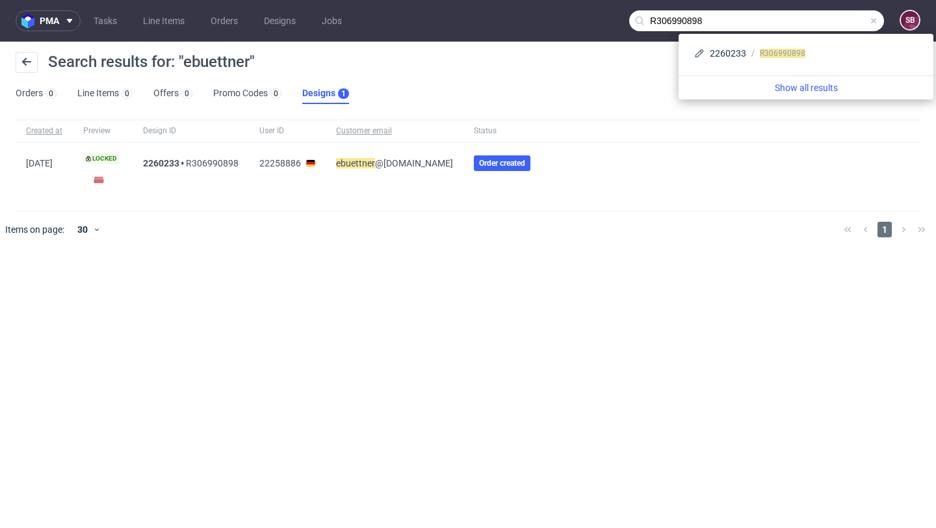
type input "R306990898"
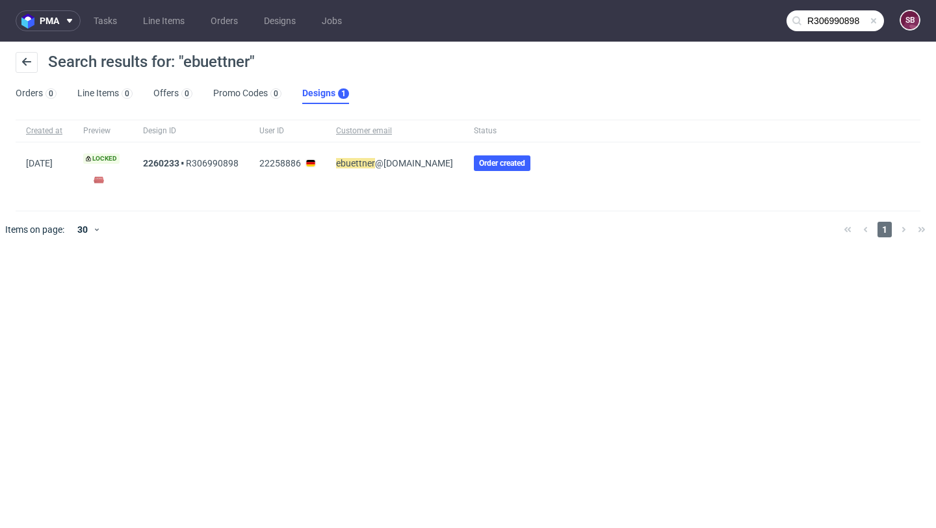
click at [371, 318] on div "pma Tasks Line Items Orders Designs Jobs R306990898 SB Search results for: "ebu…" at bounding box center [468, 264] width 936 height 528
drag, startPoint x: 449, startPoint y: 163, endPoint x: 347, endPoint y: 162, distance: 102.1
click at [347, 162] on div "ebuettner @ertifood.com" at bounding box center [395, 176] width 138 height 68
copy span "ebuettner @ertifood.com"
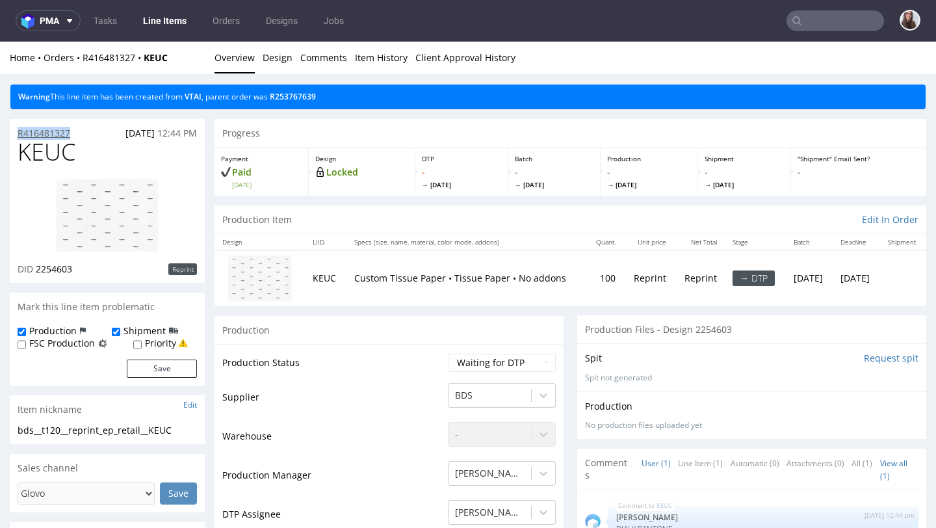
drag, startPoint x: 77, startPoint y: 129, endPoint x: 18, endPoint y: 131, distance: 59.2
click at [18, 131] on div "R416481327 [DATE] 12:44 PM" at bounding box center [107, 129] width 195 height 21
copy p "R416481327"
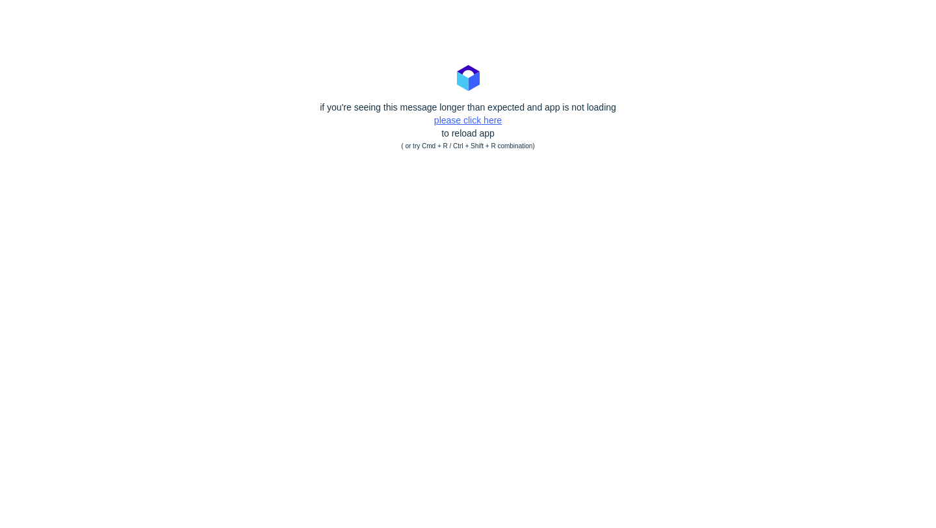
click at [488, 116] on link "please click here" at bounding box center [468, 120] width 68 height 10
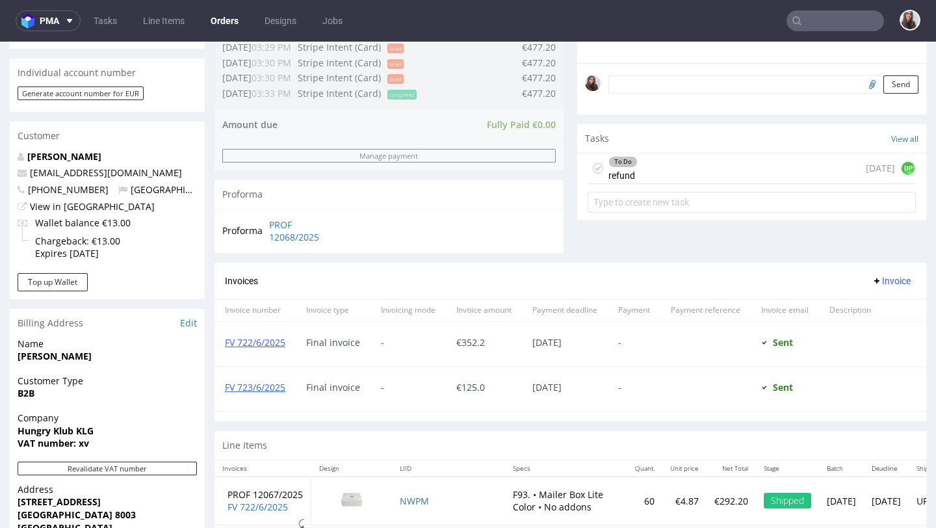
scroll to position [381, 0]
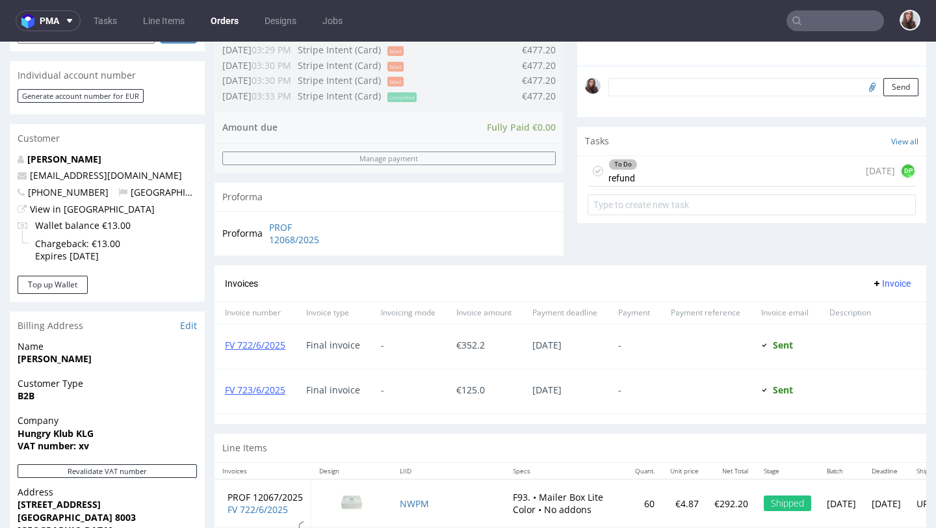
click at [697, 183] on div "To Do refund 1 day ago DP" at bounding box center [752, 171] width 328 height 31
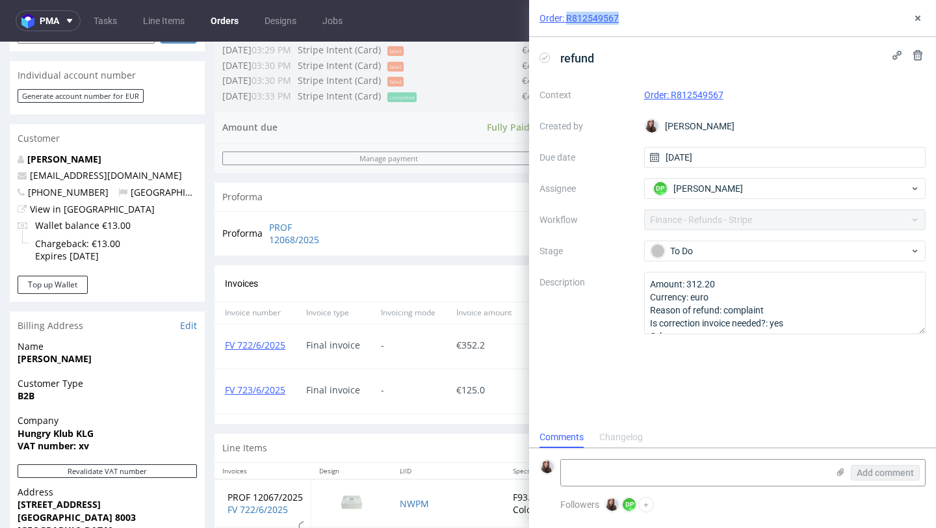
drag, startPoint x: 625, startPoint y: 18, endPoint x: 567, endPoint y: 16, distance: 58.6
click at [567, 16] on div "Order: R812549567" at bounding box center [732, 18] width 407 height 37
copy link "R812549567"
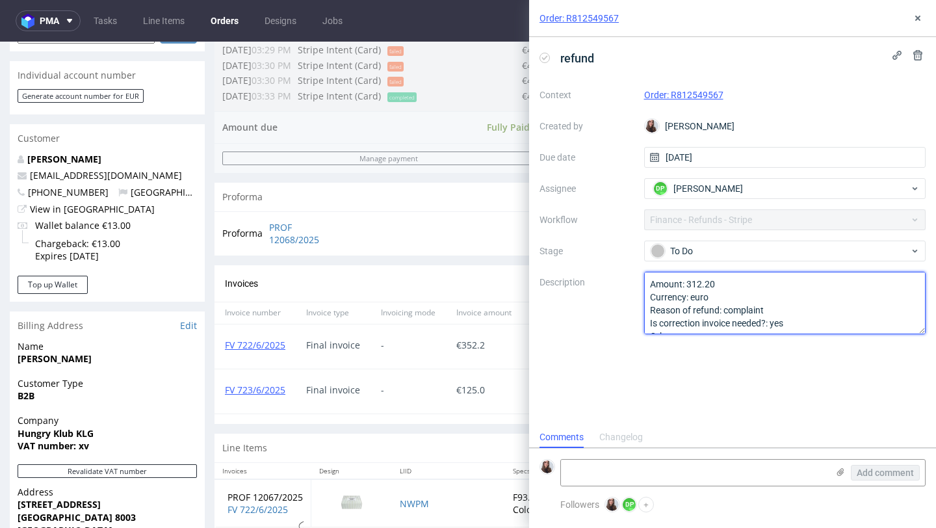
drag, startPoint x: 771, startPoint y: 311, endPoint x: 724, endPoint y: 309, distance: 46.8
click at [724, 309] on textarea "Amount: 312.20 Currency: euro Reason of refund: complaint Is correction invoice…" at bounding box center [785, 303] width 282 height 62
paste textarea "the colours turned out completely different depending on the size, even though …"
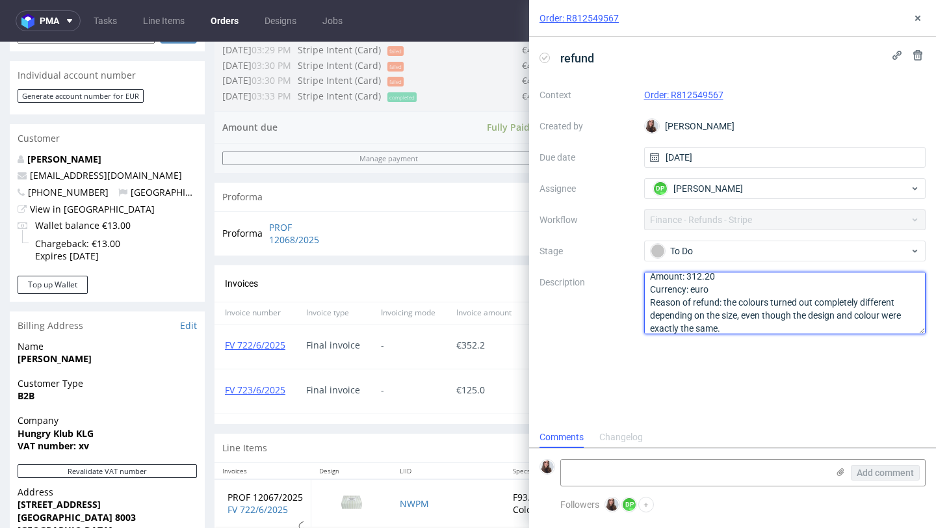
click at [725, 299] on textarea "Amount: 312.20 Currency: euro Reason of refund: complaint Is correction invoice…" at bounding box center [785, 303] width 282 height 62
click at [723, 298] on textarea "Amount: 312.20 Currency: euro Reason of refund: complaint Is correction invoice…" at bounding box center [785, 303] width 282 height 62
type textarea "Amount: 312.20 Currency: euro Reason of refund: Complaint: the colours turned o…"
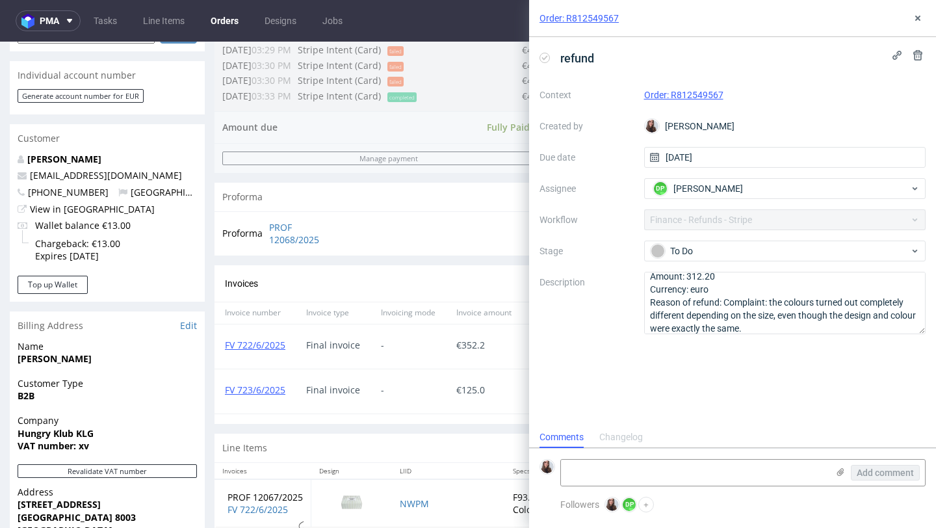
click at [740, 387] on div "refund Context Order: R812549567 Created by Sandra Beśka Due date 11/09/2025 As…" at bounding box center [732, 231] width 407 height 389
click at [915, 20] on use at bounding box center [917, 18] width 5 height 5
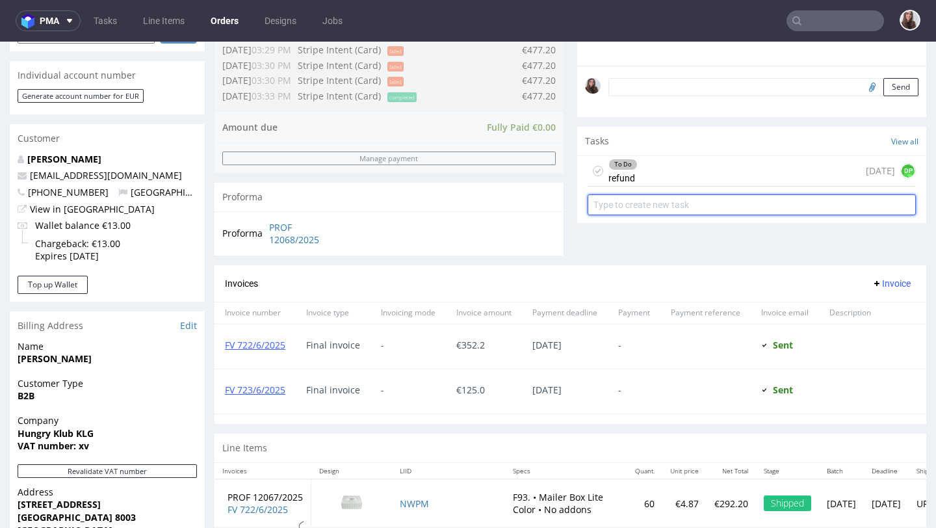
click at [706, 213] on input "text" at bounding box center [752, 204] width 328 height 21
type input "i"
type input "n"
type input "invoice correction"
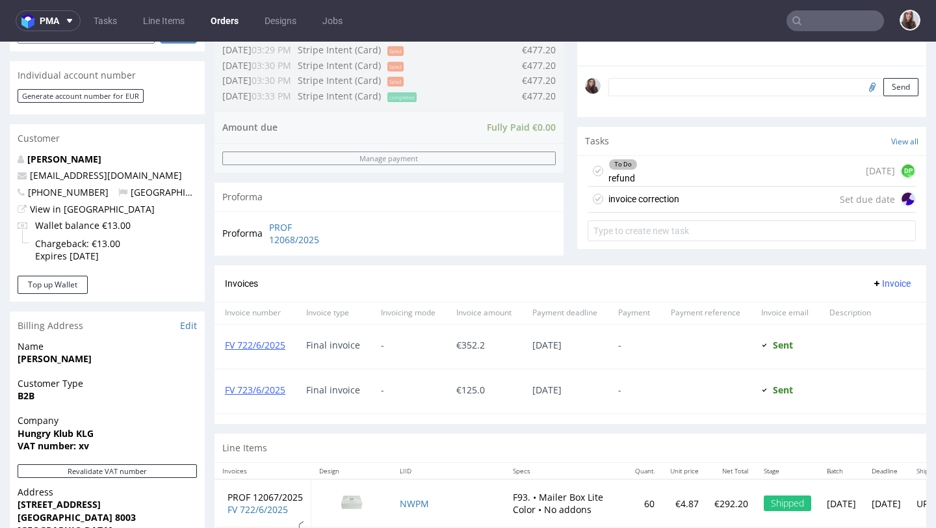
click at [695, 213] on div "invoice correction Set due date" at bounding box center [752, 200] width 328 height 26
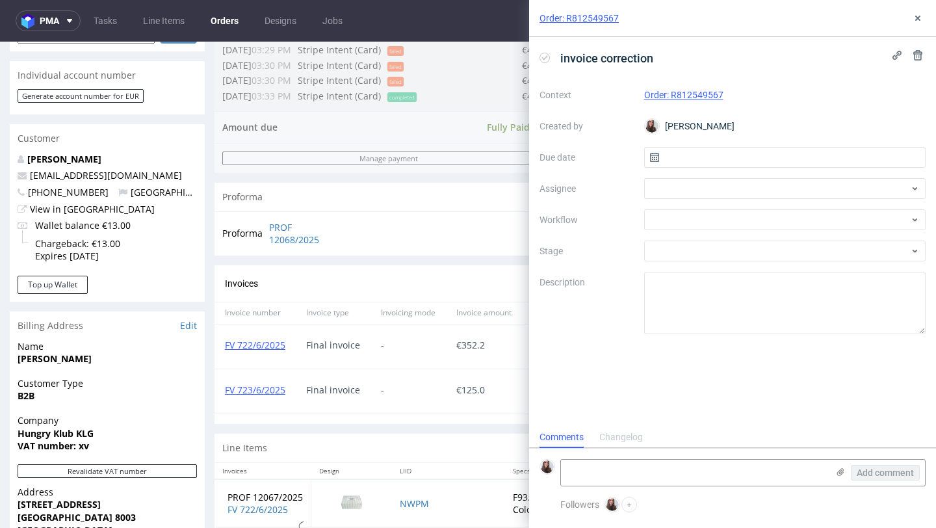
scroll to position [10, 0]
click at [699, 160] on input "text" at bounding box center [785, 157] width 282 height 21
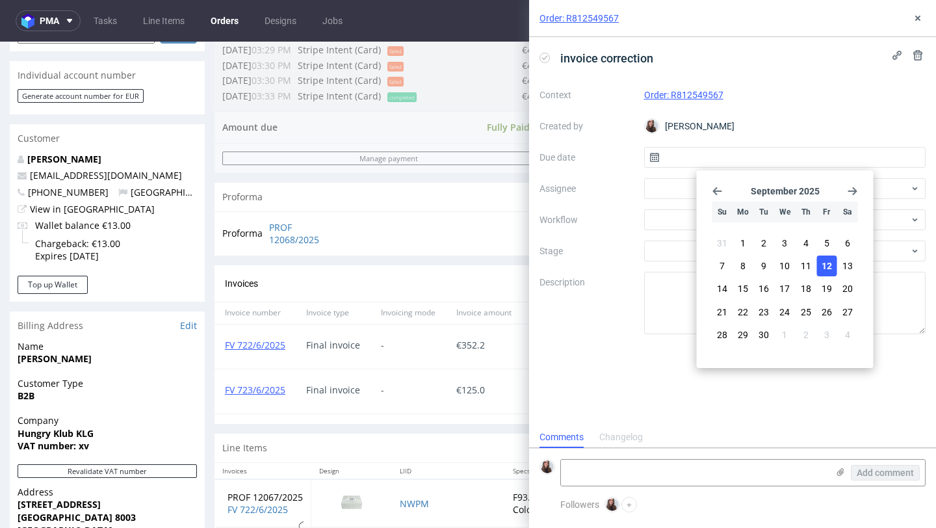
click at [829, 271] on span "12" at bounding box center [827, 265] width 10 height 13
type input "12/09/2025"
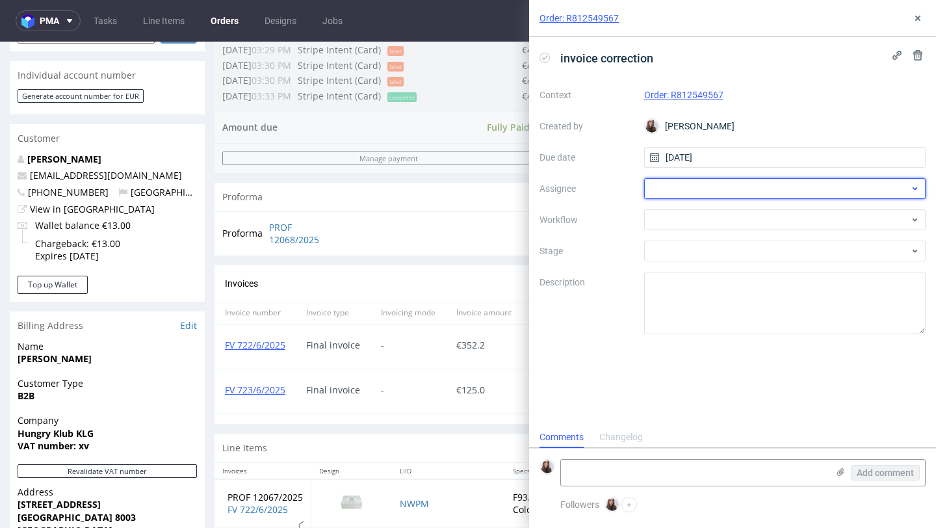
click at [719, 190] on div at bounding box center [785, 188] width 282 height 21
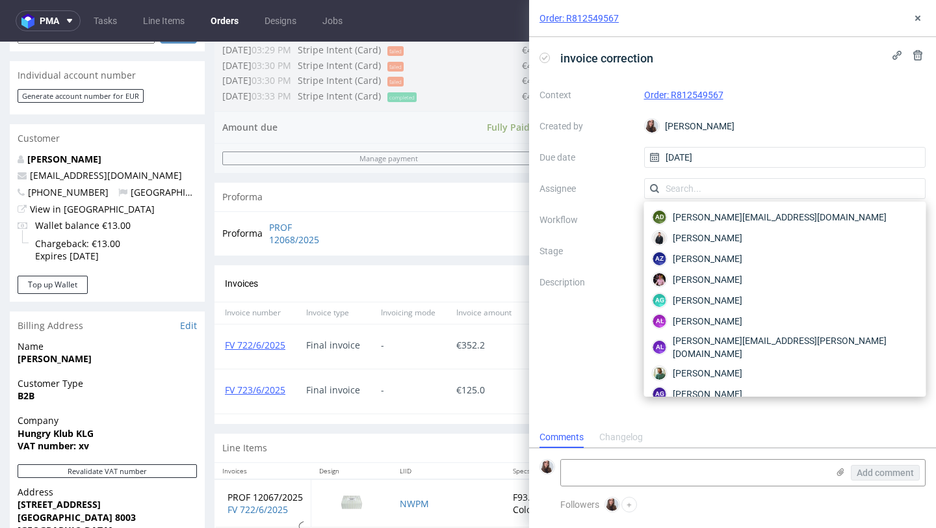
type input "d"
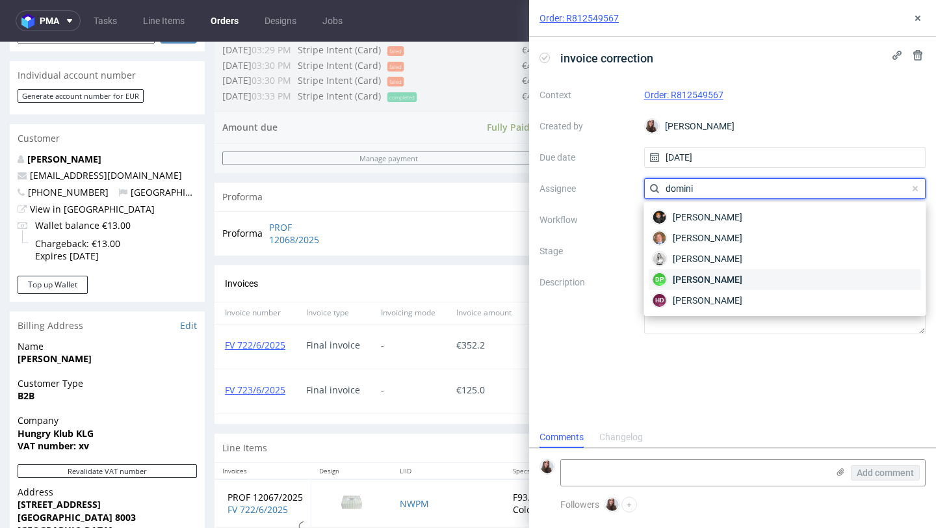
type input "domini"
click at [723, 270] on div "DP Dominika Piątek" at bounding box center [785, 279] width 272 height 21
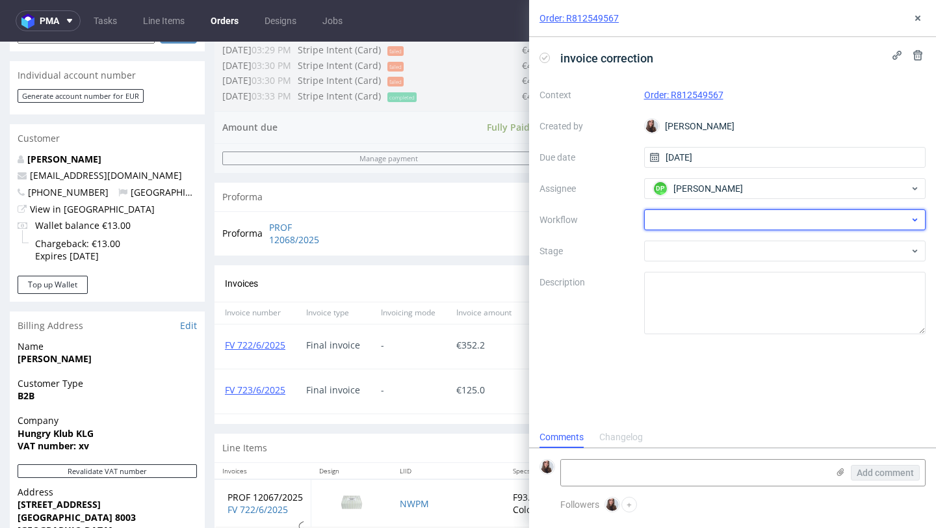
click at [694, 219] on div at bounding box center [785, 219] width 282 height 21
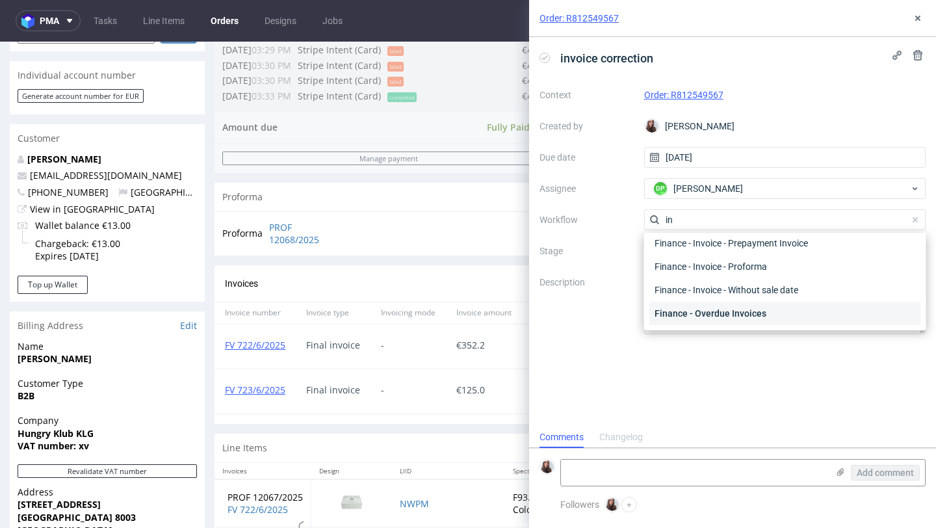
scroll to position [485, 0]
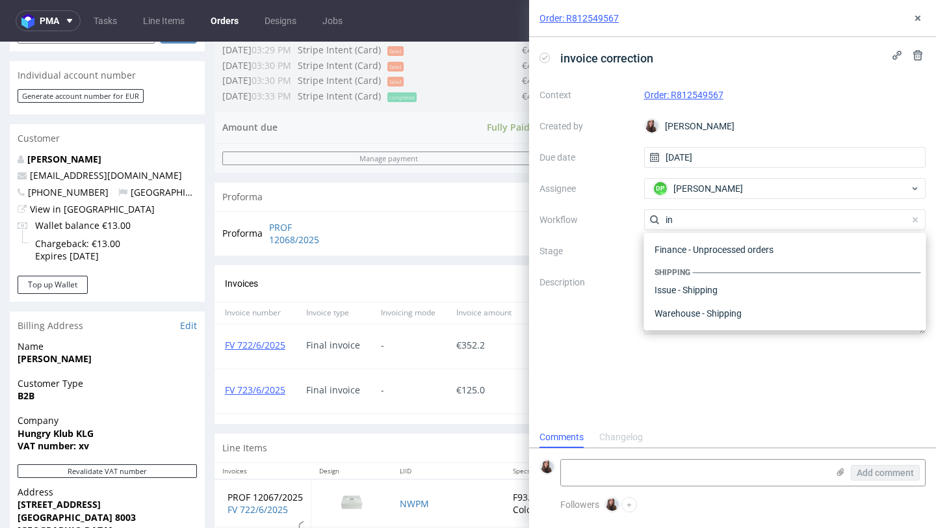
type input "i"
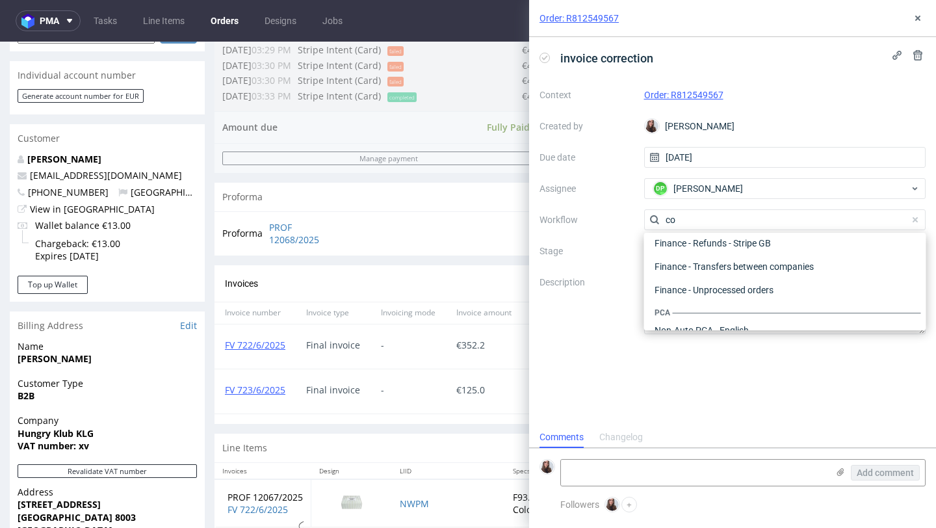
scroll to position [0, 0]
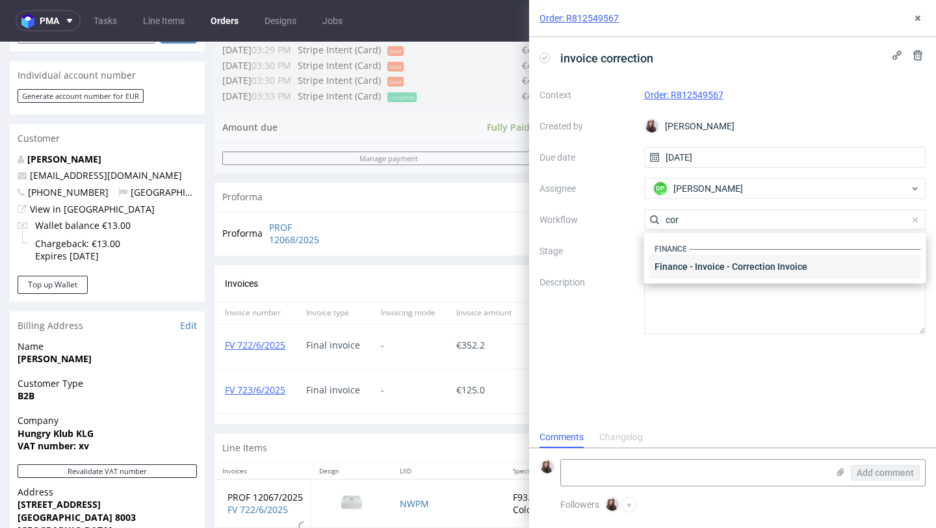
type input "cor"
click at [735, 267] on div "Finance - Invoice - Correction Invoice" at bounding box center [785, 266] width 272 height 23
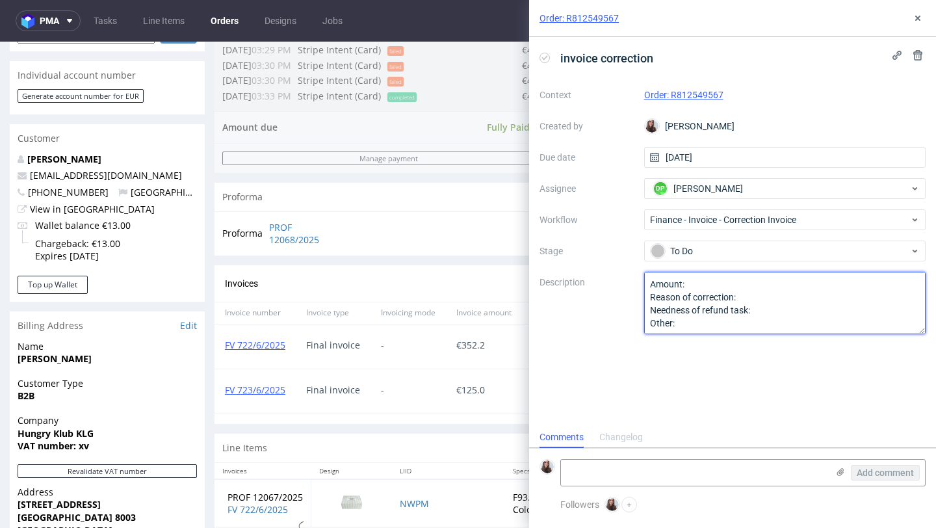
click at [701, 276] on textarea "Amount: Reason of correction: Needness of refund task: Other:" at bounding box center [785, 303] width 282 height 62
click at [704, 282] on textarea "Amount: Reason of correction: Needness of refund task: Other:" at bounding box center [785, 303] width 282 height 62
click at [746, 296] on textarea "Amount: Reason of correction: Needness of refund task: Other:" at bounding box center [785, 303] width 282 height 62
click at [805, 297] on textarea "Amount: Reason of correction: Needness of refund task: Other:" at bounding box center [785, 303] width 282 height 62
paste textarea "Unfortunately, the colours turned out completely different depending on the siz…"
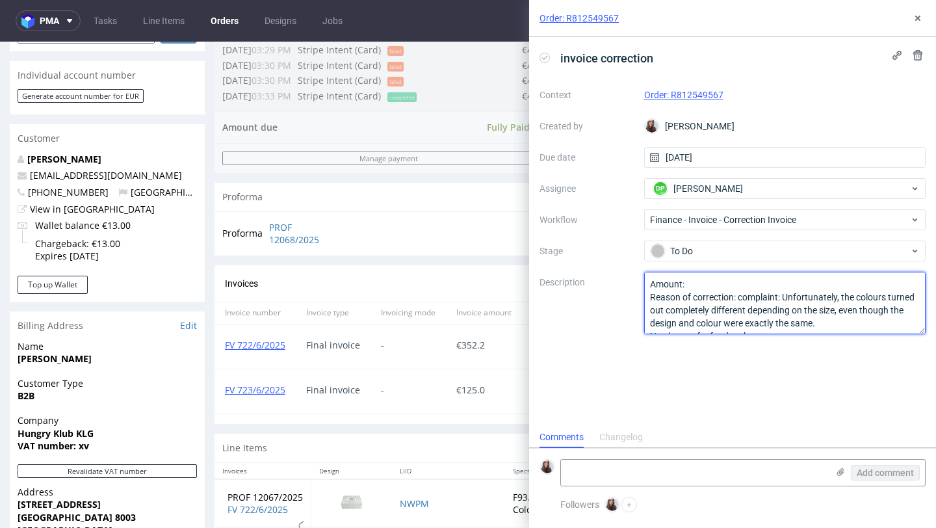
scroll to position [27, 0]
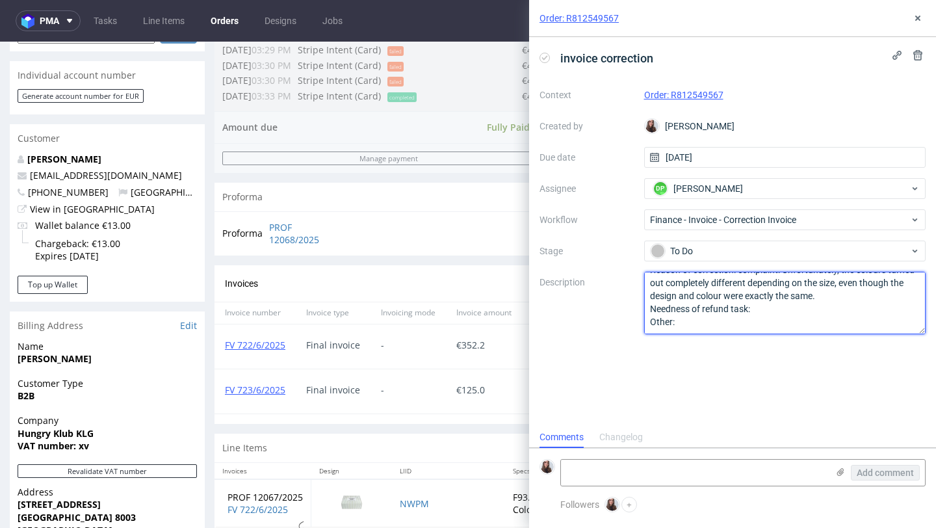
click at [769, 310] on textarea "Amount: Reason of correction: Needness of refund task: Other:" at bounding box center [785, 303] width 282 height 62
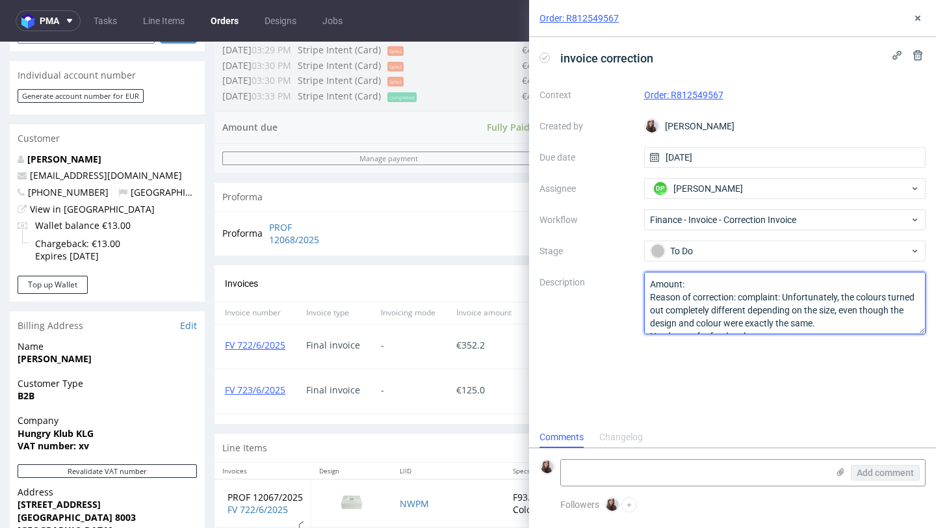
click at [721, 281] on textarea "Amount: Reason of correction: Needness of refund task: Other:" at bounding box center [785, 303] width 282 height 62
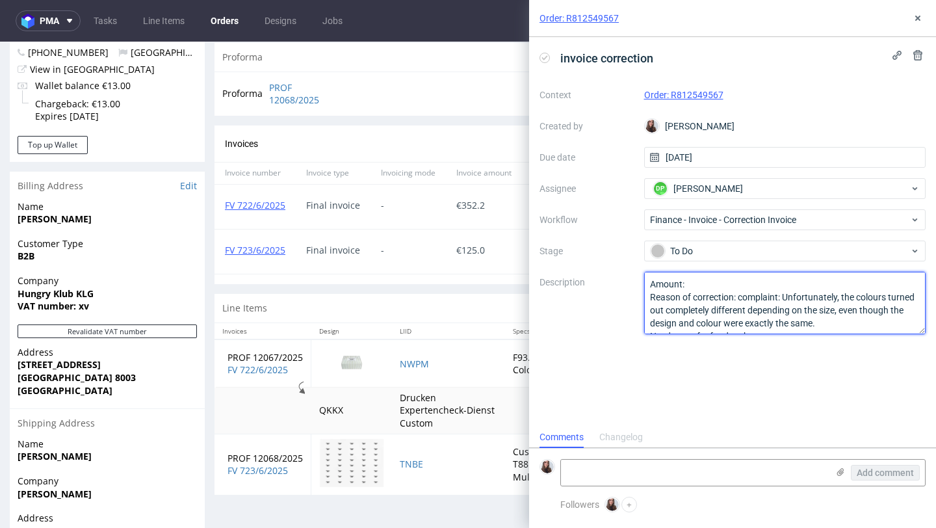
scroll to position [523, 0]
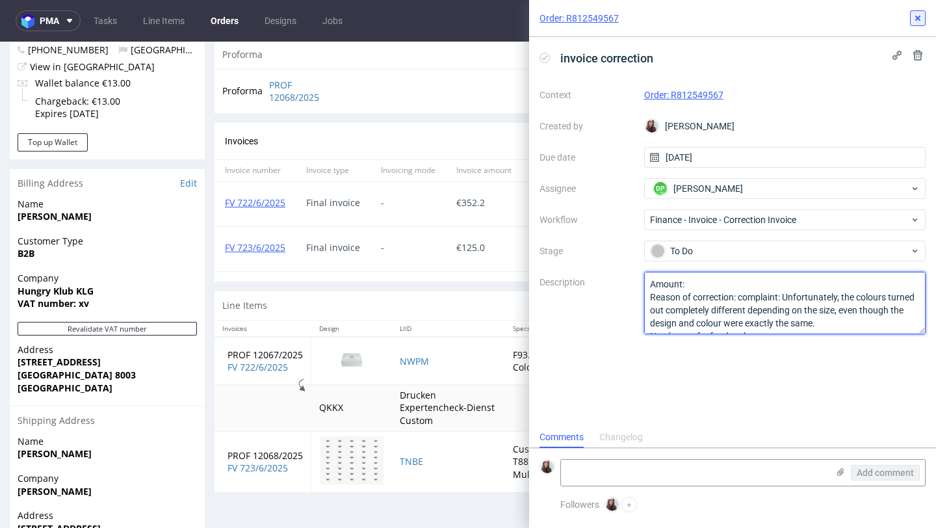
type textarea "Amount: Reason of correction: complaint: Unfortunately, the colours turned out …"
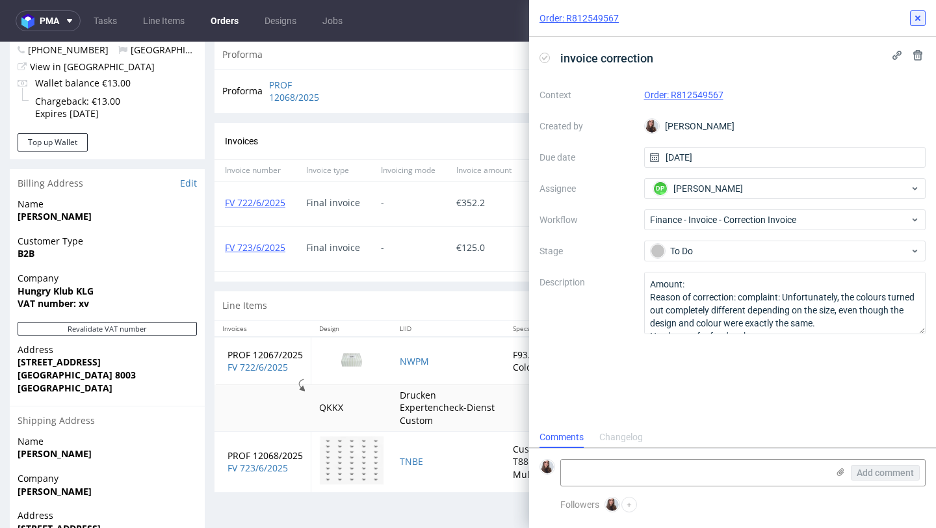
click at [919, 18] on icon at bounding box center [918, 18] width 10 height 10
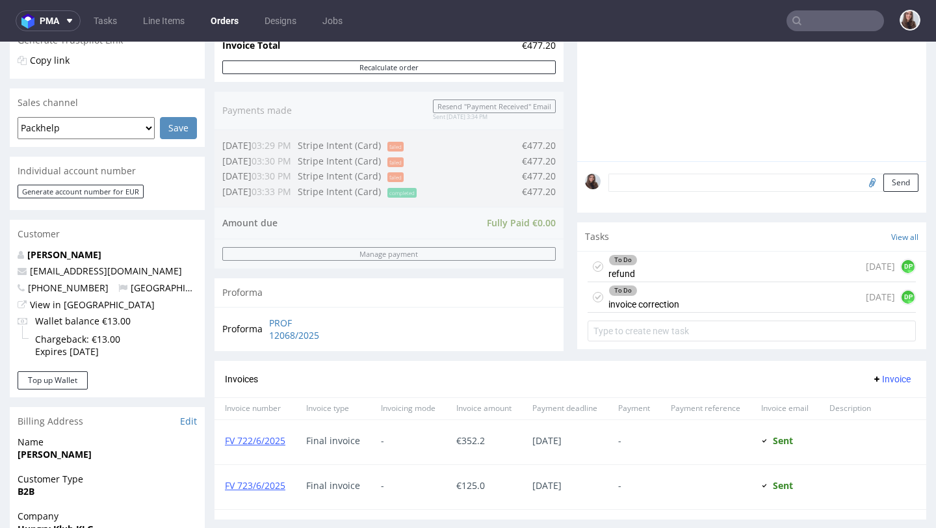
scroll to position [338, 0]
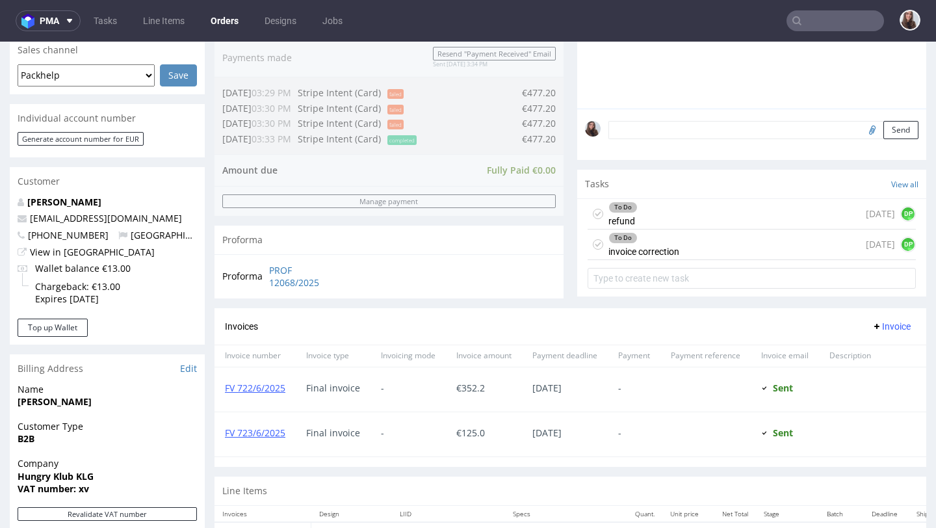
click at [671, 219] on div "To Do refund 1 day ago DP" at bounding box center [752, 214] width 328 height 31
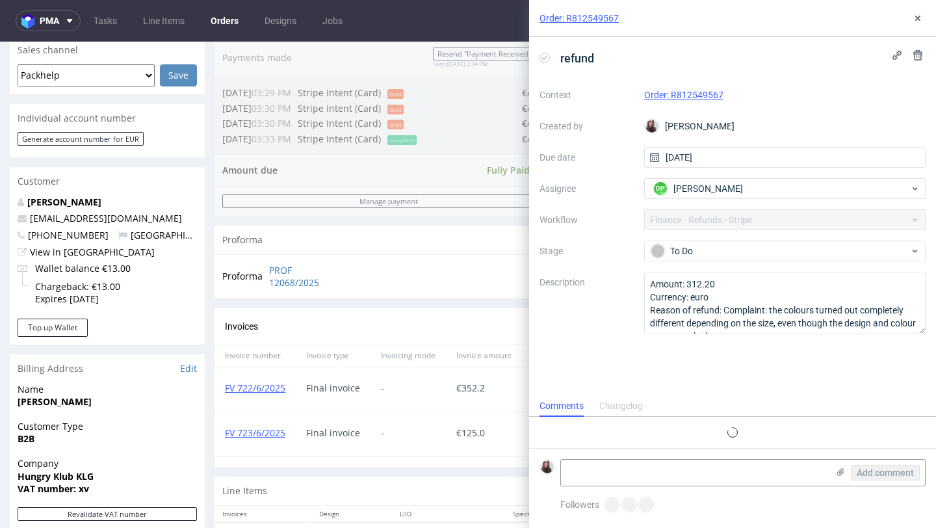
scroll to position [10, 0]
click at [913, 19] on icon at bounding box center [918, 18] width 10 height 10
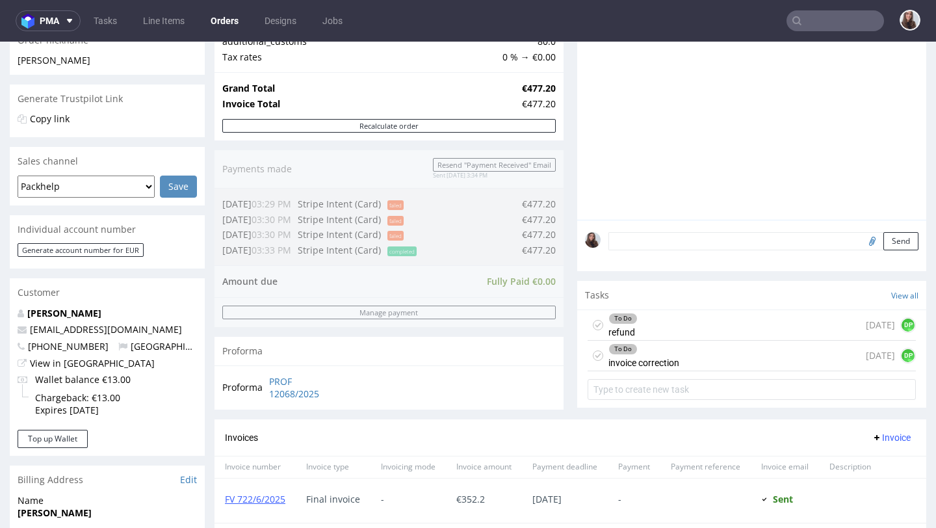
scroll to position [224, 0]
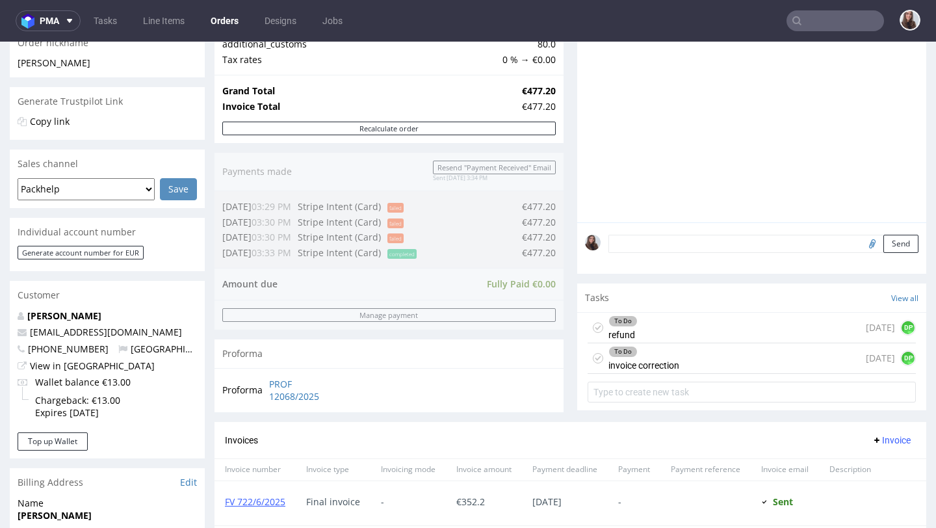
click at [639, 357] on div "To Do" at bounding box center [644, 351] width 70 height 10
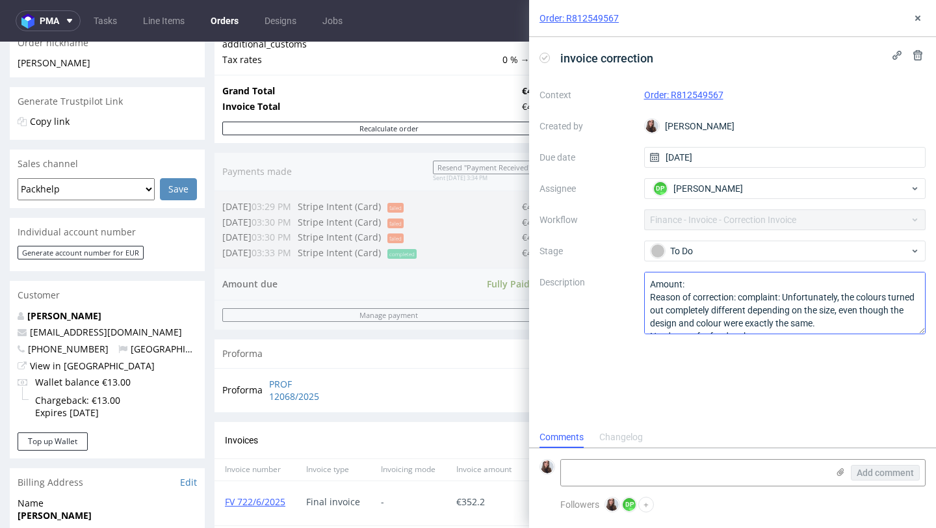
scroll to position [10, 0]
click at [920, 20] on icon at bounding box center [918, 18] width 10 height 10
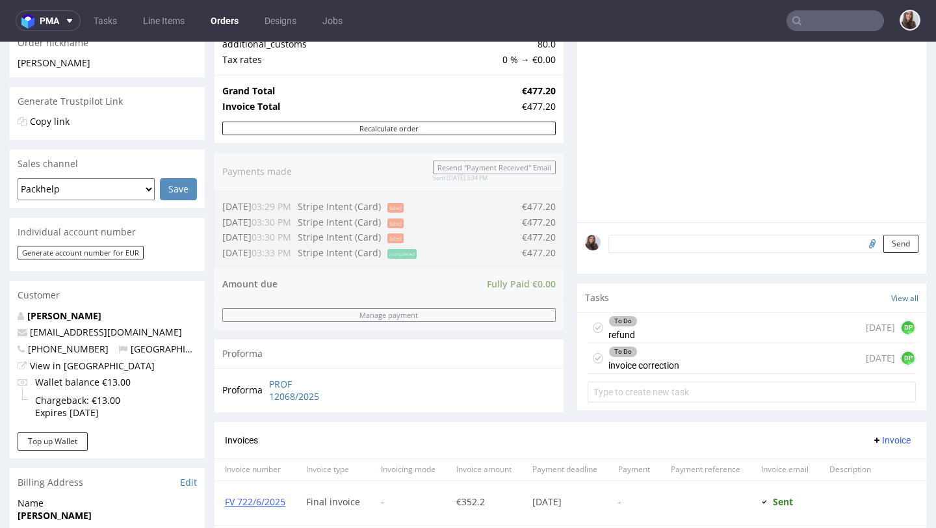
click at [629, 312] on div "Tasks View all" at bounding box center [751, 297] width 349 height 29
click at [636, 335] on div "To Do refund 1 day ago DP" at bounding box center [752, 328] width 328 height 31
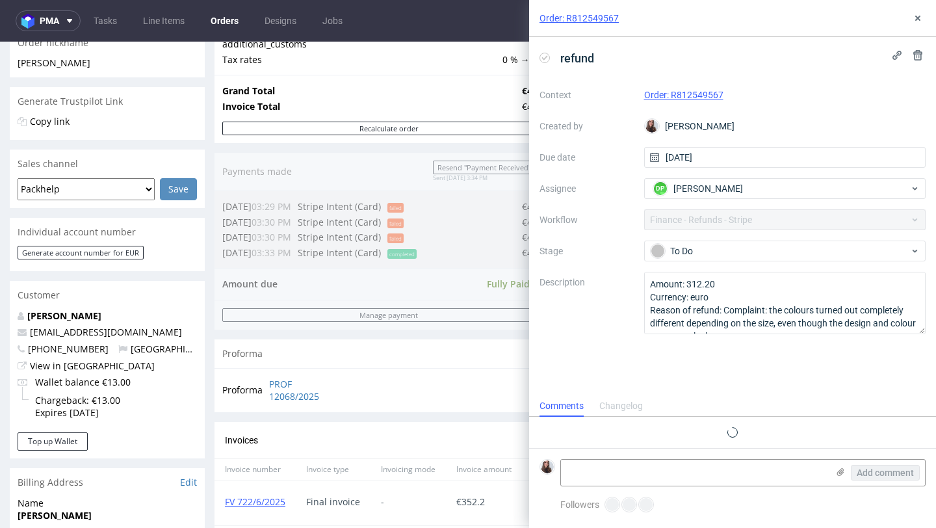
scroll to position [10, 0]
click at [917, 21] on icon at bounding box center [918, 18] width 10 height 10
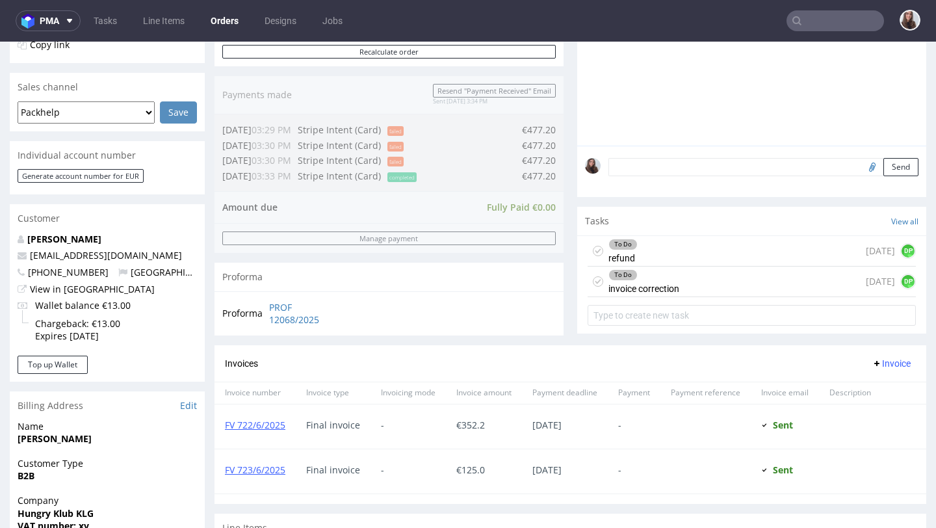
scroll to position [305, 0]
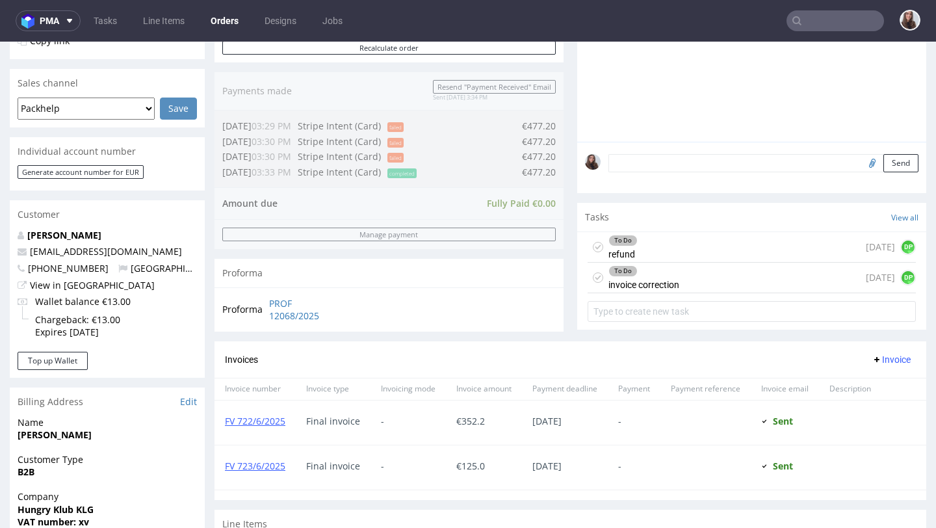
click at [637, 293] on div "To Do invoice correction" at bounding box center [643, 278] width 71 height 30
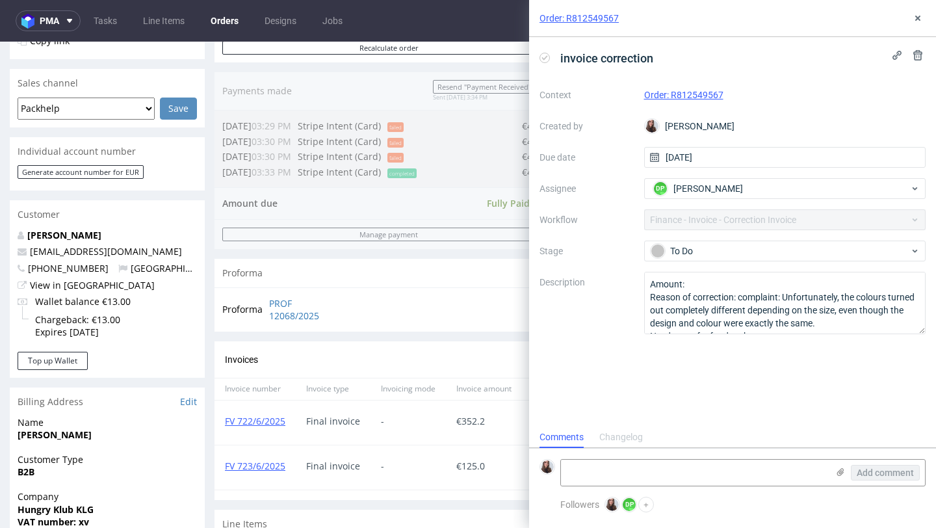
scroll to position [10, 0]
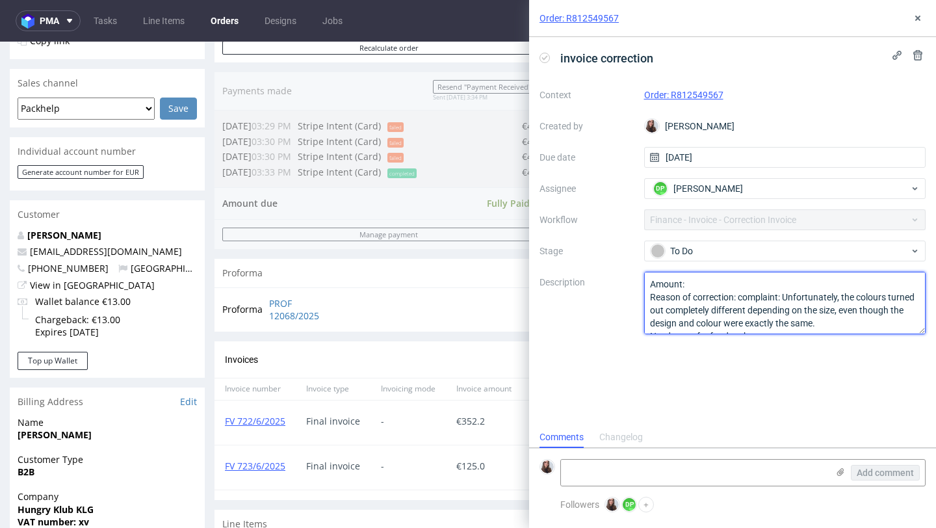
click at [702, 285] on textarea "Amount: Reason of correction: complaint: Unfortunately, the colours turned out …" at bounding box center [785, 303] width 282 height 62
type textarea "Amount: 165.00 Euro Reason of correction: complaint: Unfortunately, the colours…"
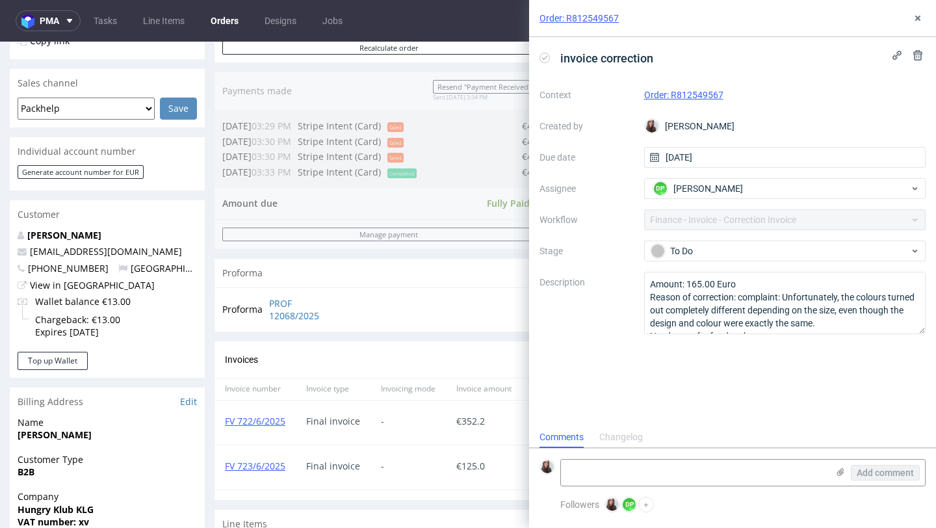
click at [917, 26] on div "Order: R812549567" at bounding box center [732, 18] width 407 height 37
click at [913, 19] on icon at bounding box center [918, 18] width 10 height 10
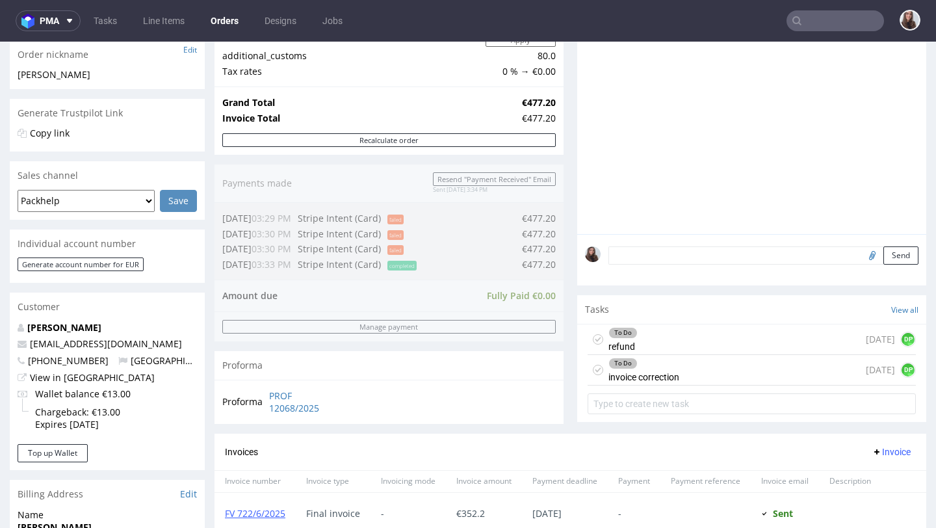
scroll to position [240, 0]
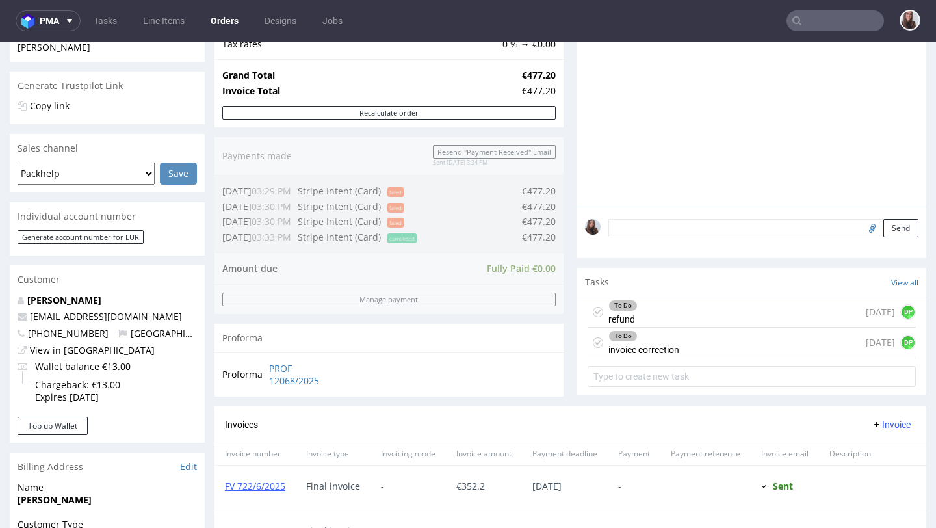
click at [700, 312] on div "To Do refund 1 day ago DP" at bounding box center [752, 312] width 328 height 31
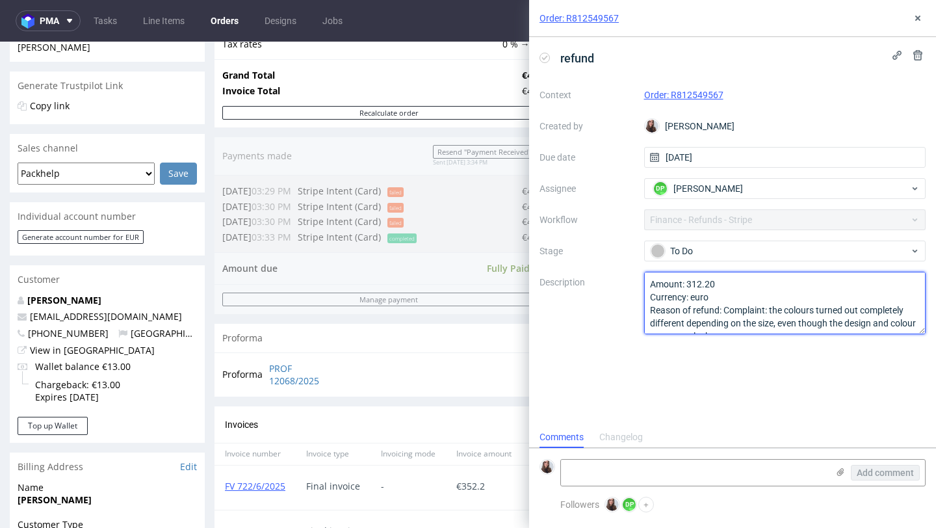
click at [725, 283] on textarea "Amount: 312.20 Currency: euro Reason of refund: Complaint: the colours turned o…" at bounding box center [785, 303] width 282 height 62
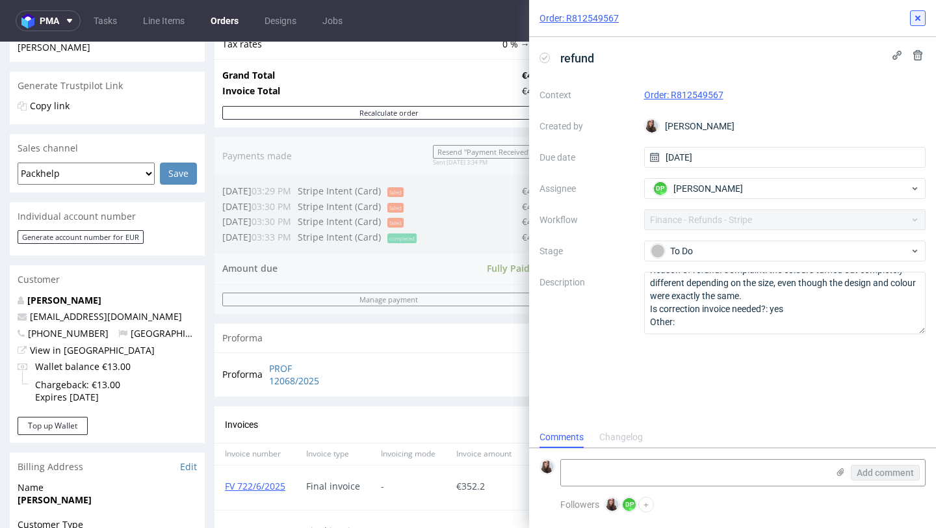
click at [913, 18] on icon at bounding box center [918, 18] width 10 height 10
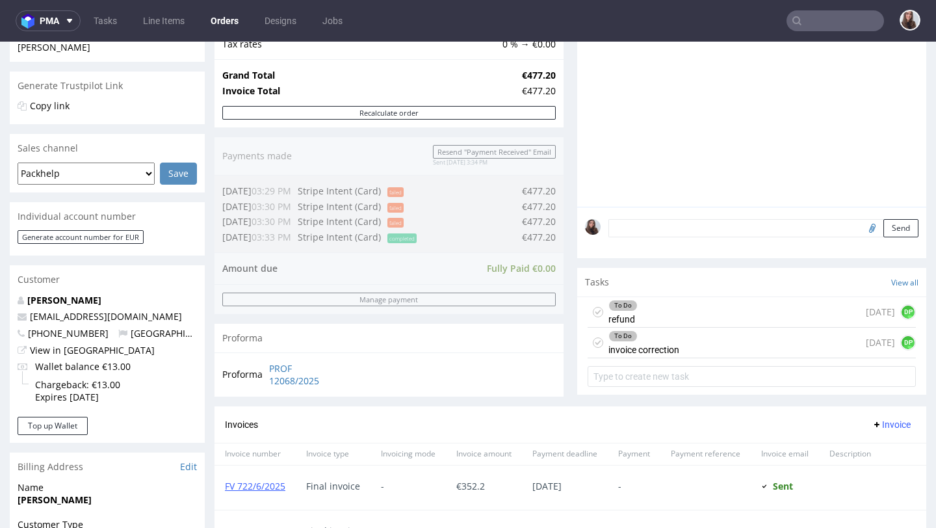
click at [660, 341] on div "To Do" at bounding box center [644, 336] width 70 height 10
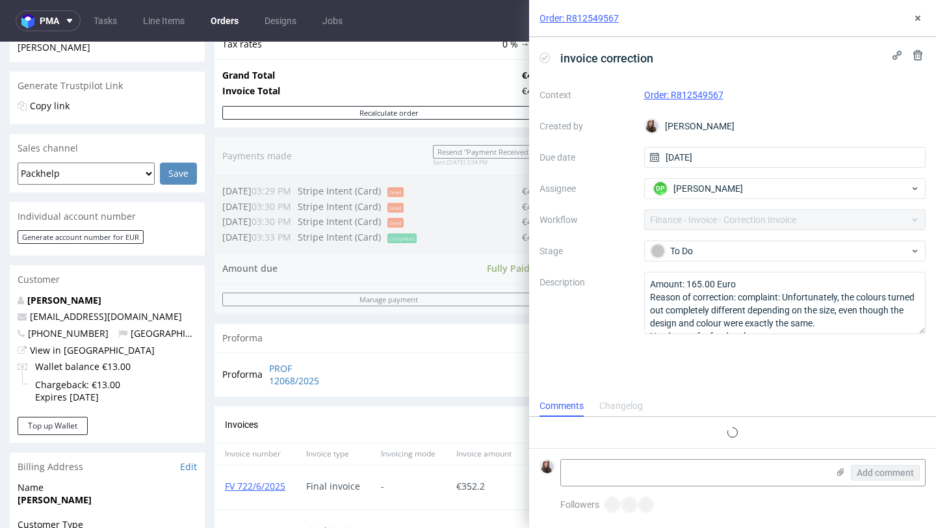
scroll to position [10, 0]
click at [920, 21] on icon at bounding box center [918, 18] width 10 height 10
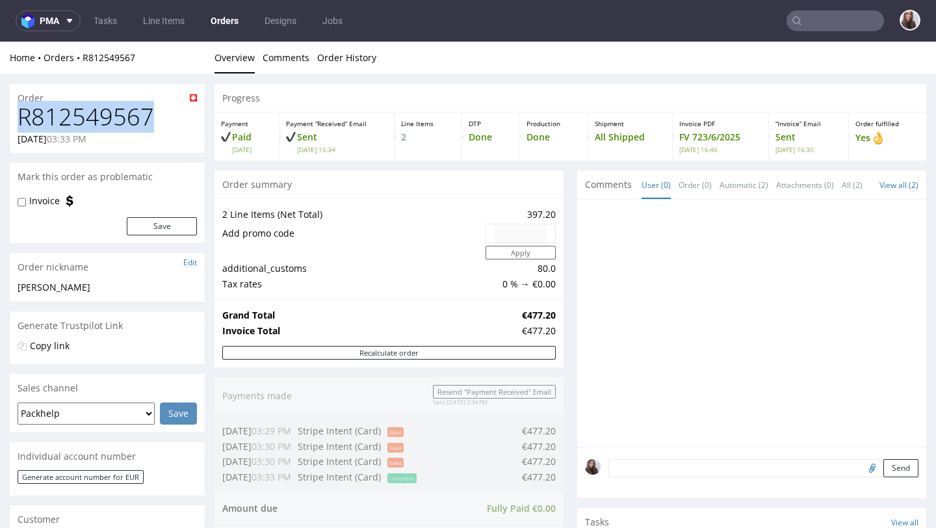
drag, startPoint x: 161, startPoint y: 111, endPoint x: 13, endPoint y: 118, distance: 148.4
click at [13, 118] on div "R812549567 02.06.2025 03:33 PM" at bounding box center [107, 128] width 195 height 49
copy h1 "R812549567"
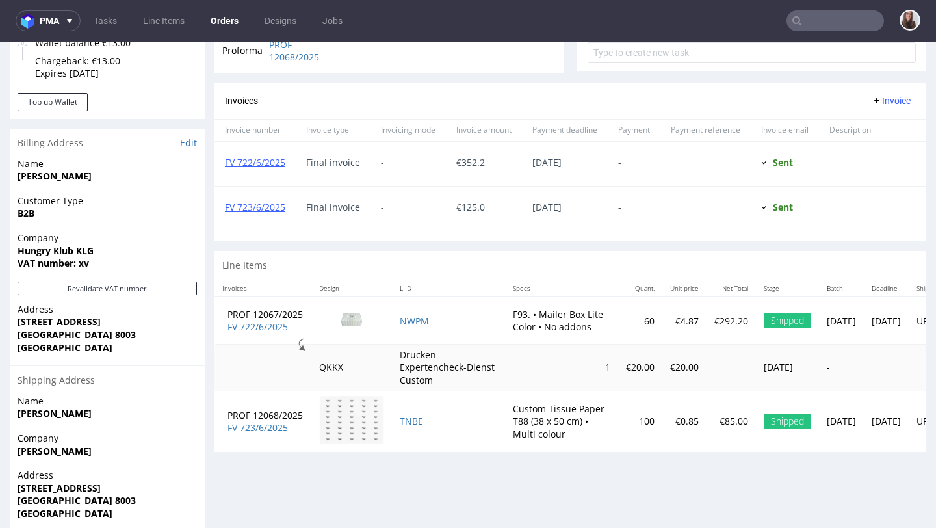
scroll to position [580, 0]
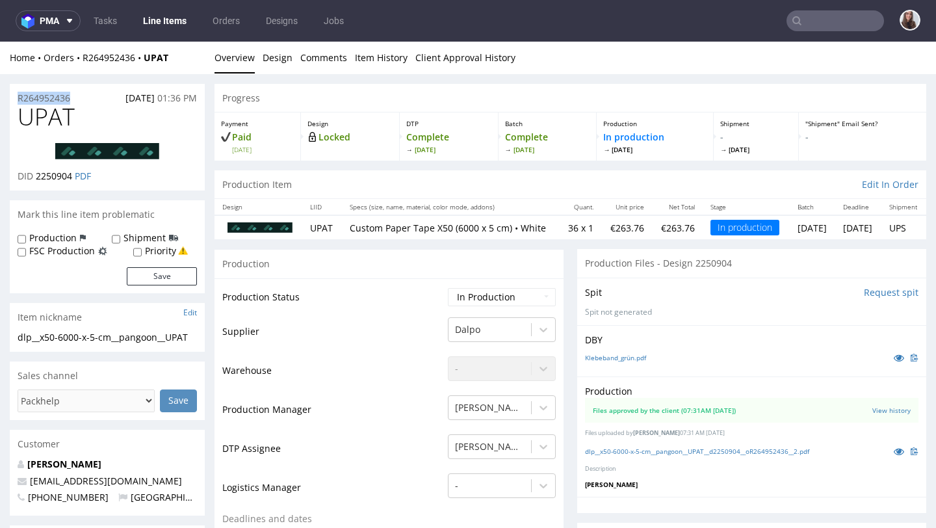
drag, startPoint x: 81, startPoint y: 96, endPoint x: 5, endPoint y: 100, distance: 76.2
copy p "R264952436"
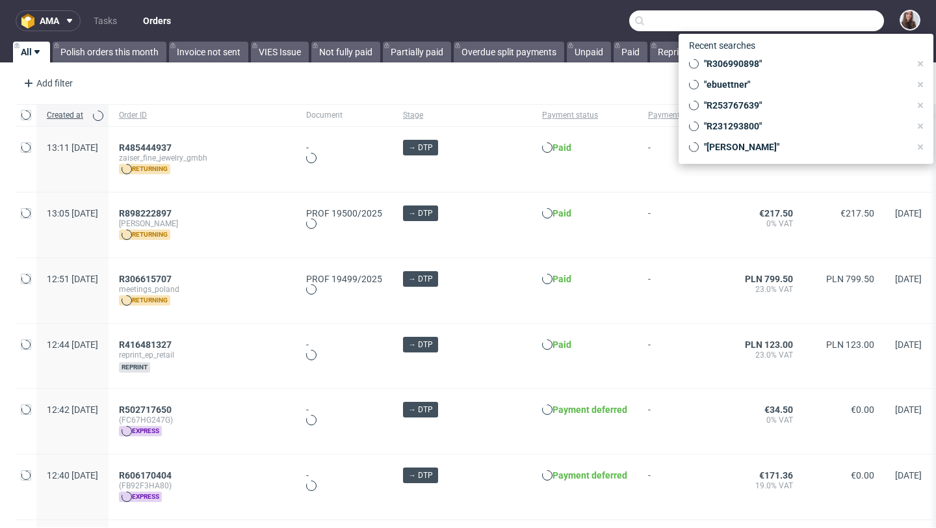
click at [821, 27] on input "text" at bounding box center [756, 20] width 255 height 21
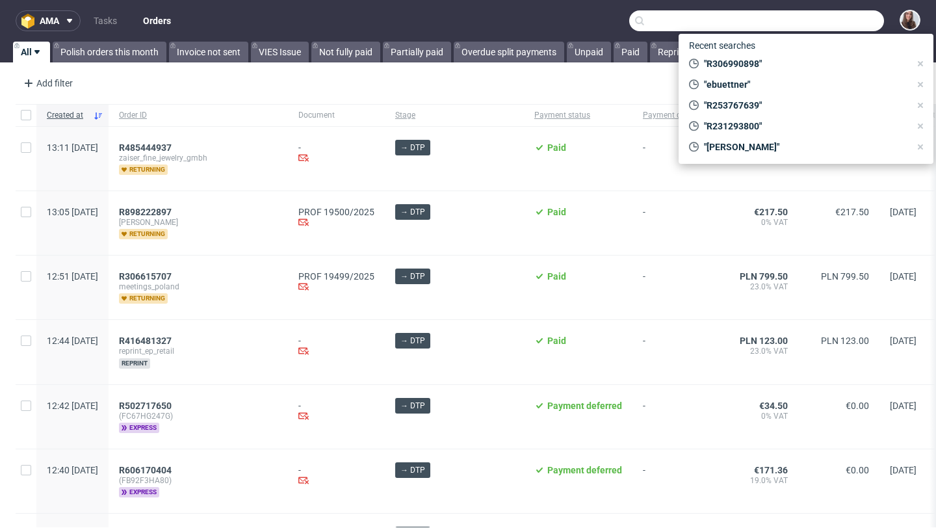
paste input "R037882611"
type input "R037882611"
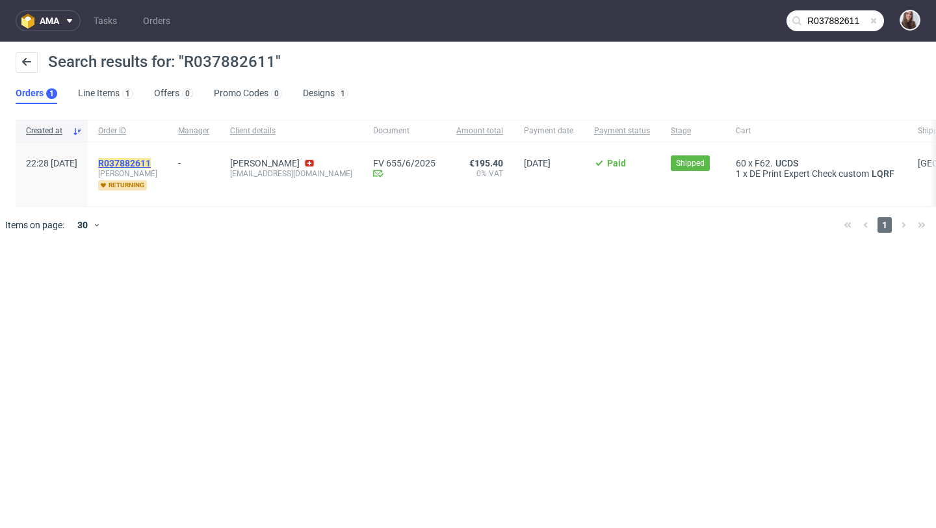
click at [151, 166] on mark "R037882611" at bounding box center [124, 163] width 53 height 10
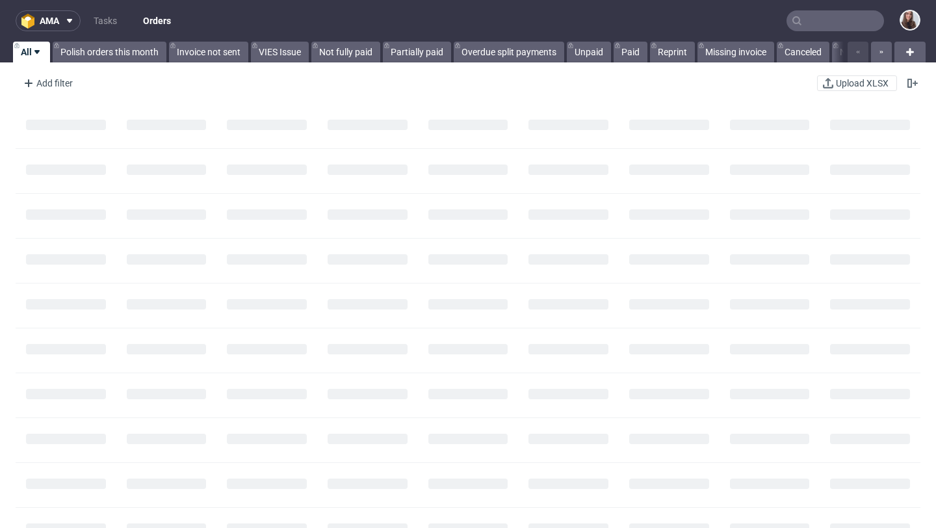
click at [813, 20] on input "text" at bounding box center [836, 20] width 98 height 21
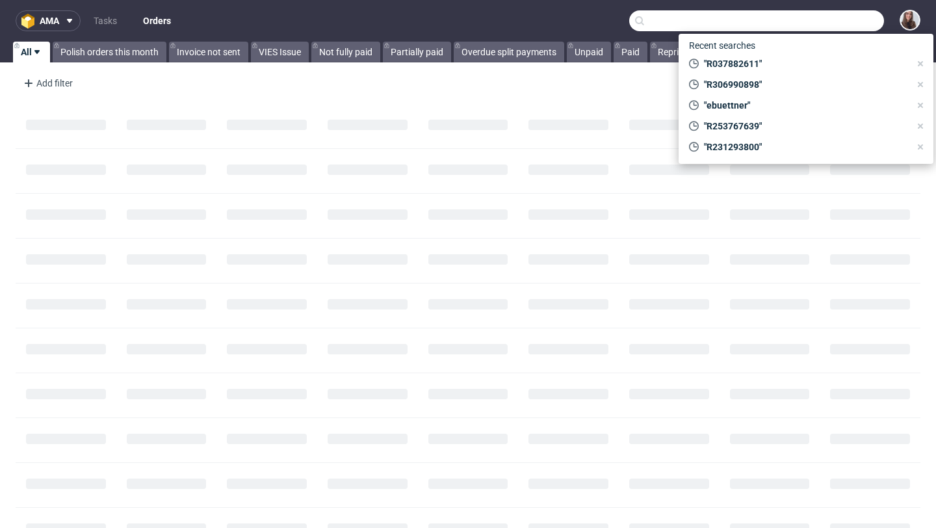
paste input "R902106036"
type input "R902106036"
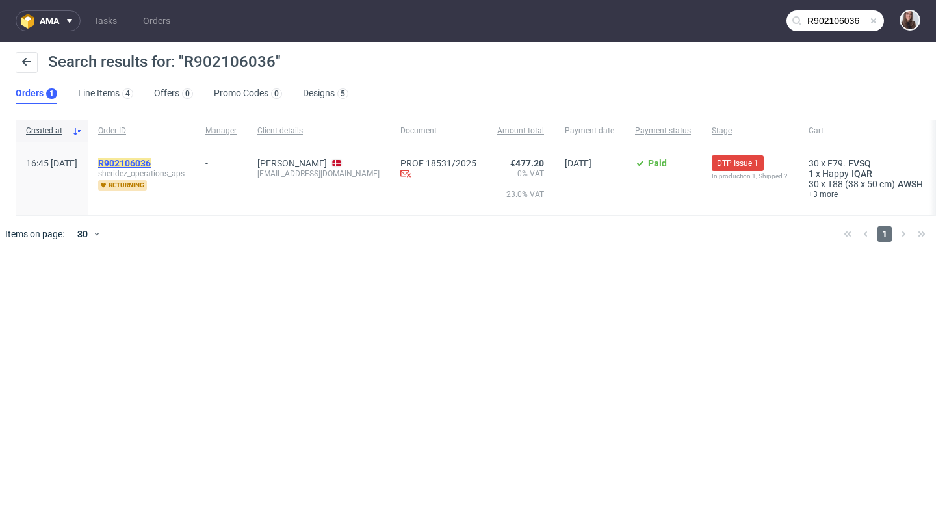
click at [151, 164] on mark "R902106036" at bounding box center [124, 163] width 53 height 10
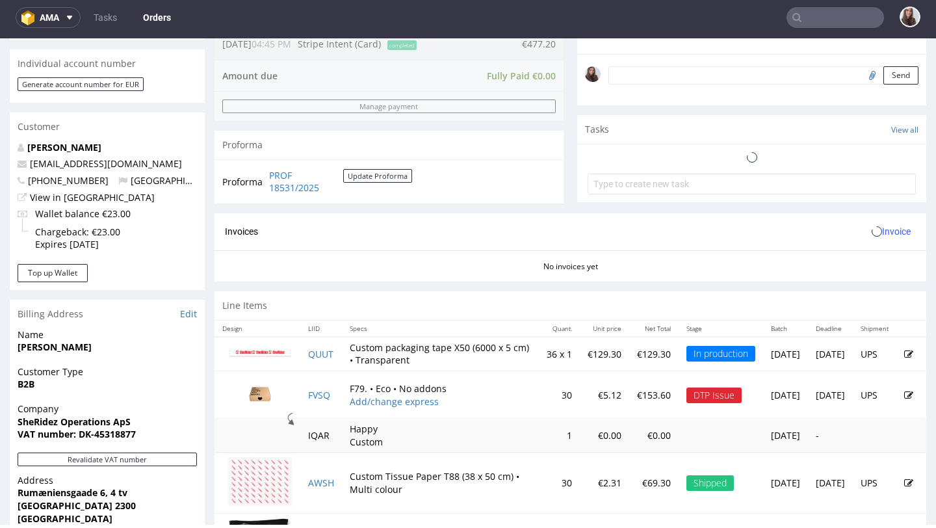
scroll to position [608, 0]
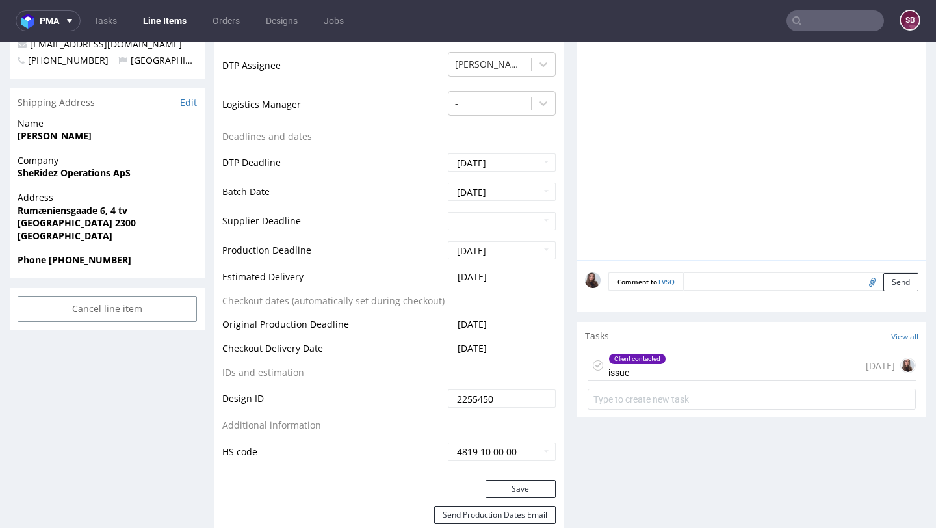
scroll to position [493, 0]
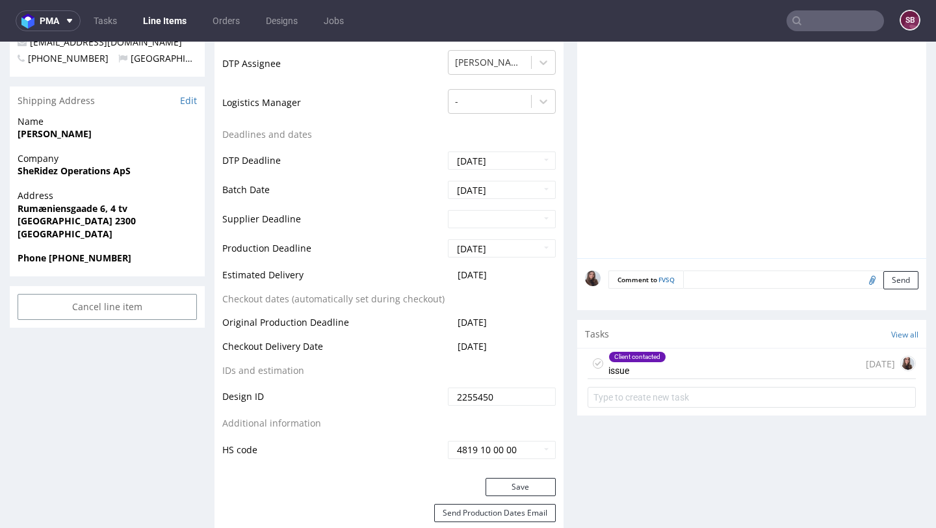
click at [716, 366] on div "Client contacted issue 10 days ago" at bounding box center [752, 363] width 328 height 31
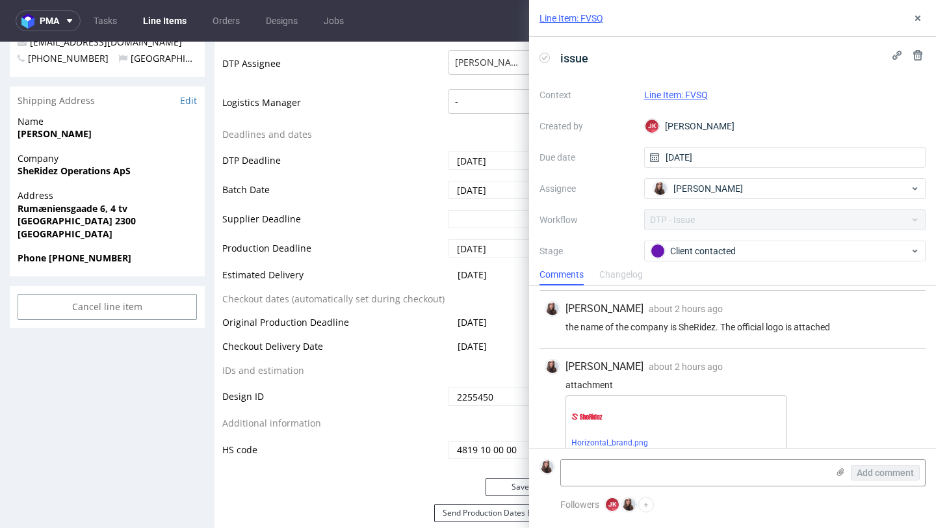
scroll to position [194, 0]
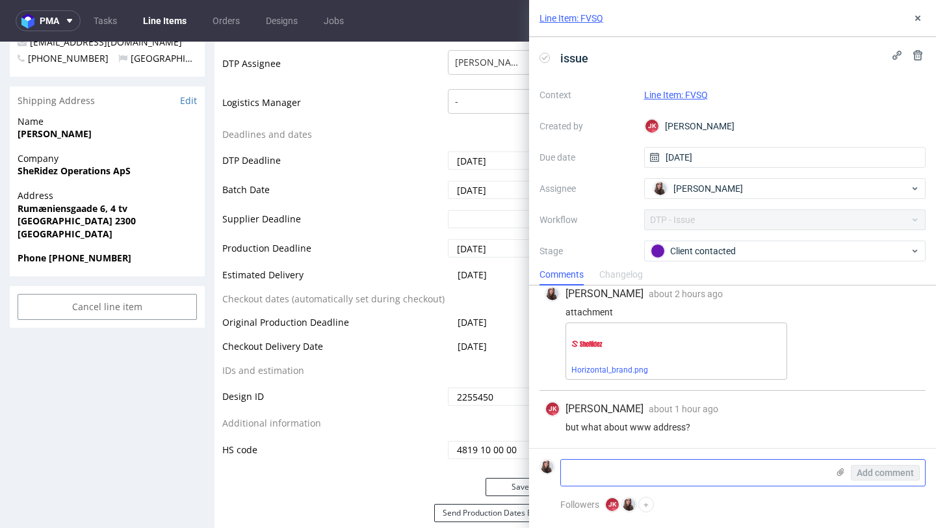
click at [627, 473] on textarea at bounding box center [694, 473] width 267 height 26
paste textarea "https://www.sheridez.app/"
type textarea "https://www.sheridez.app/"
click at [896, 474] on span "Add comment" at bounding box center [885, 472] width 57 height 9
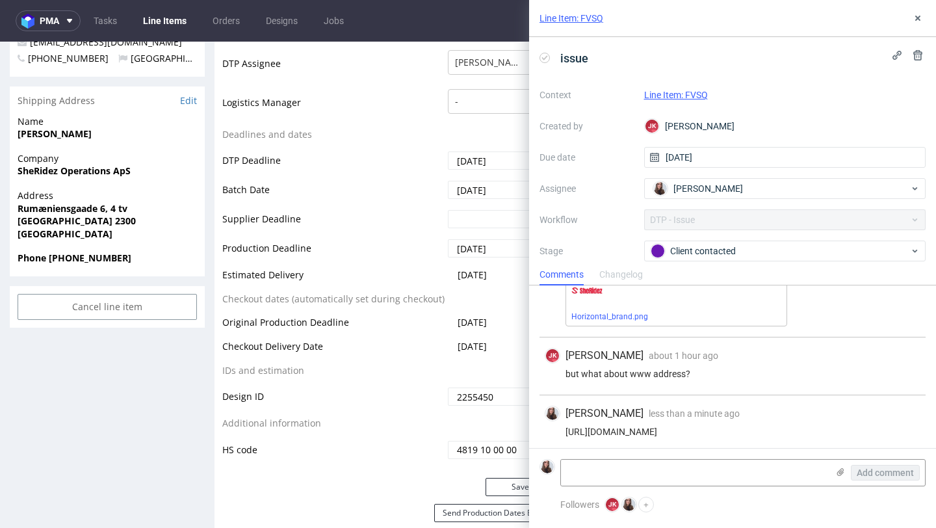
scroll to position [252, 0]
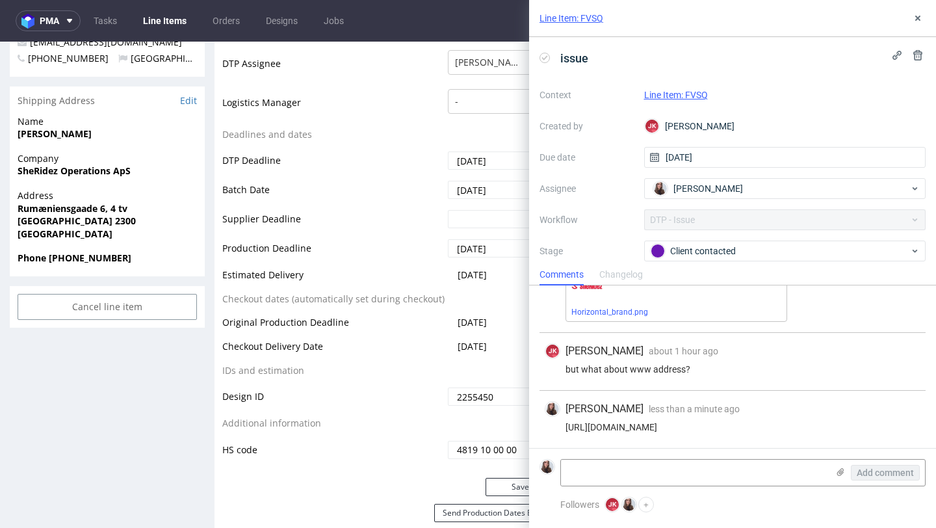
click at [696, 92] on link "Line Item: FVSQ" at bounding box center [676, 95] width 64 height 10
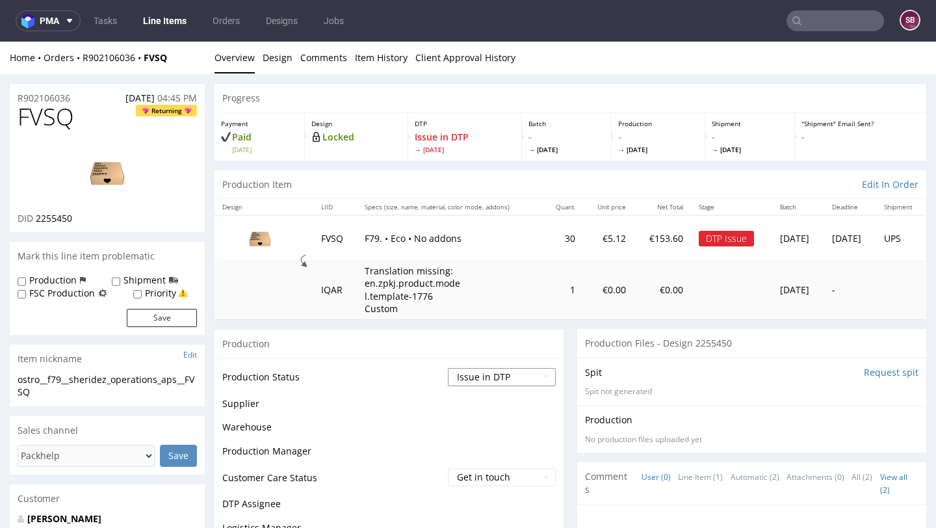
click at [493, 380] on select "Waiting for Artwork Waiting for Diecut Waiting for Mockup Waiting for DTP Waiti…" at bounding box center [502, 377] width 108 height 18
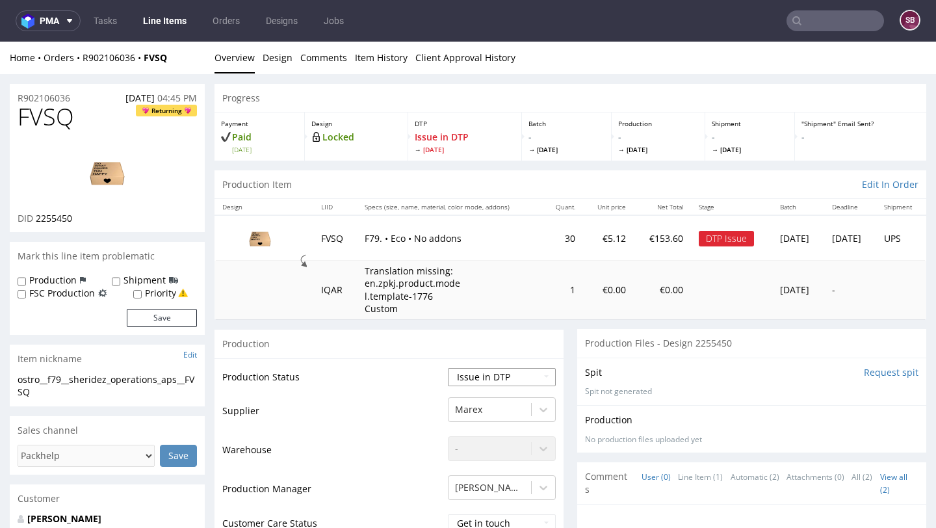
select select "back_for_dtp"
click at [448, 368] on select "Waiting for Artwork Waiting for Diecut Waiting for Mockup Waiting for DTP Waiti…" at bounding box center [502, 377] width 108 height 18
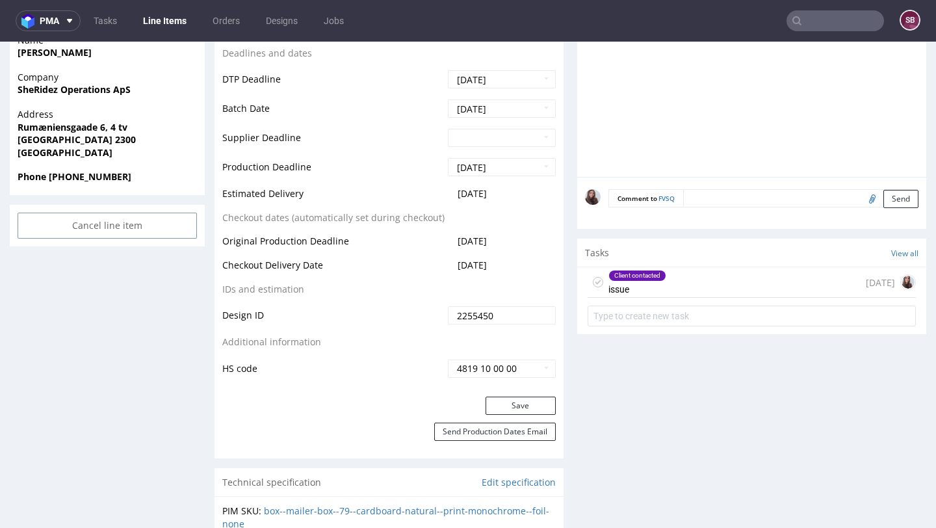
scroll to position [584, 0]
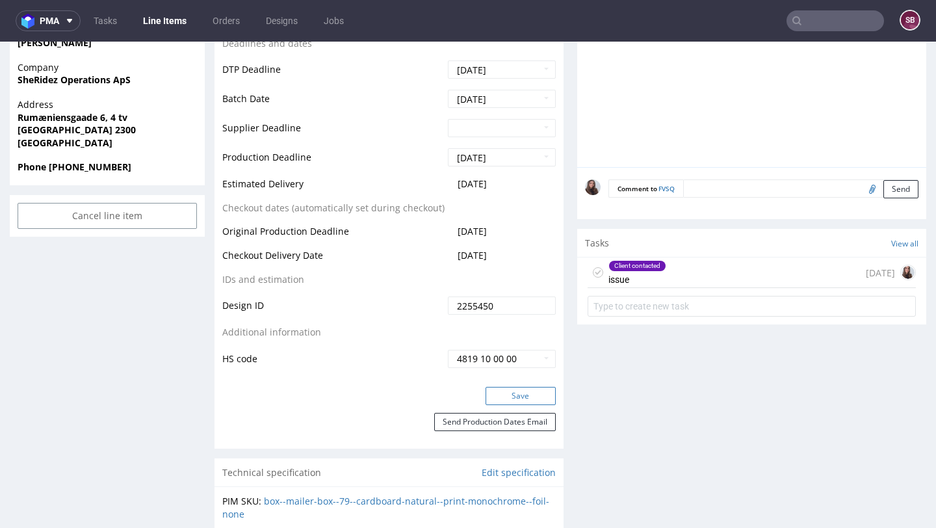
click at [507, 398] on button "Save" at bounding box center [521, 396] width 70 height 18
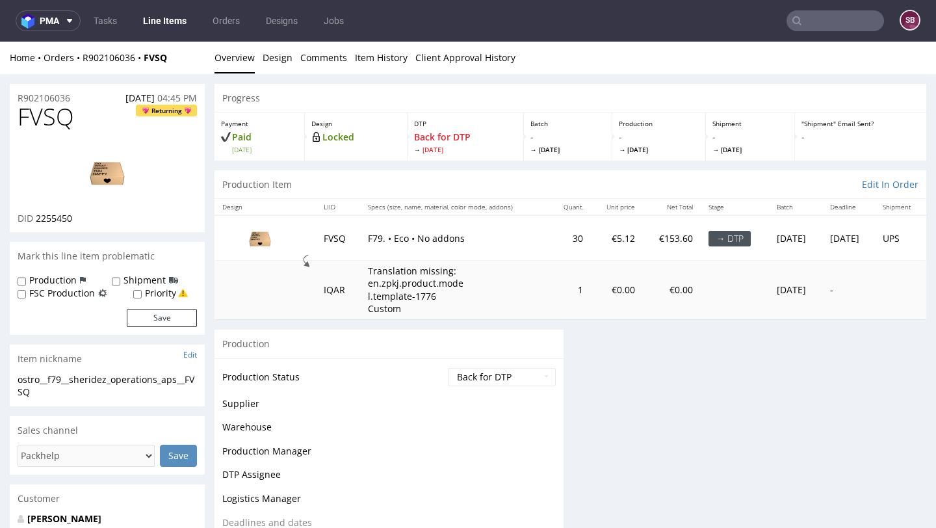
scroll to position [0, 0]
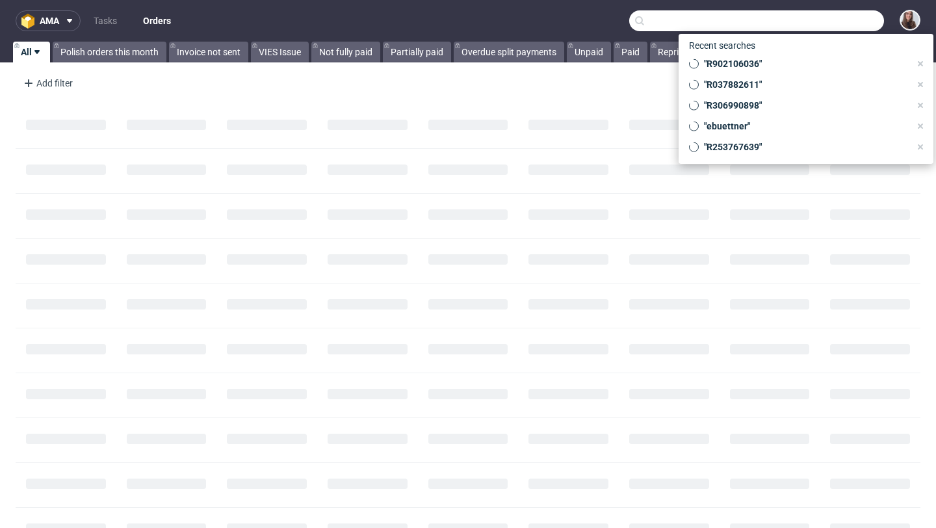
click at [809, 21] on input "text" at bounding box center [756, 20] width 255 height 21
paste input "R584302954"
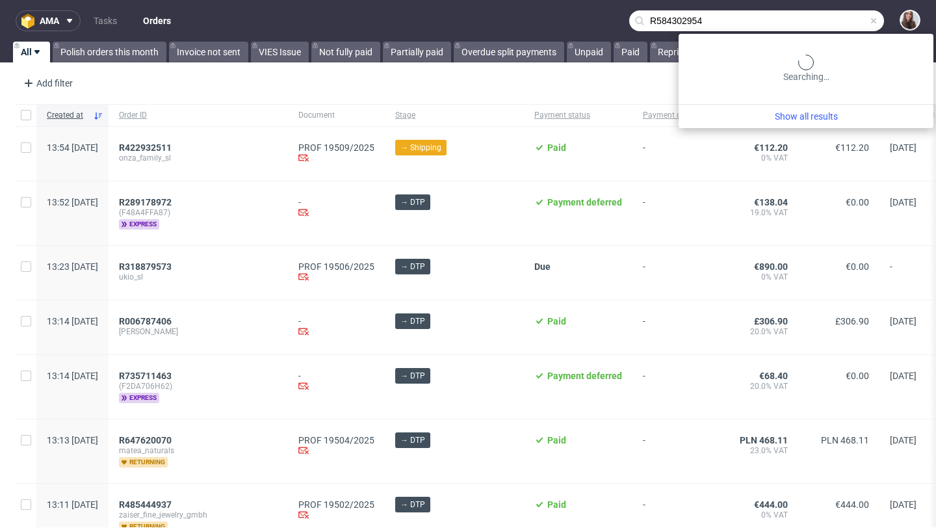
type input "R584302954"
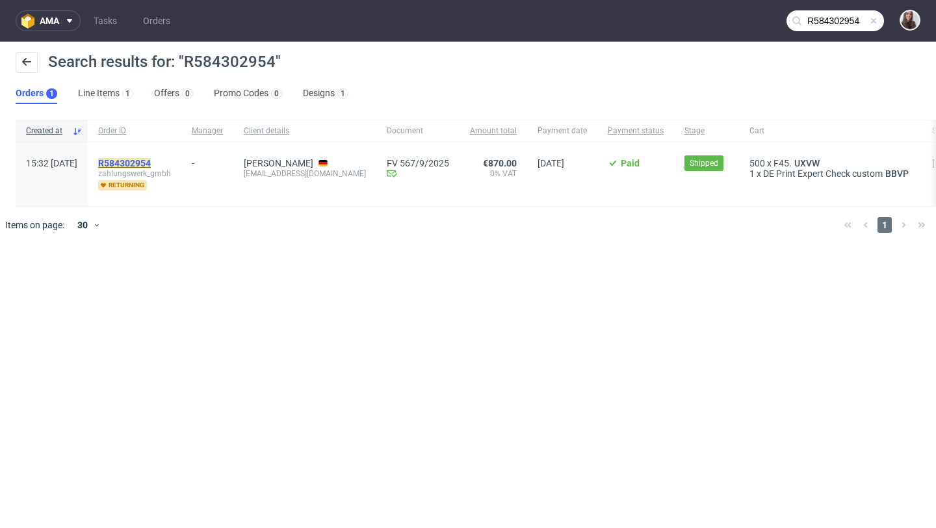
click at [151, 159] on mark "R584302954" at bounding box center [124, 163] width 53 height 10
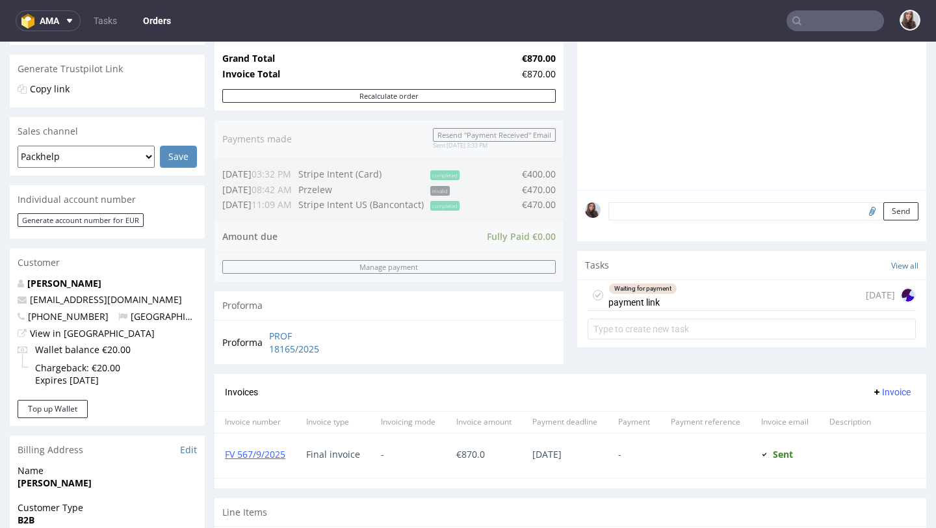
scroll to position [261, 0]
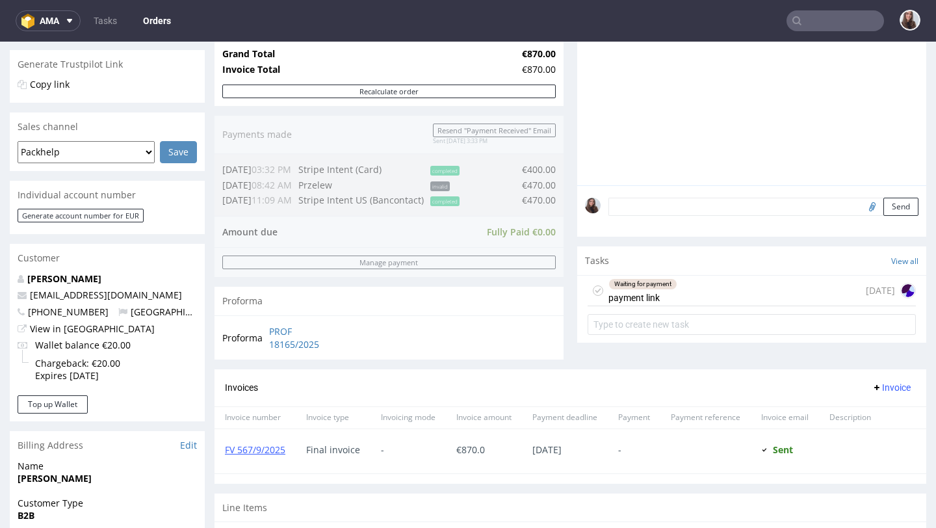
click at [647, 289] on div "Waiting for payment" at bounding box center [643, 284] width 68 height 10
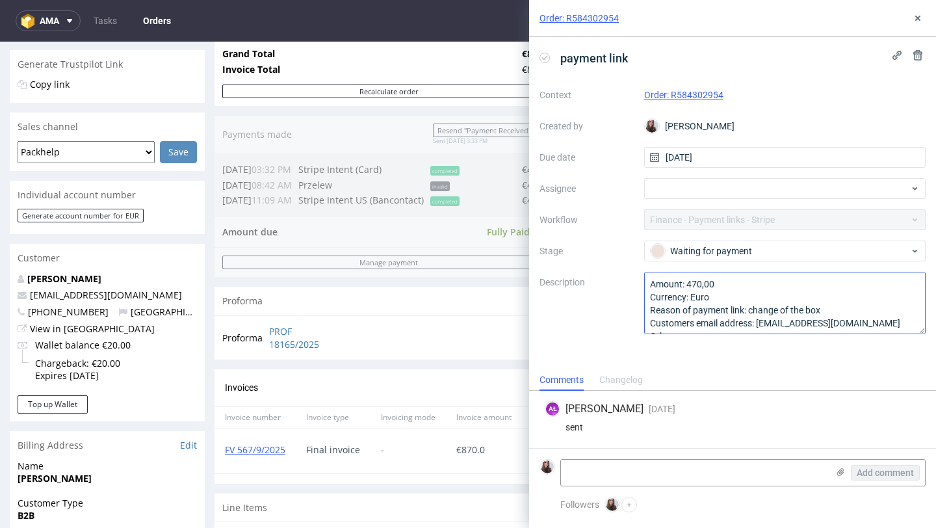
scroll to position [14, 0]
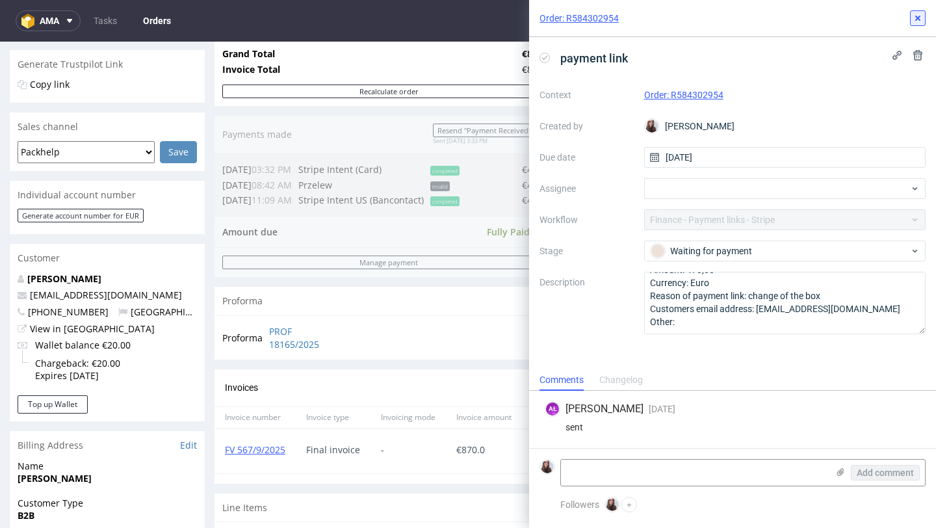
click at [920, 21] on icon at bounding box center [918, 18] width 10 height 10
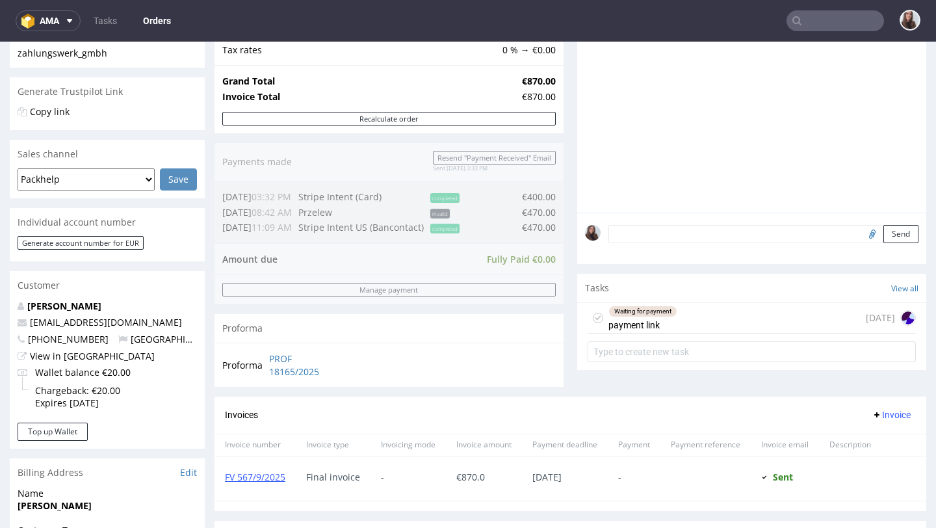
scroll to position [218, 0]
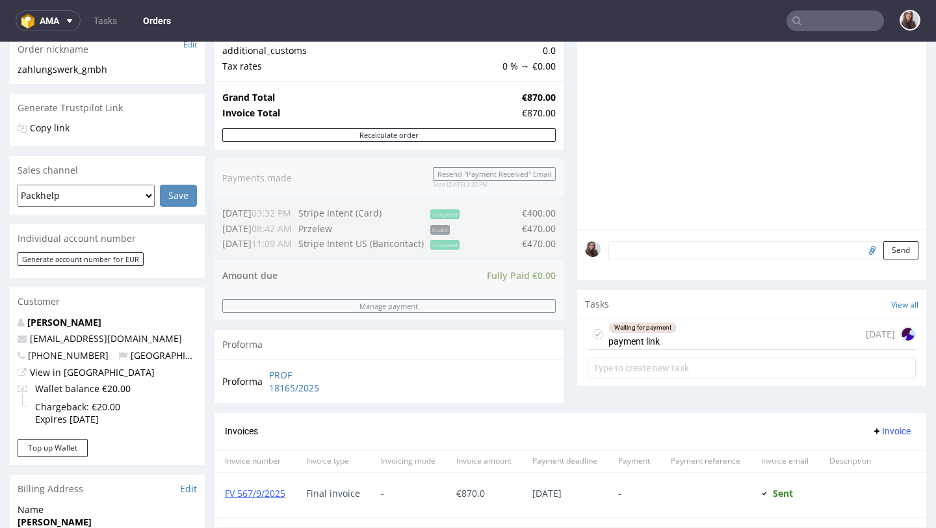
click at [660, 333] on div "Waiting for payment" at bounding box center [643, 327] width 68 height 10
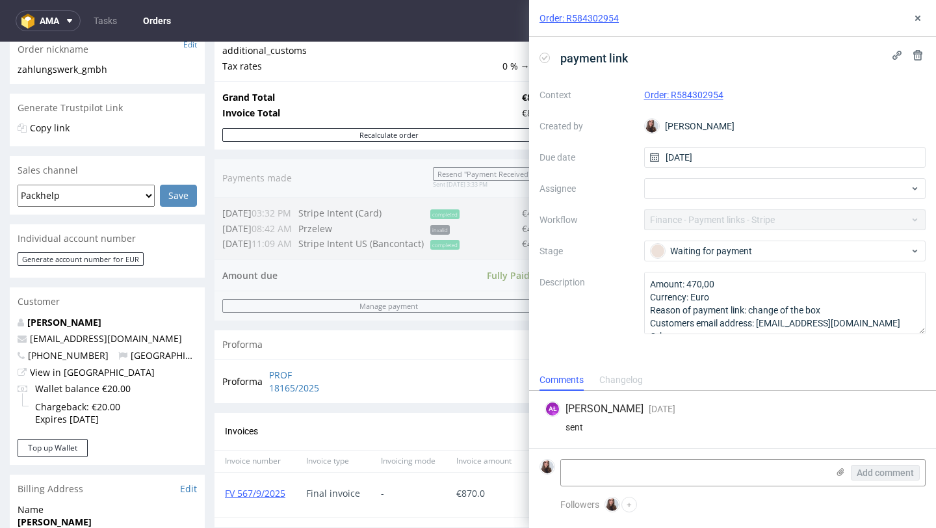
click at [479, 361] on div "Proforma PROF 18165/2025" at bounding box center [389, 381] width 349 height 44
click at [920, 12] on button at bounding box center [918, 18] width 16 height 16
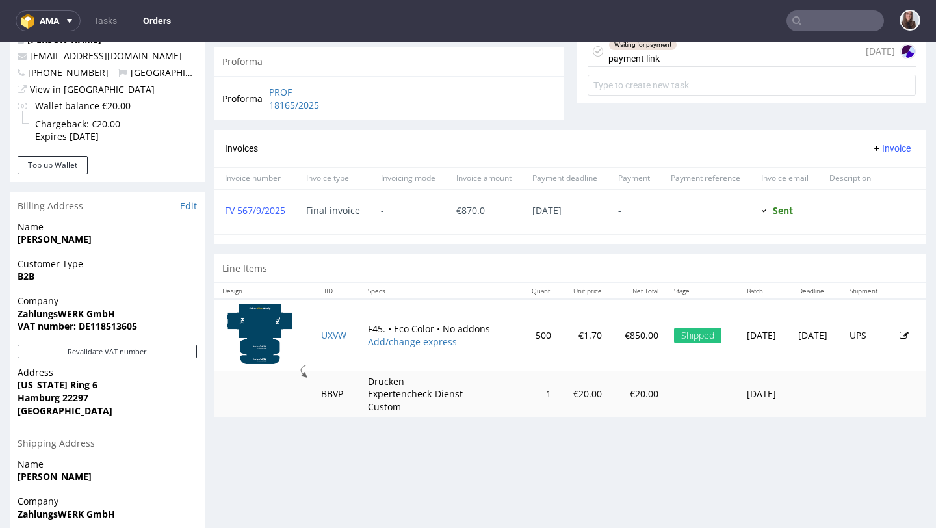
scroll to position [504, 0]
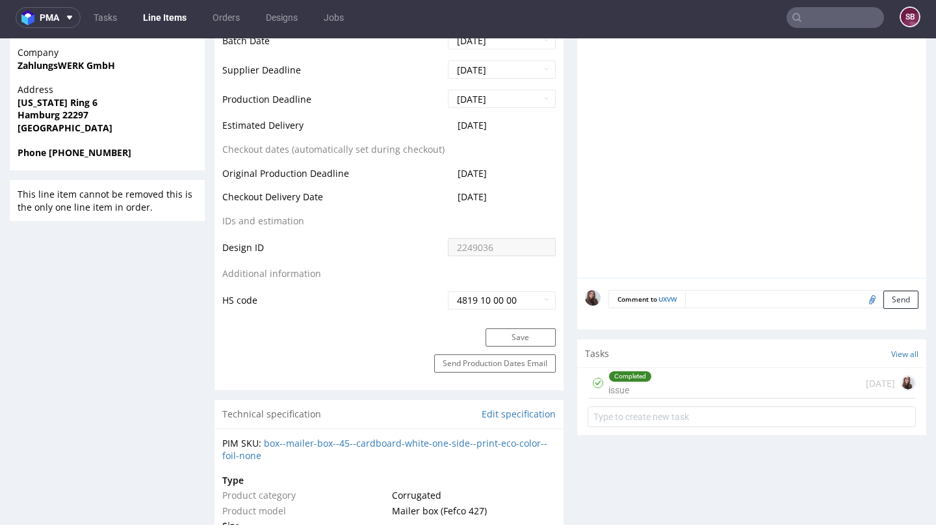
scroll to position [677, 0]
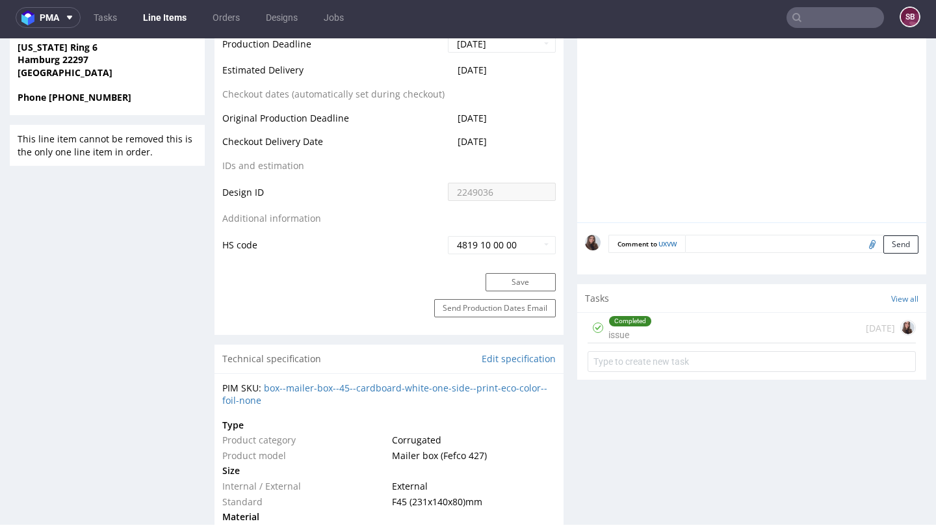
click at [660, 324] on div "Completed issue 23 days ago" at bounding box center [752, 328] width 328 height 31
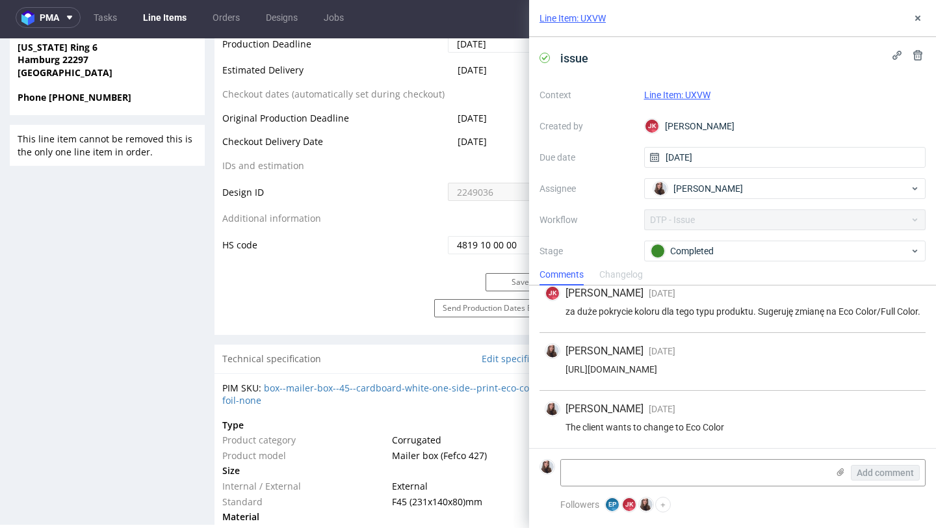
scroll to position [31, 0]
click at [922, 17] on icon at bounding box center [918, 18] width 10 height 10
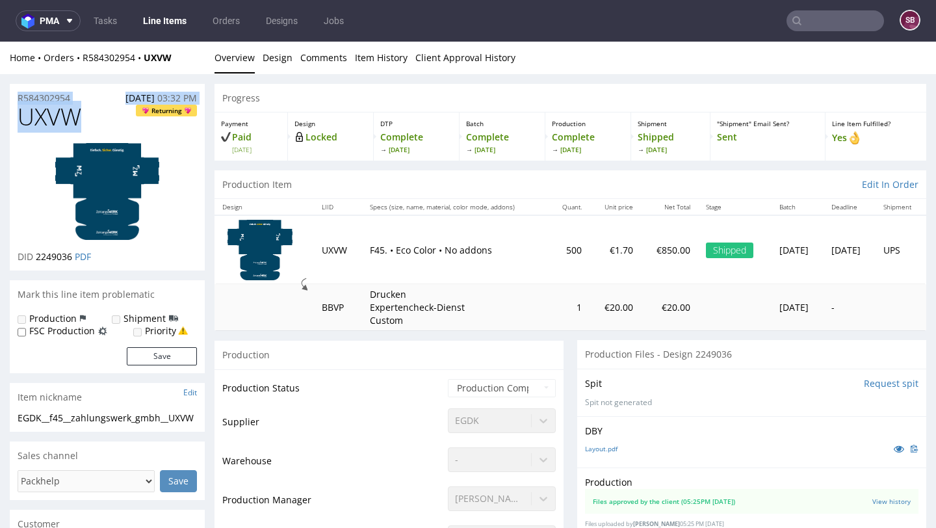
drag, startPoint x: 79, startPoint y: 103, endPoint x: 8, endPoint y: 99, distance: 71.6
click at [74, 101] on div "R584302954 13.08.2025 03:32 PM" at bounding box center [107, 94] width 195 height 21
drag, startPoint x: 86, startPoint y: 99, endPoint x: 10, endPoint y: 99, distance: 76.1
click at [10, 99] on div "R584302954 13.08.2025 03:32 PM" at bounding box center [107, 94] width 195 height 21
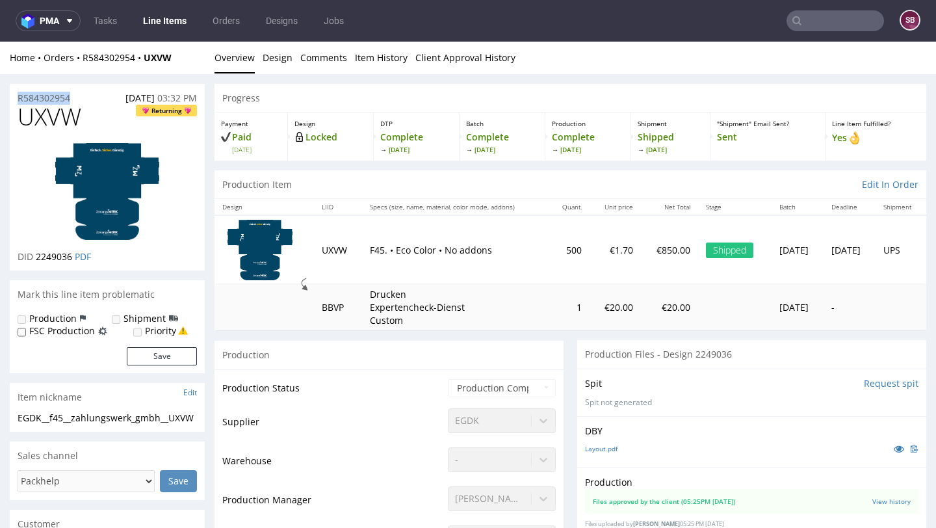
copy p "R584302954"
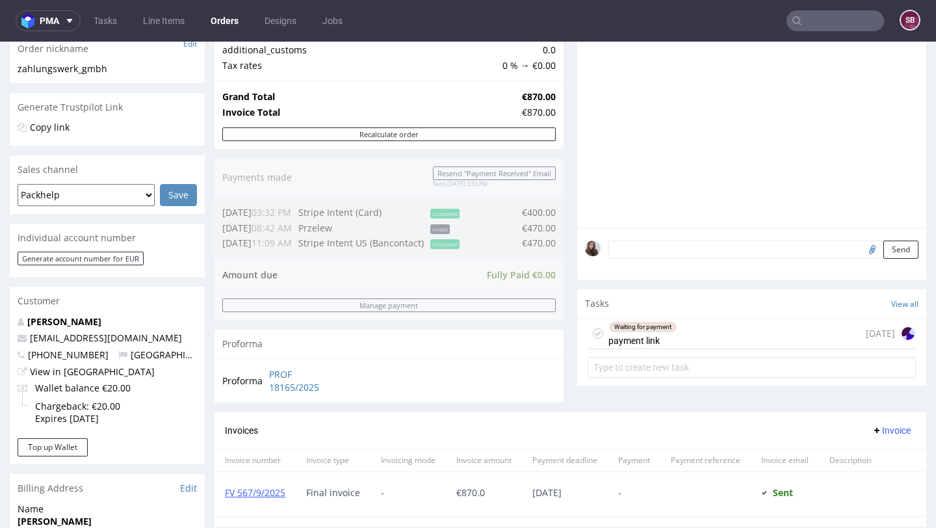
scroll to position [246, 0]
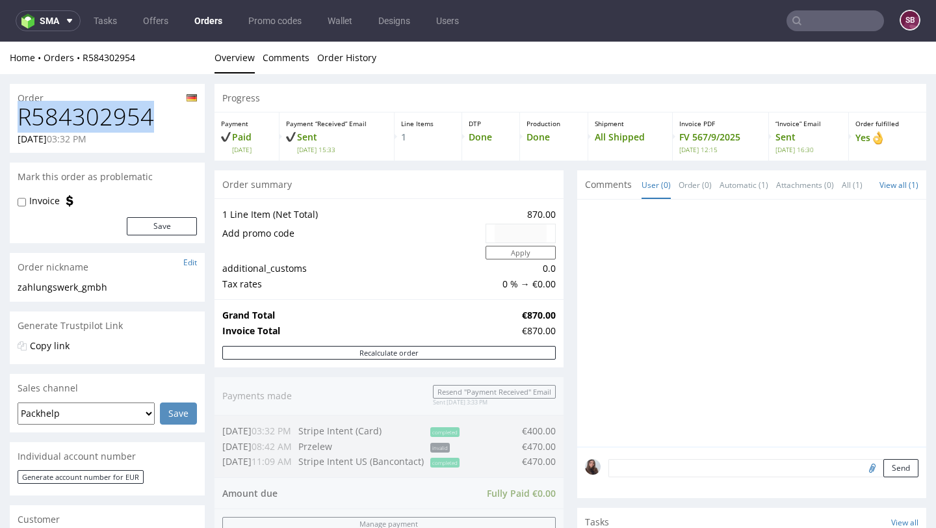
drag, startPoint x: 171, startPoint y: 121, endPoint x: 23, endPoint y: 120, distance: 148.2
click at [23, 120] on h1 "R584302954" at bounding box center [107, 117] width 179 height 26
copy h1 "R584302954"
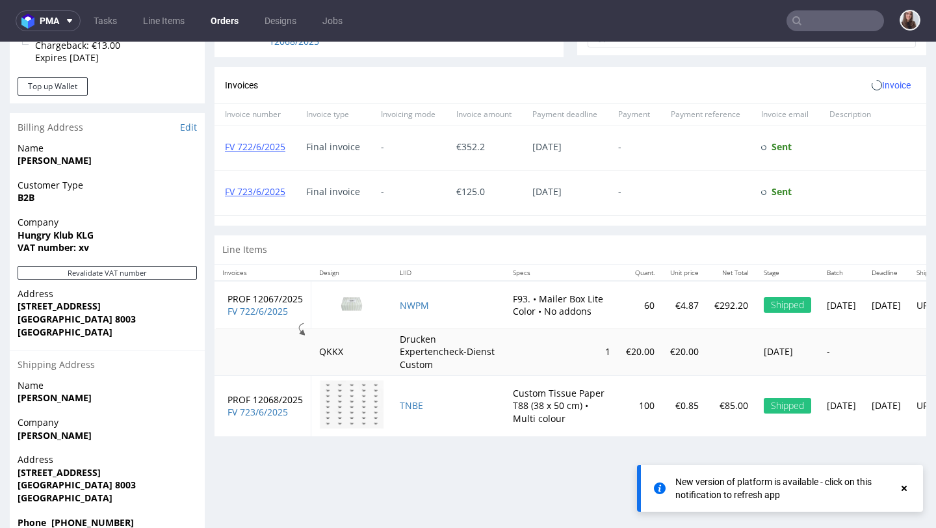
scroll to position [608, 0]
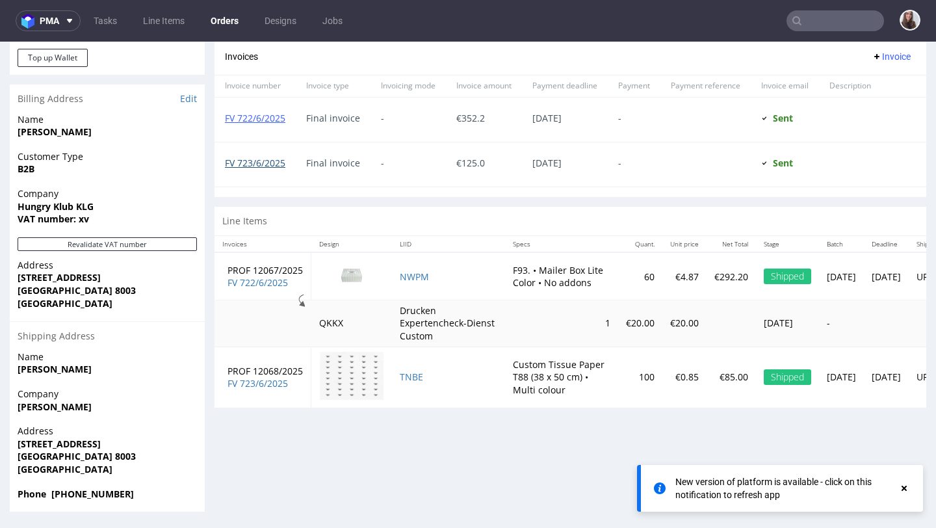
click at [255, 169] on link "FV 723/6/2025" at bounding box center [255, 163] width 60 height 12
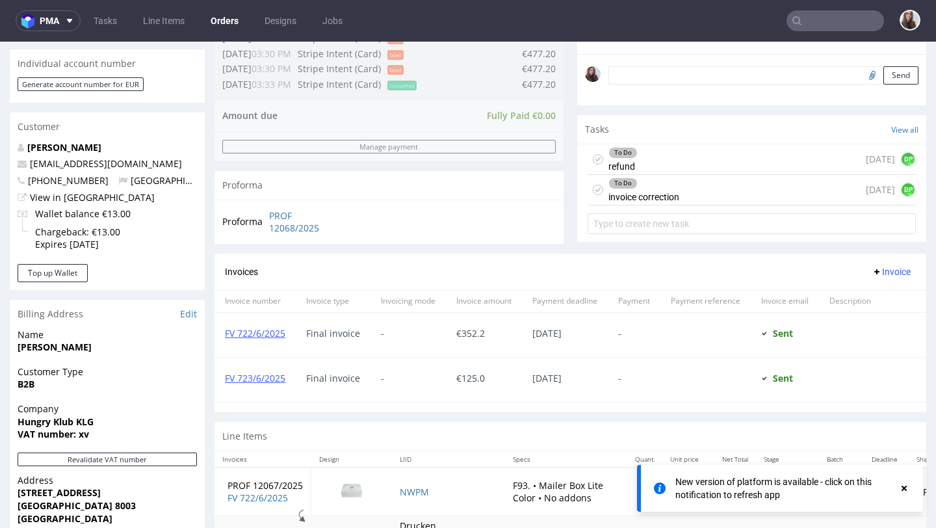
scroll to position [400, 0]
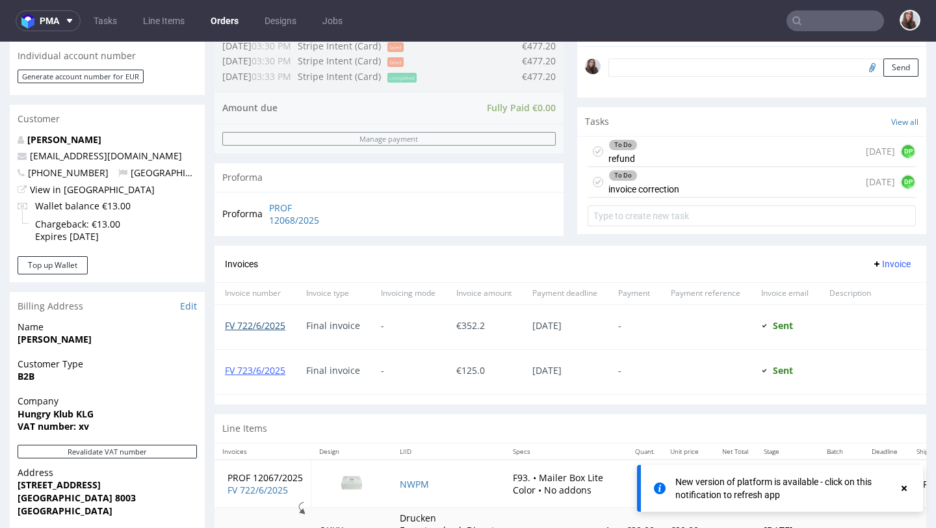
click at [267, 332] on link "FV 722/6/2025" at bounding box center [255, 325] width 60 height 12
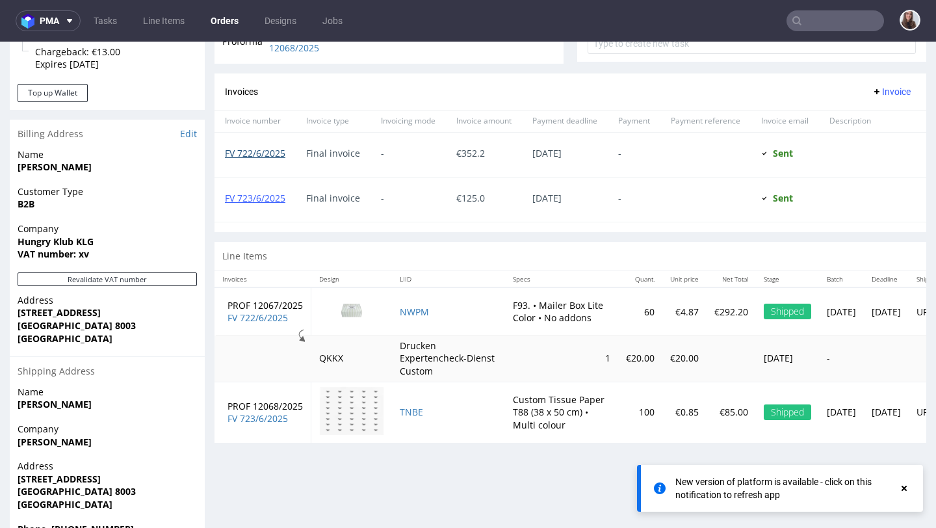
scroll to position [574, 0]
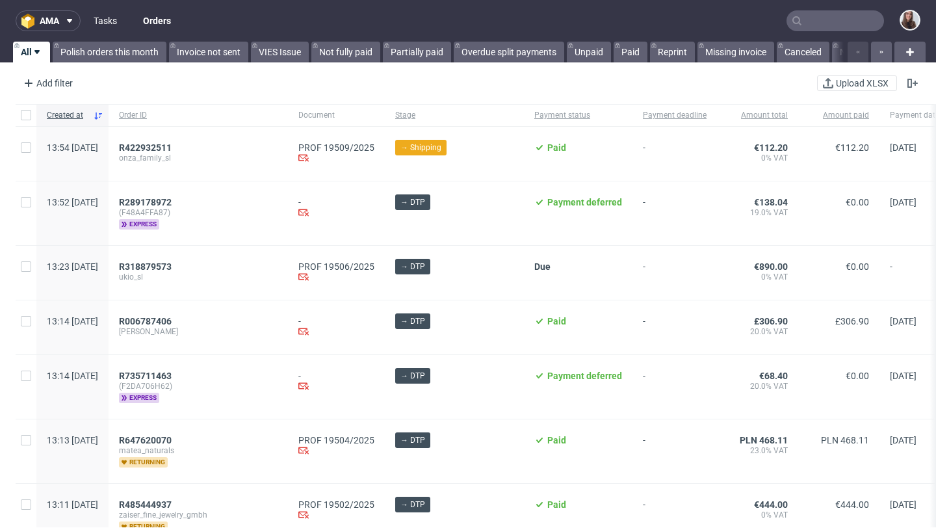
click at [119, 22] on link "Tasks" at bounding box center [105, 20] width 39 height 21
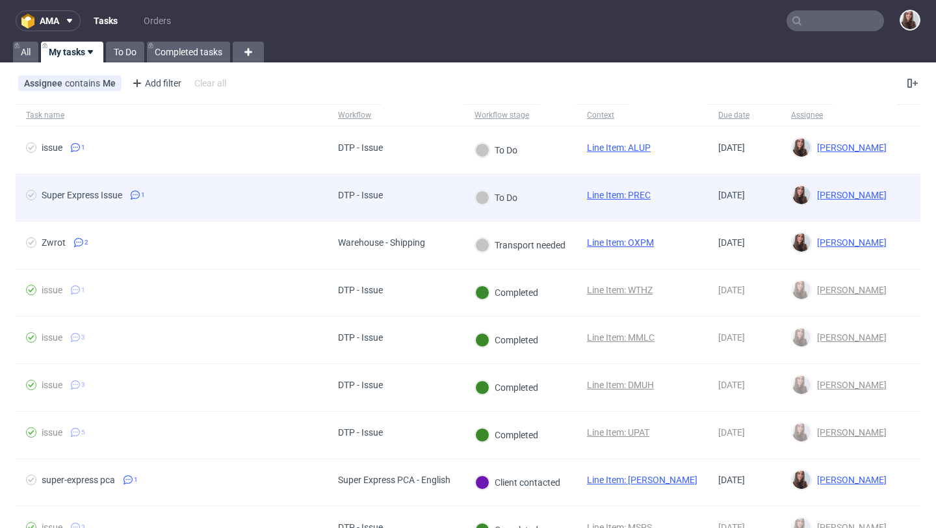
click at [306, 198] on span "Super Express Issue 1" at bounding box center [171, 198] width 291 height 16
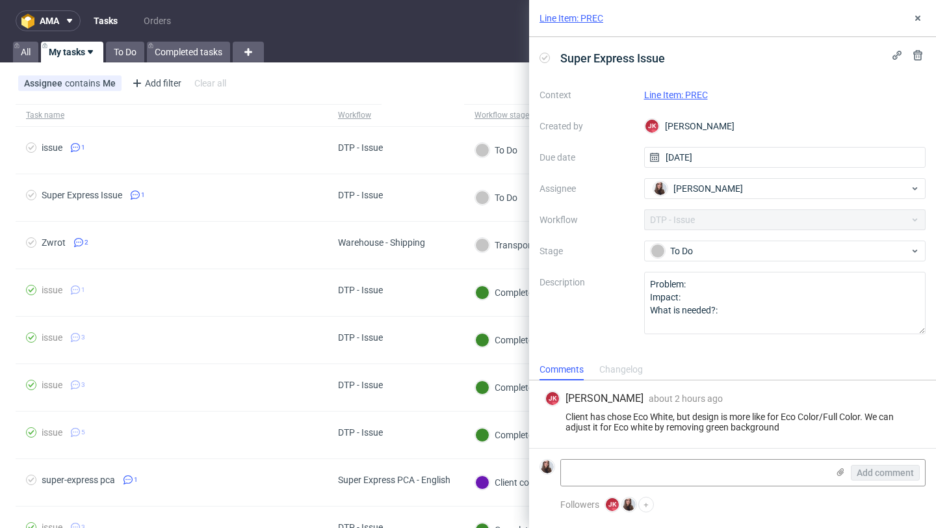
click at [603, 92] on link "Line Item: PREC" at bounding box center [676, 95] width 64 height 10
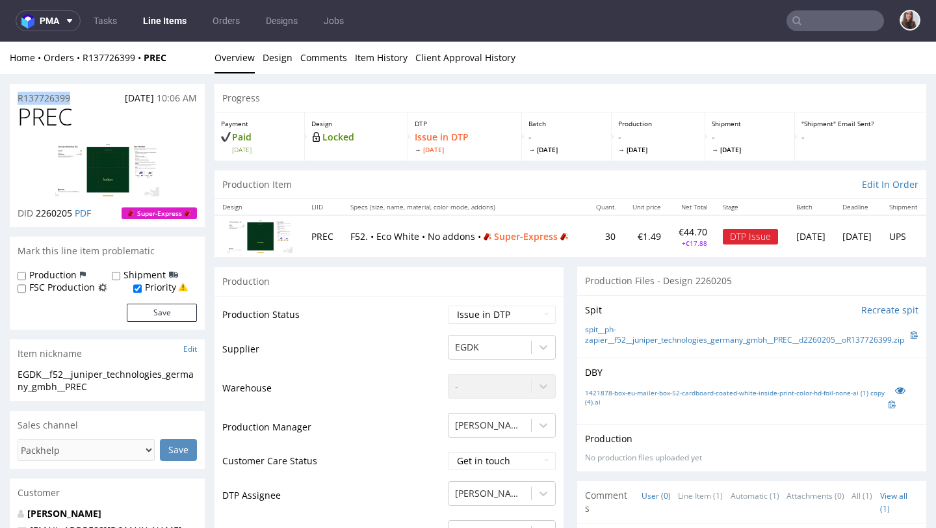
drag, startPoint x: 73, startPoint y: 101, endPoint x: 12, endPoint y: 97, distance: 60.6
click at [12, 97] on div "R137726399 [DATE] 10:06 AM" at bounding box center [107, 94] width 195 height 21
copy p "R137726399"
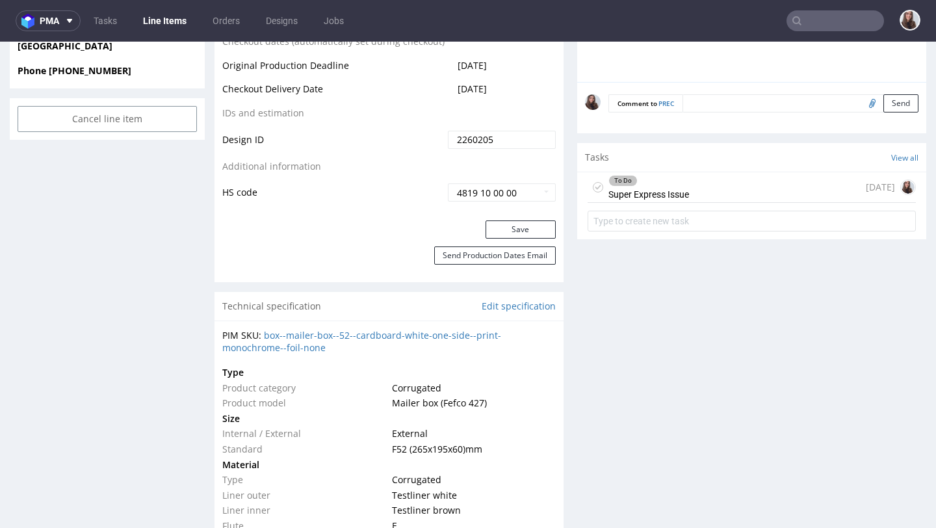
scroll to position [692, 0]
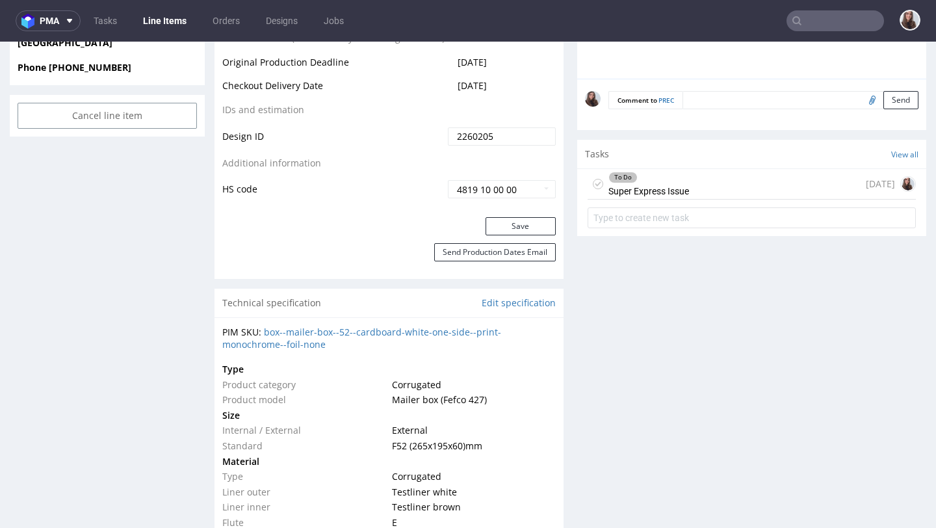
click at [655, 183] on div "To Do" at bounding box center [648, 177] width 79 height 10
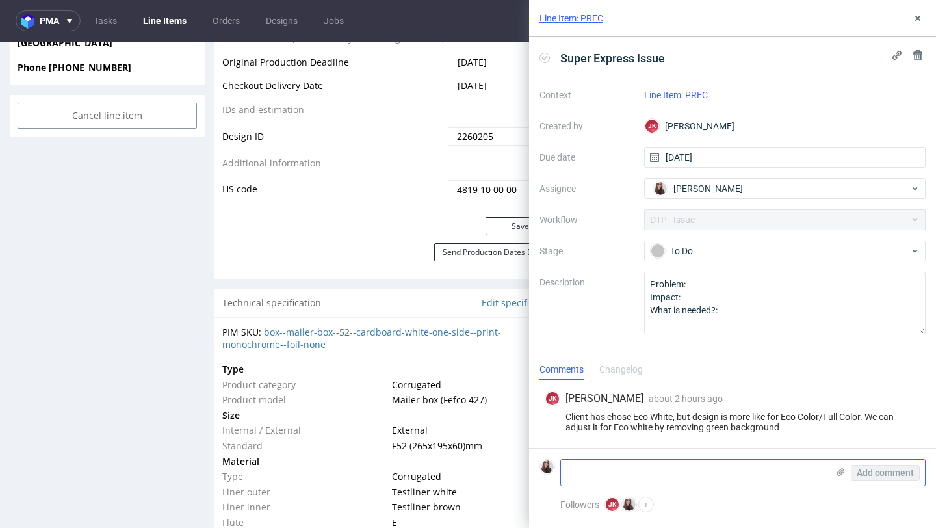
click at [631, 468] on textarea at bounding box center [694, 473] width 267 height 26
paste textarea "[URL][DOMAIN_NAME]"
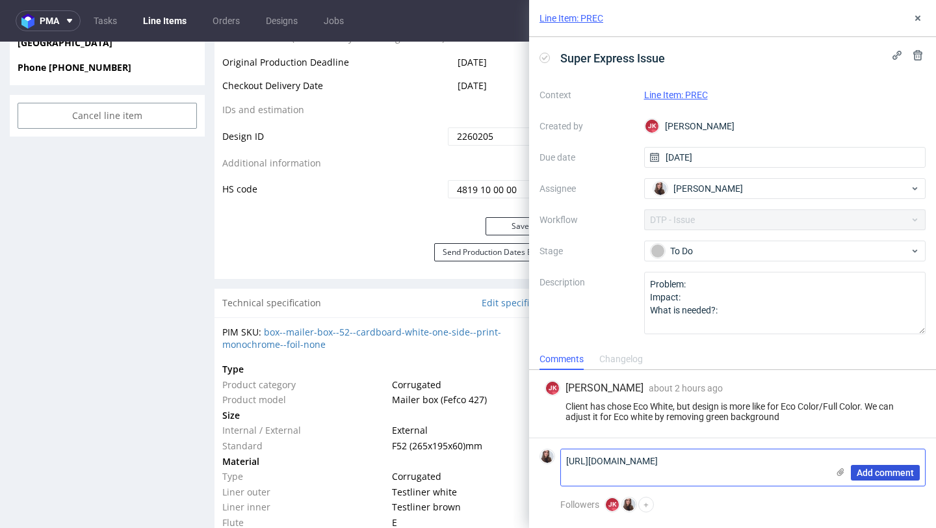
type textarea "[URL][DOMAIN_NAME]"
click at [868, 473] on span "Add comment" at bounding box center [885, 472] width 57 height 9
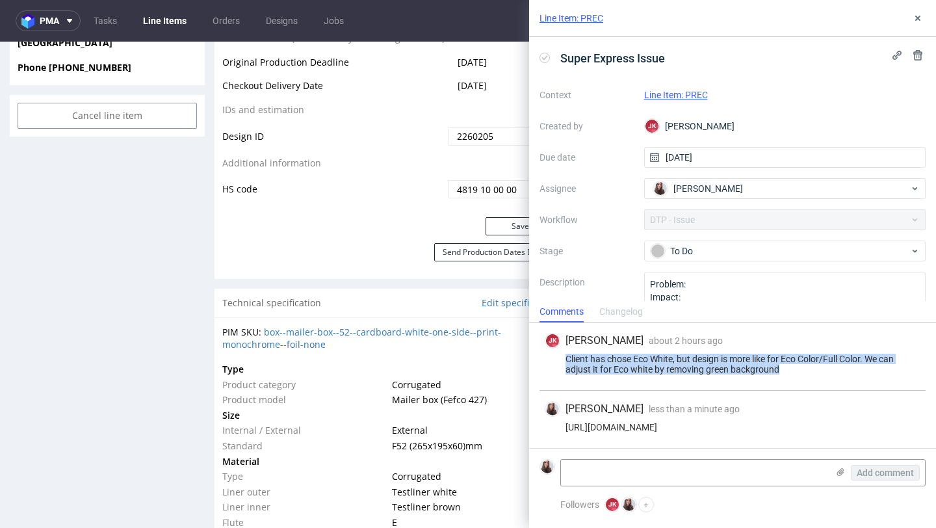
drag, startPoint x: 795, startPoint y: 367, endPoint x: 533, endPoint y: 356, distance: 262.2
click at [533, 356] on div "[PERSON_NAME] [PERSON_NAME] about 2 hours ago [DATE] 12:04 Client has chose Eco…" at bounding box center [732, 384] width 407 height 125
copy div "Client has chose Eco White, but design is more like for Eco Color/Full Color. W…"
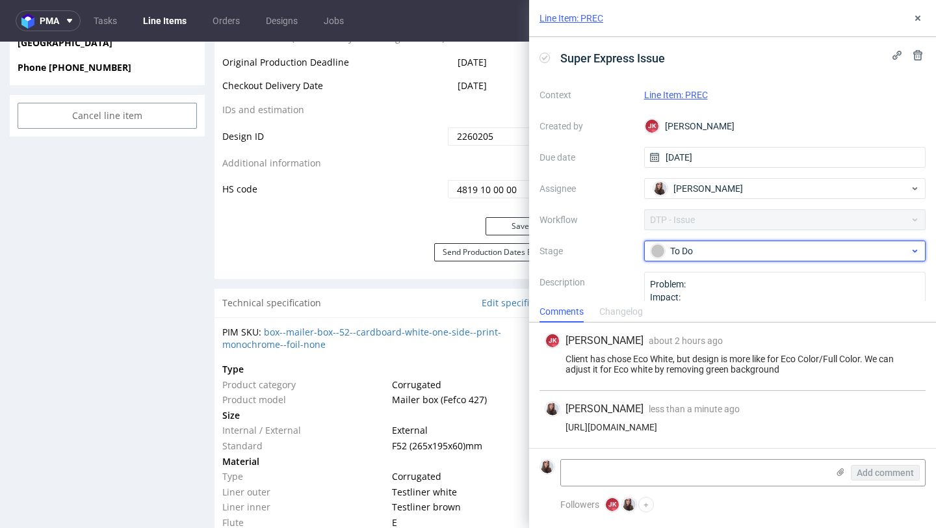
click at [711, 252] on div "To Do" at bounding box center [780, 251] width 259 height 14
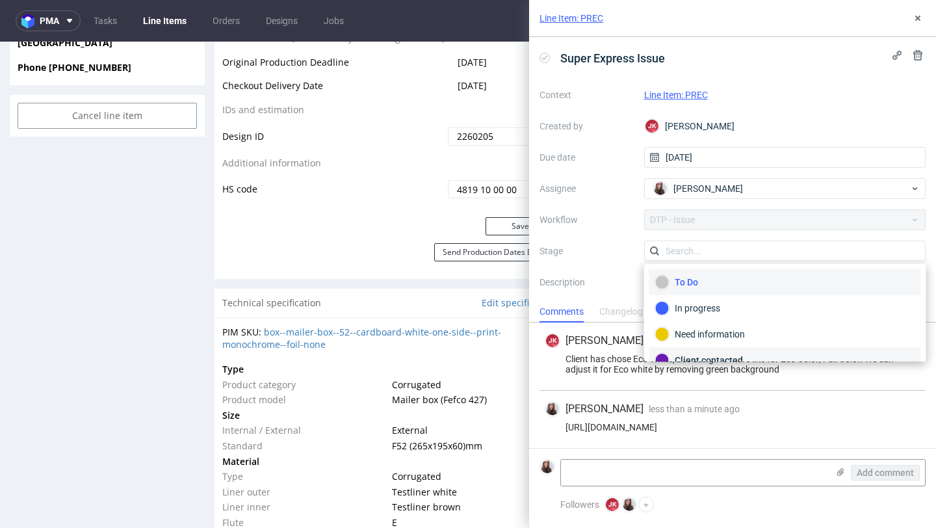
click at [697, 353] on div "Client contacted" at bounding box center [785, 360] width 260 height 14
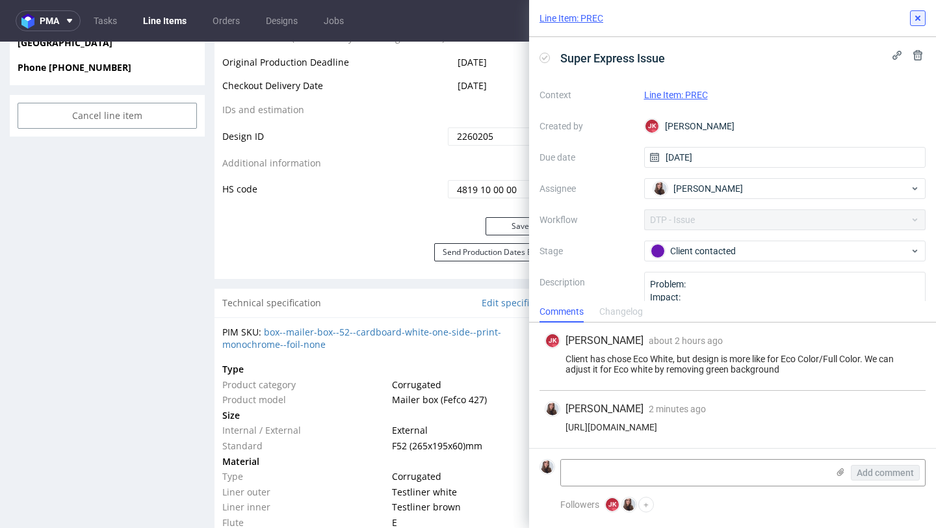
click at [920, 19] on icon at bounding box center [918, 18] width 10 height 10
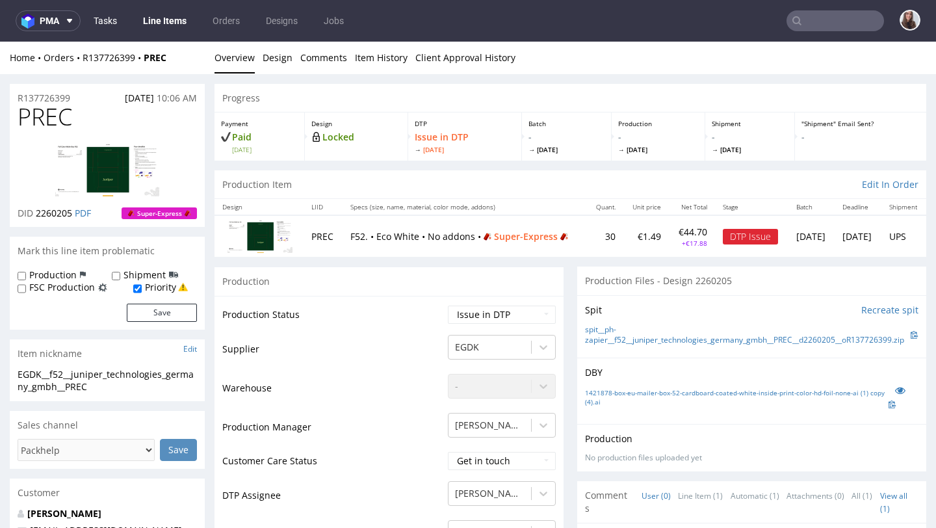
click at [106, 19] on link "Tasks" at bounding box center [105, 20] width 39 height 21
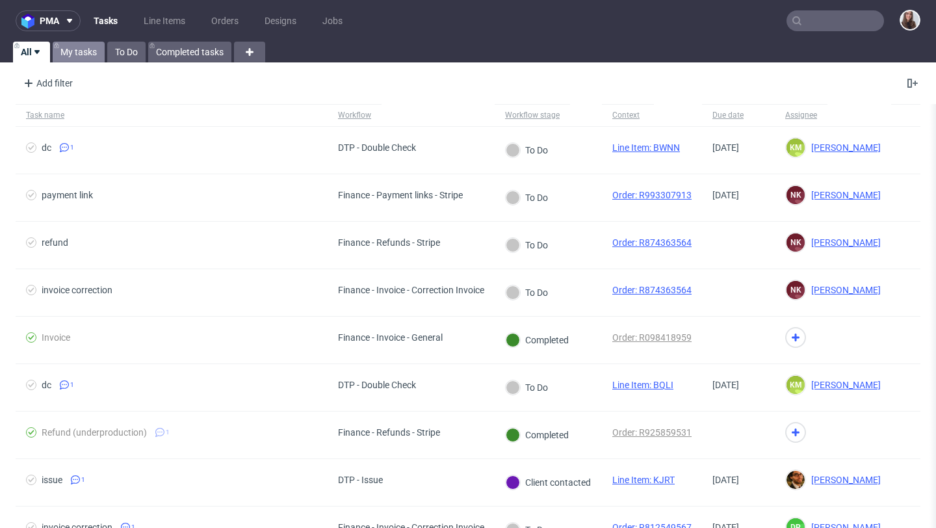
click at [79, 53] on link "My tasks" at bounding box center [79, 52] width 52 height 21
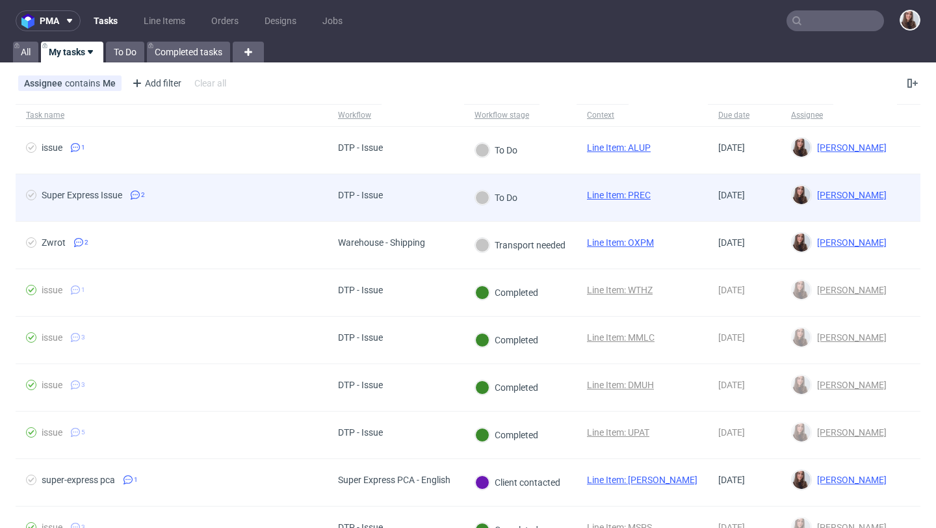
click at [460, 187] on div "DTP - Issue" at bounding box center [396, 197] width 137 height 47
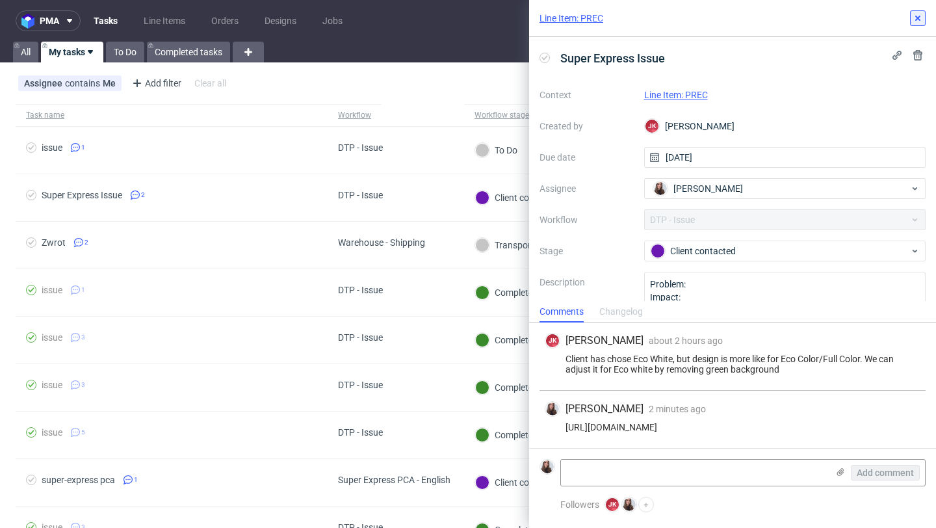
click at [915, 23] on button at bounding box center [918, 18] width 16 height 16
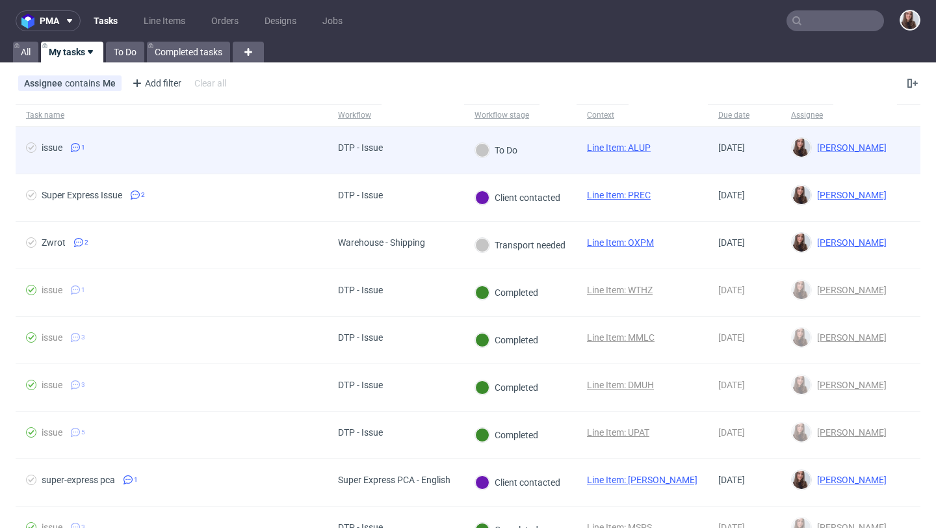
click at [444, 145] on div "DTP - Issue" at bounding box center [396, 150] width 137 height 47
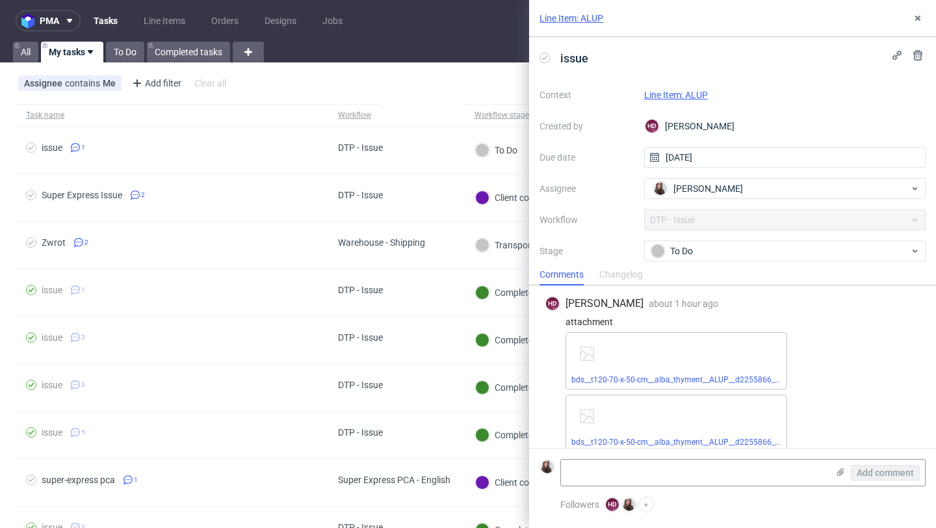
scroll to position [14, 0]
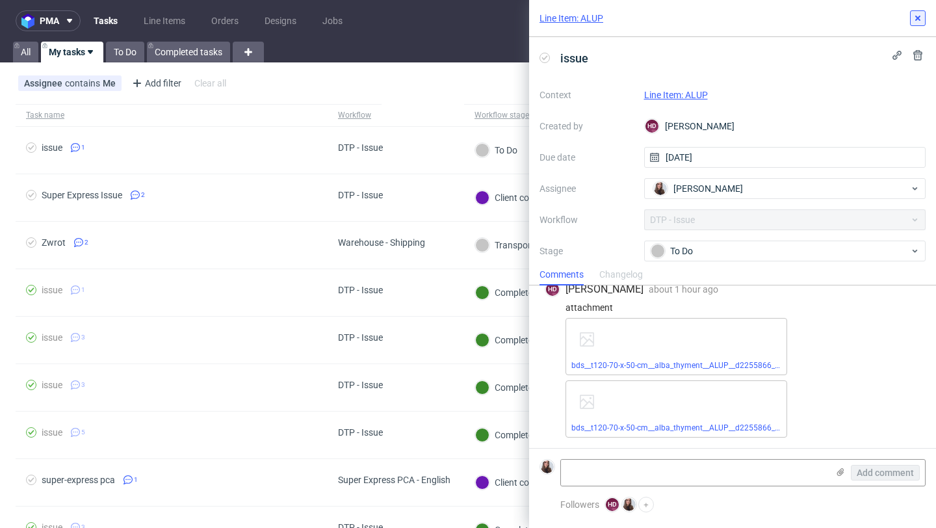
click at [918, 16] on use at bounding box center [917, 18] width 5 height 5
